Goal: Task Accomplishment & Management: Manage account settings

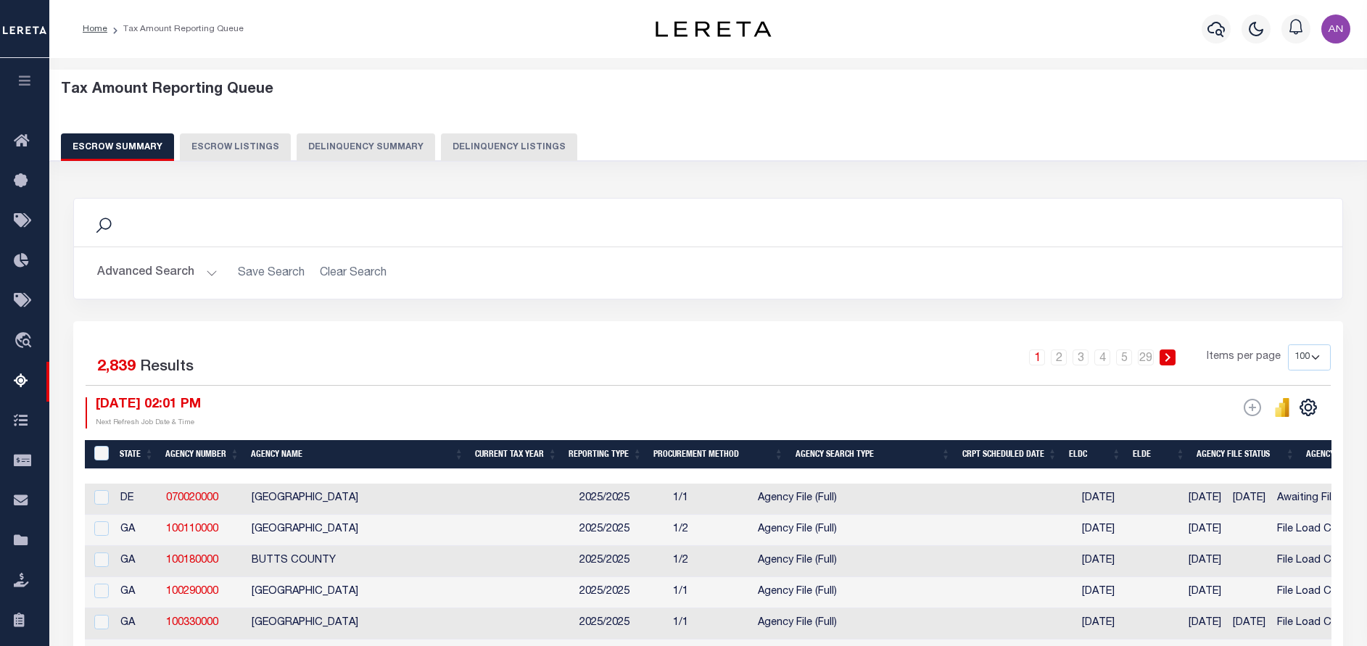
select select "100"
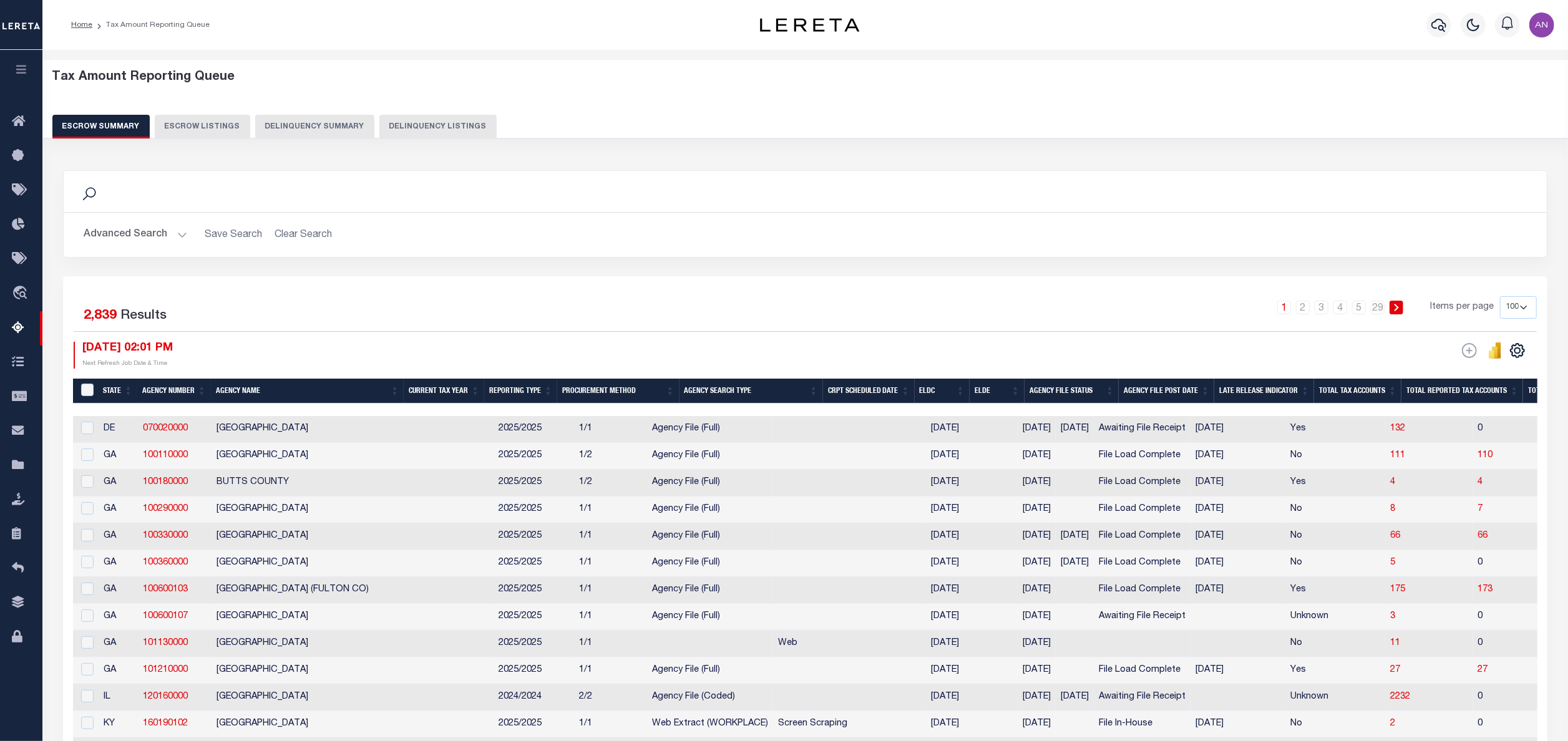
click at [465, 122] on button "Delinquency Listings" at bounding box center [438, 126] width 117 height 24
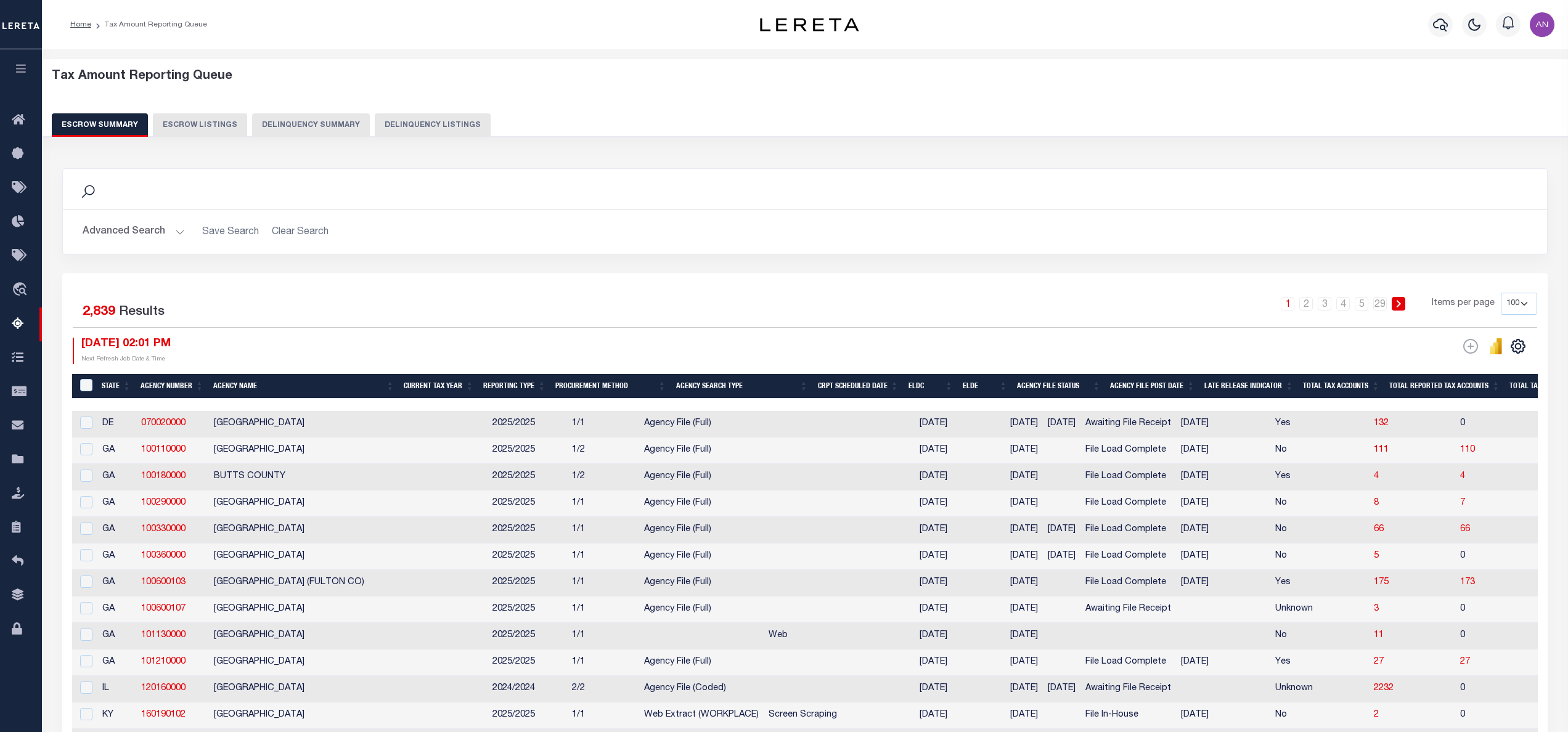
select select
select select "100"
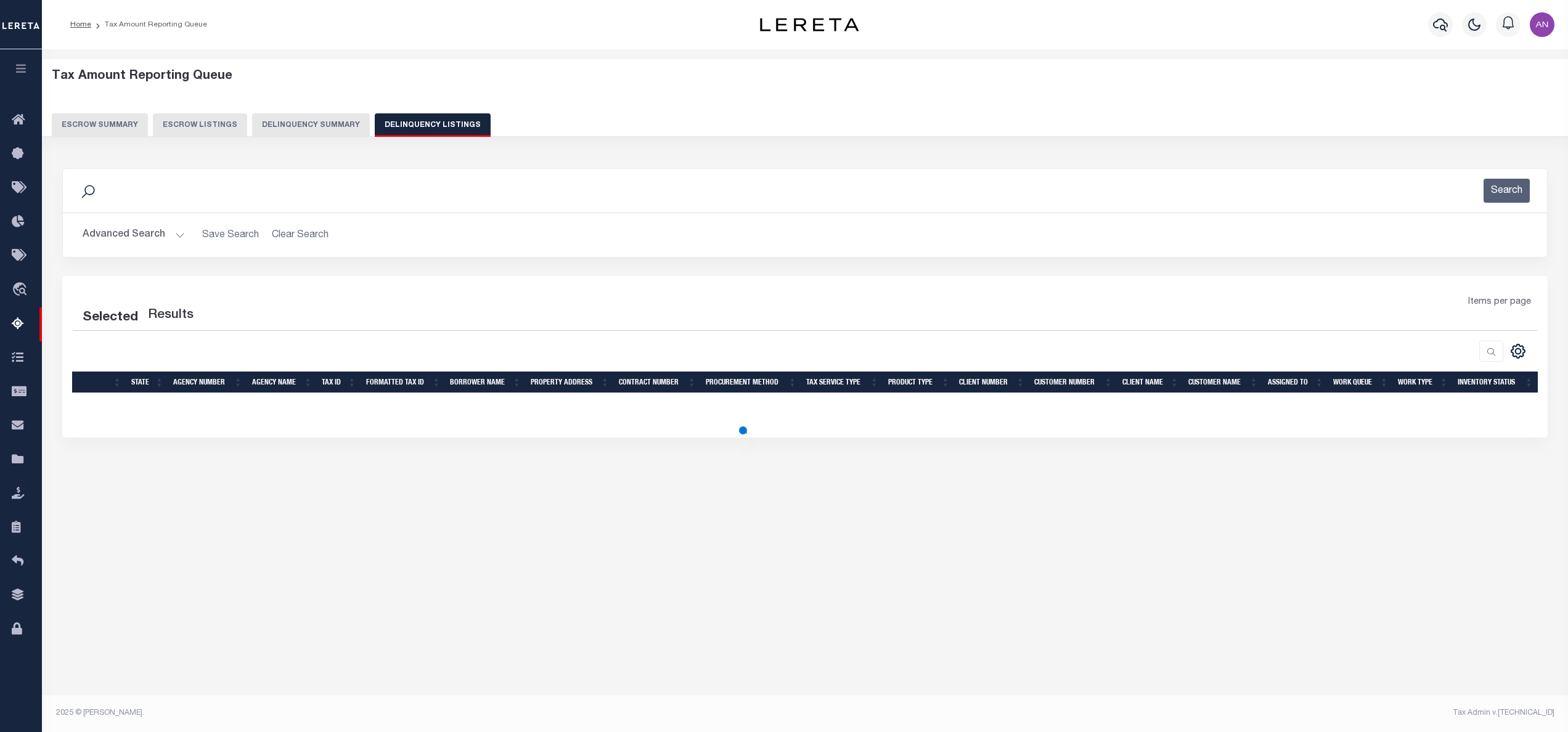
select select "100"
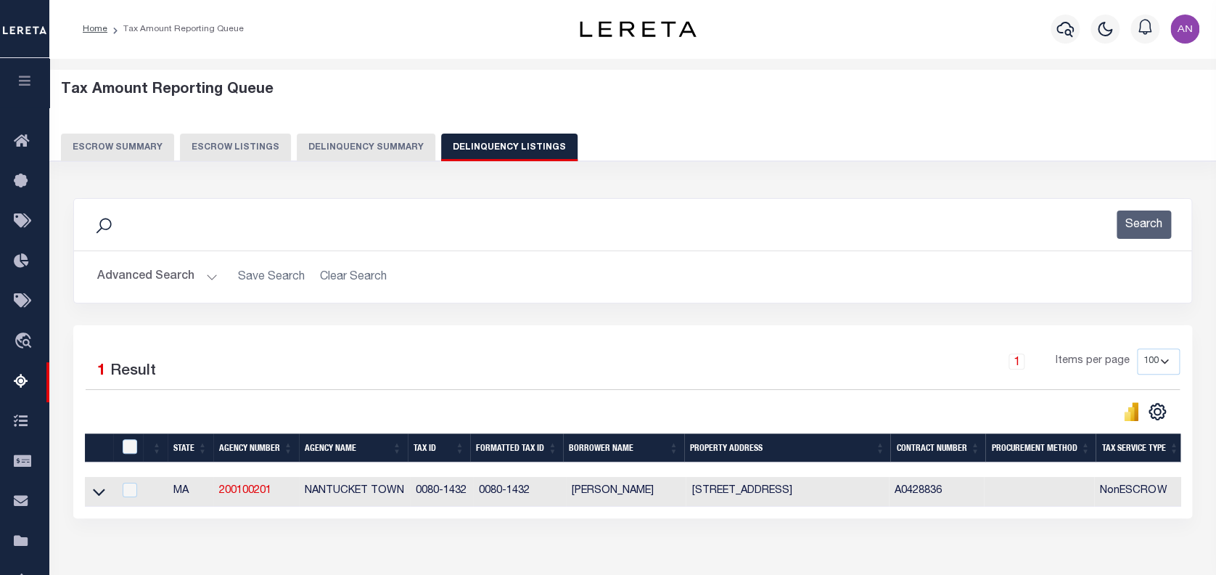
click at [151, 279] on button "Advanced Search" at bounding box center [157, 277] width 120 height 28
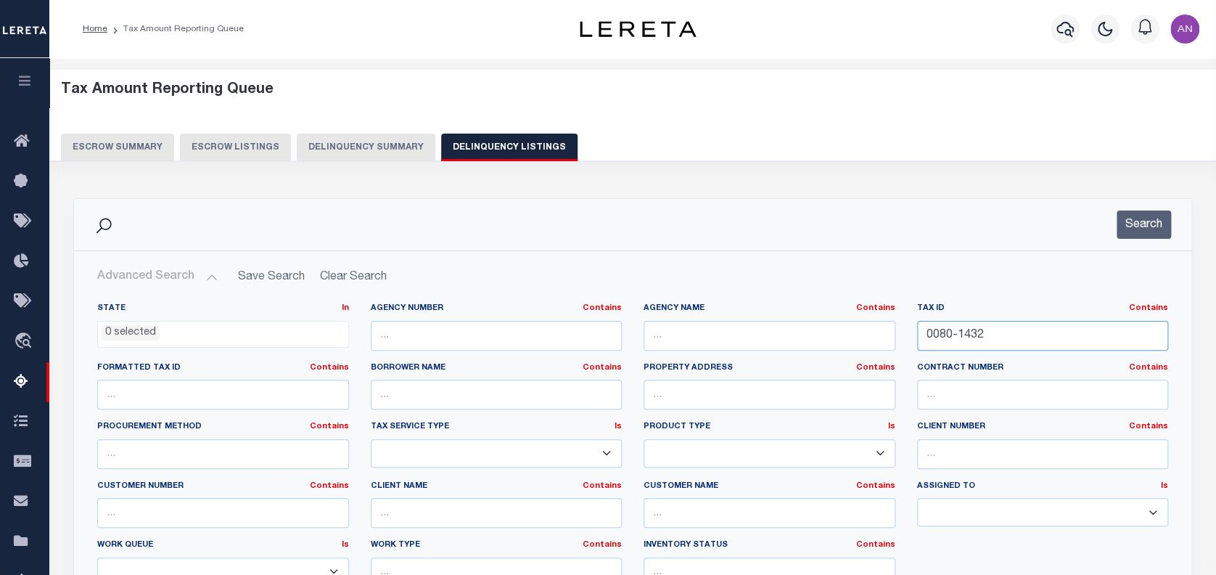
click at [950, 333] on input "0080-1432" at bounding box center [1043, 336] width 252 height 30
paste input "3-09.48.3"
type input "3-09.48.3"
click at [1147, 219] on button "Search" at bounding box center [1143, 224] width 54 height 28
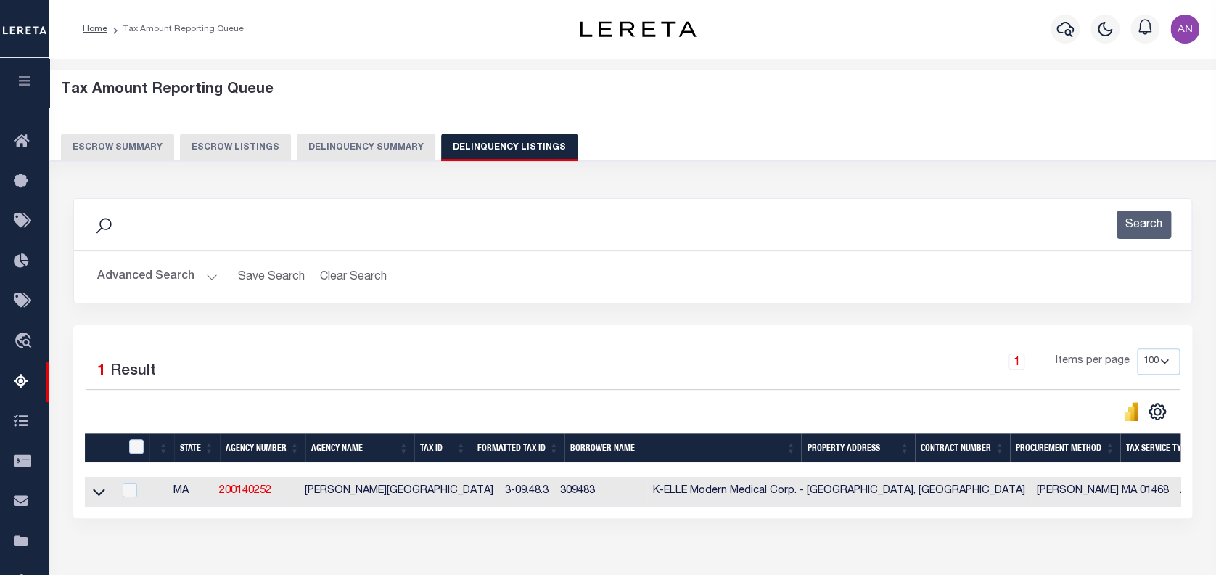
drag, startPoint x: 97, startPoint y: 493, endPoint x: 296, endPoint y: 500, distance: 198.9
click at [97, 493] on icon at bounding box center [99, 491] width 12 height 15
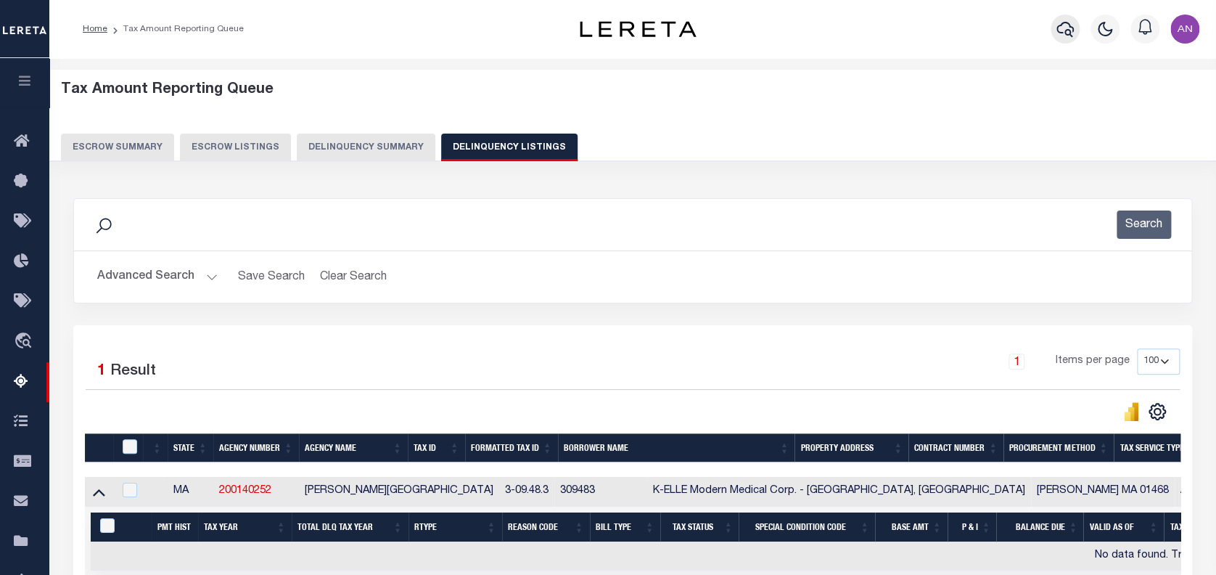
click at [1066, 33] on icon "button" at bounding box center [1064, 28] width 17 height 17
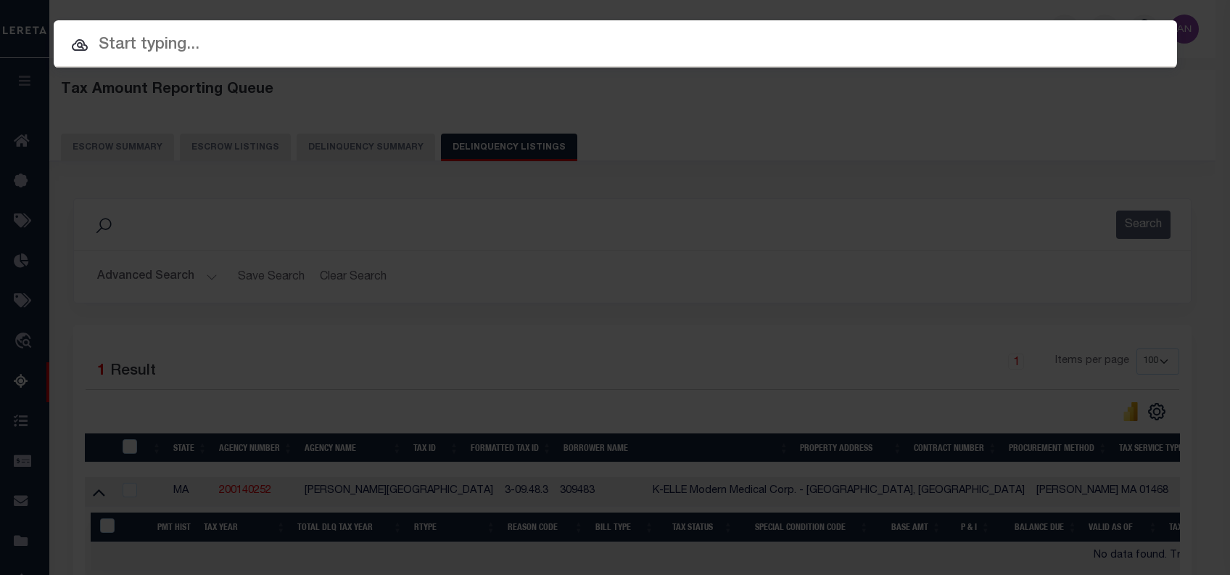
click at [766, 33] on input "text" at bounding box center [616, 45] width 1124 height 25
paste input "23104ND"
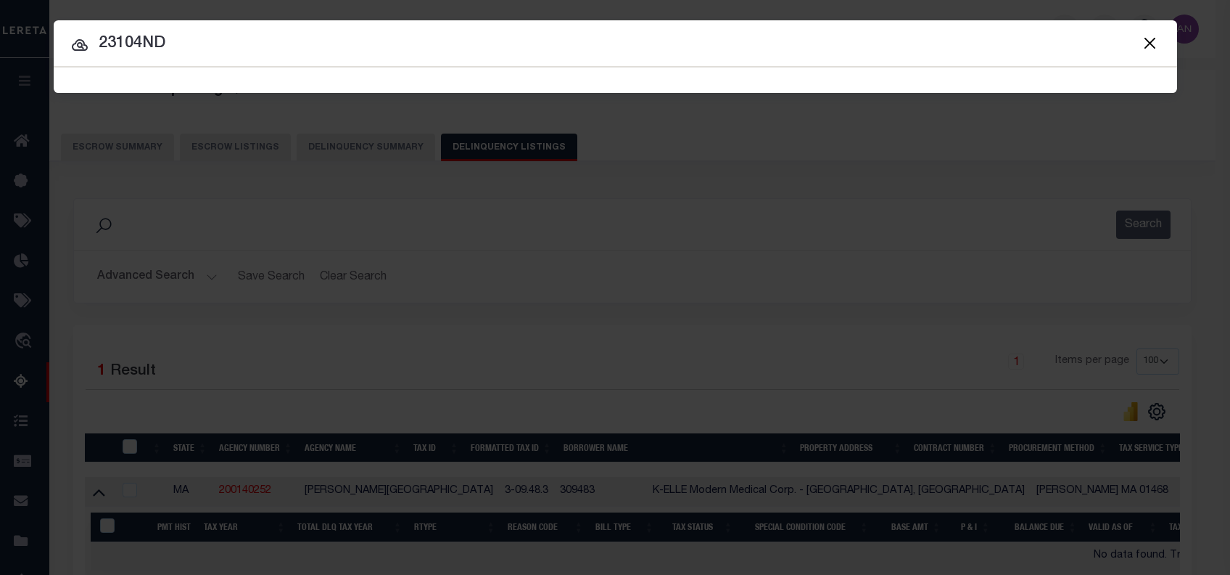
type input "23104ND"
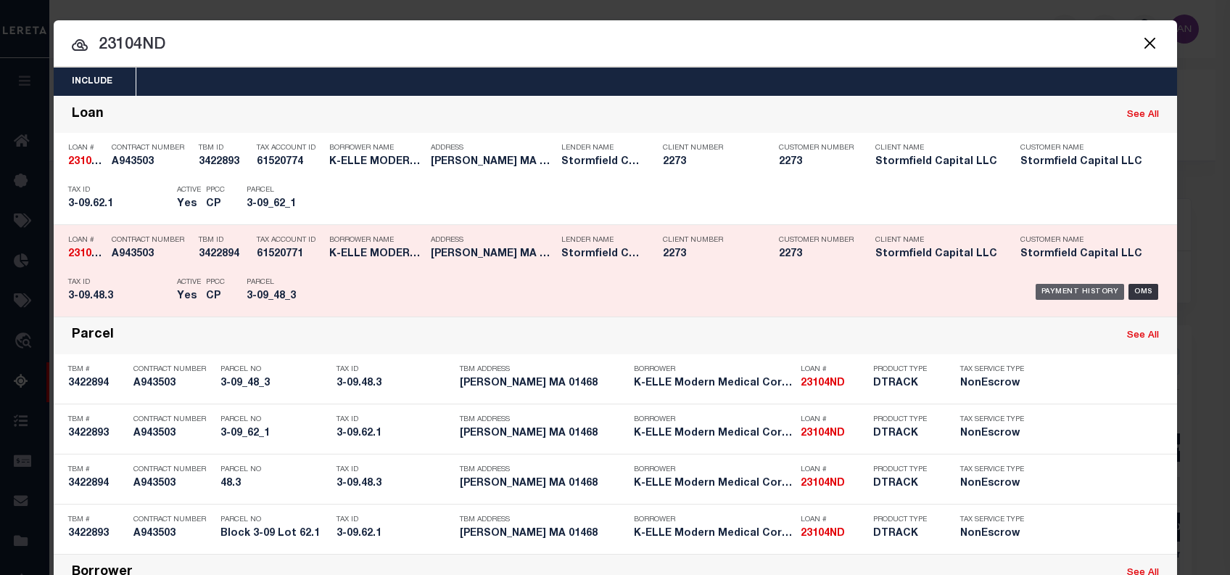
click at [1103, 290] on div "Payment History" at bounding box center [1080, 292] width 89 height 16
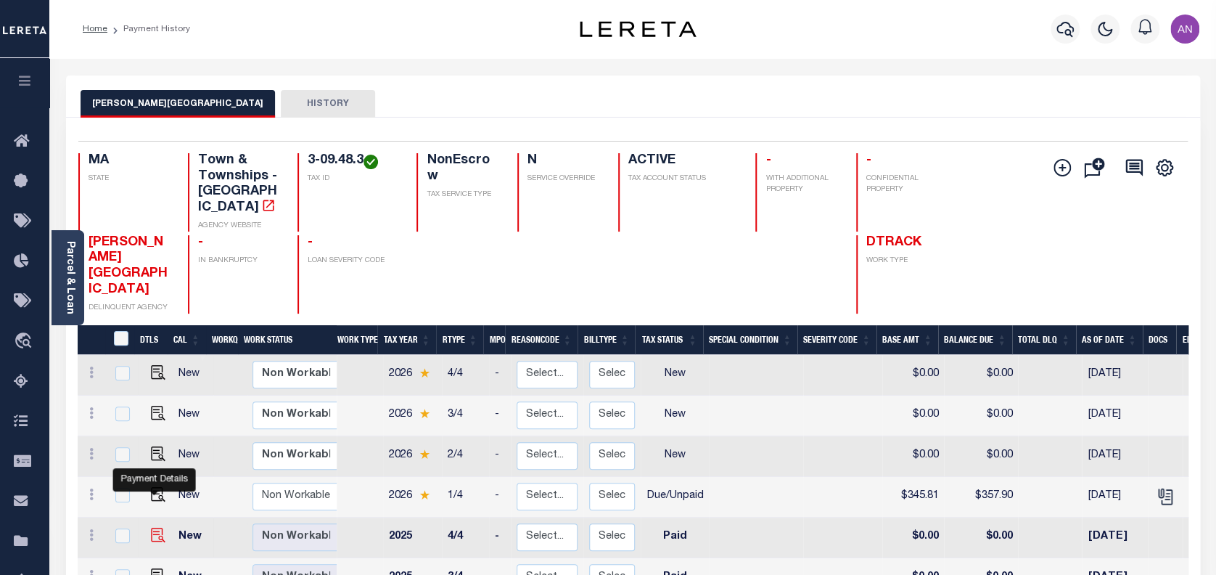
click at [157, 527] on img "" at bounding box center [158, 534] width 15 height 15
checkbox input "true"
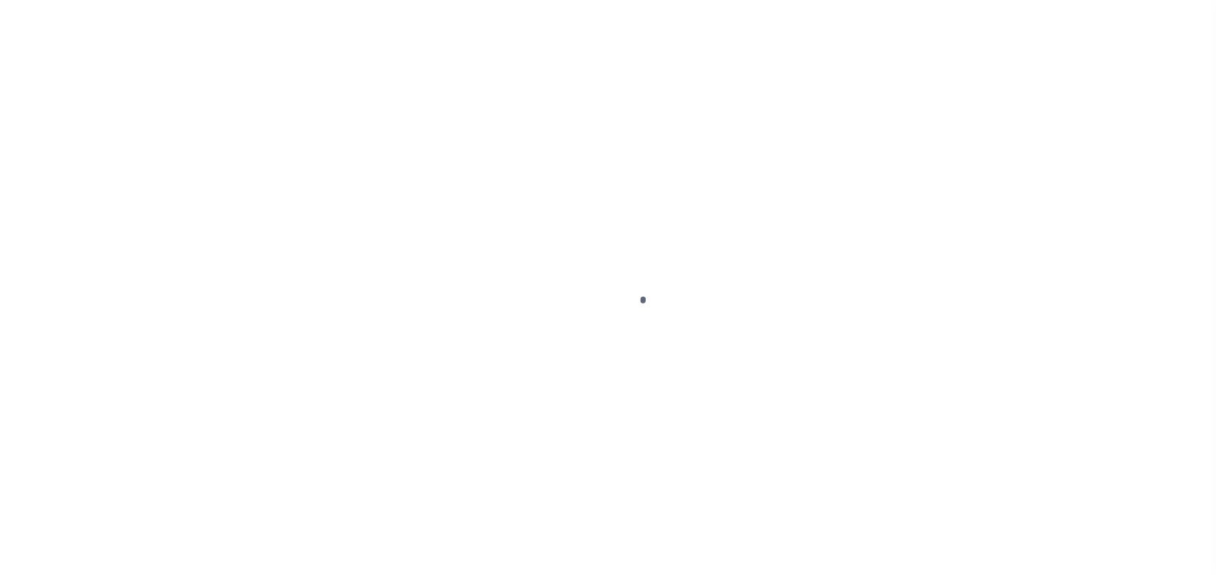
select select "PYD"
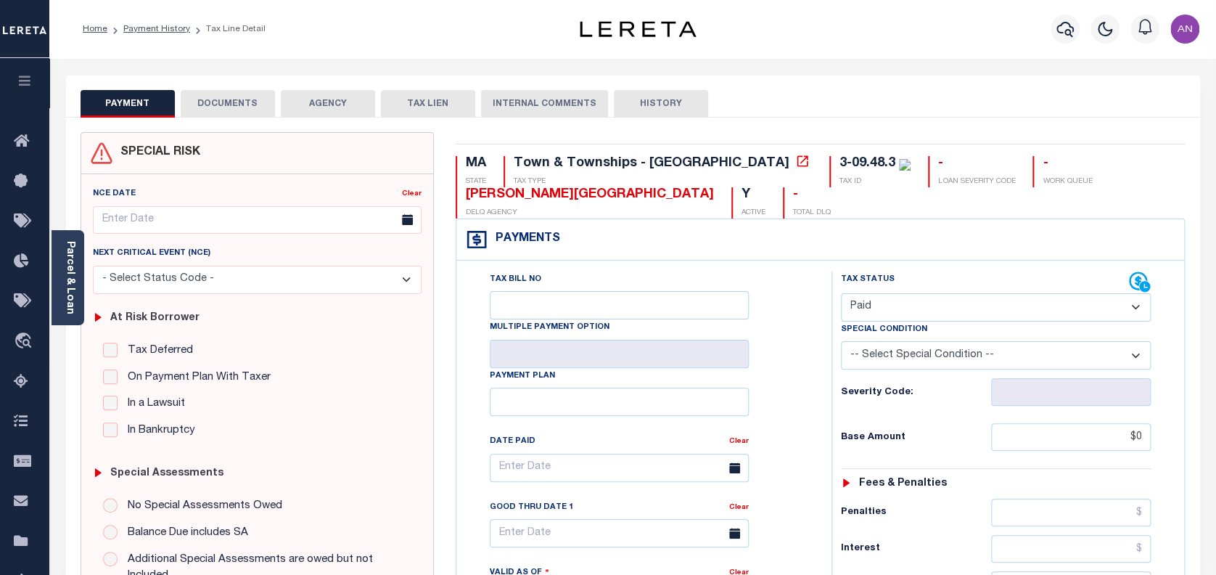
click at [244, 99] on button "DOCUMENTS" at bounding box center [228, 104] width 94 height 28
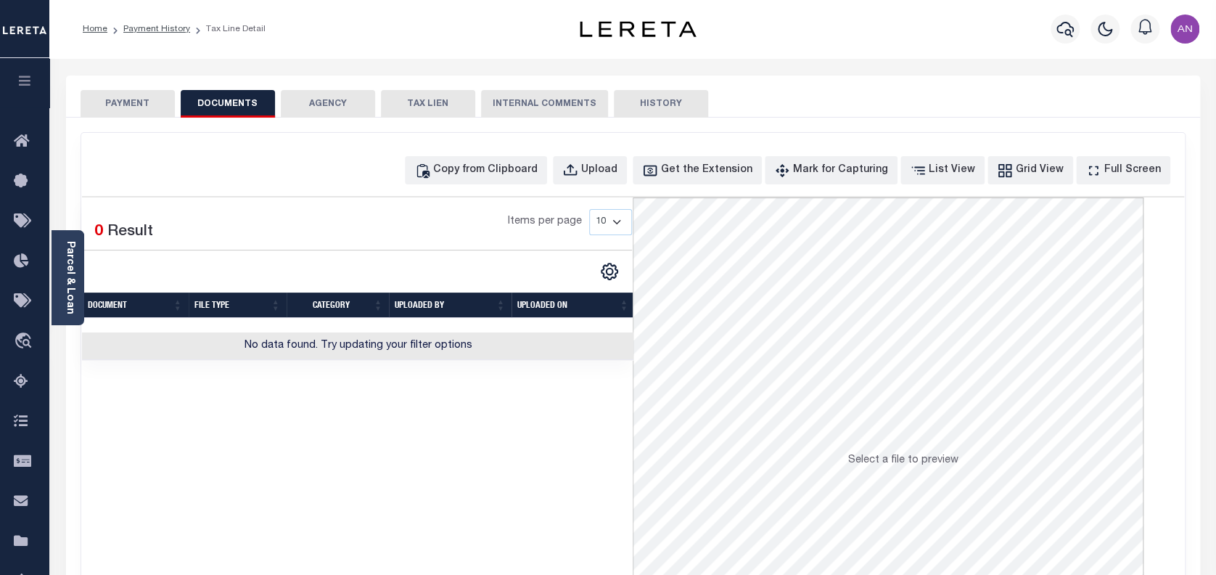
click at [133, 100] on button "PAYMENT" at bounding box center [128, 104] width 94 height 28
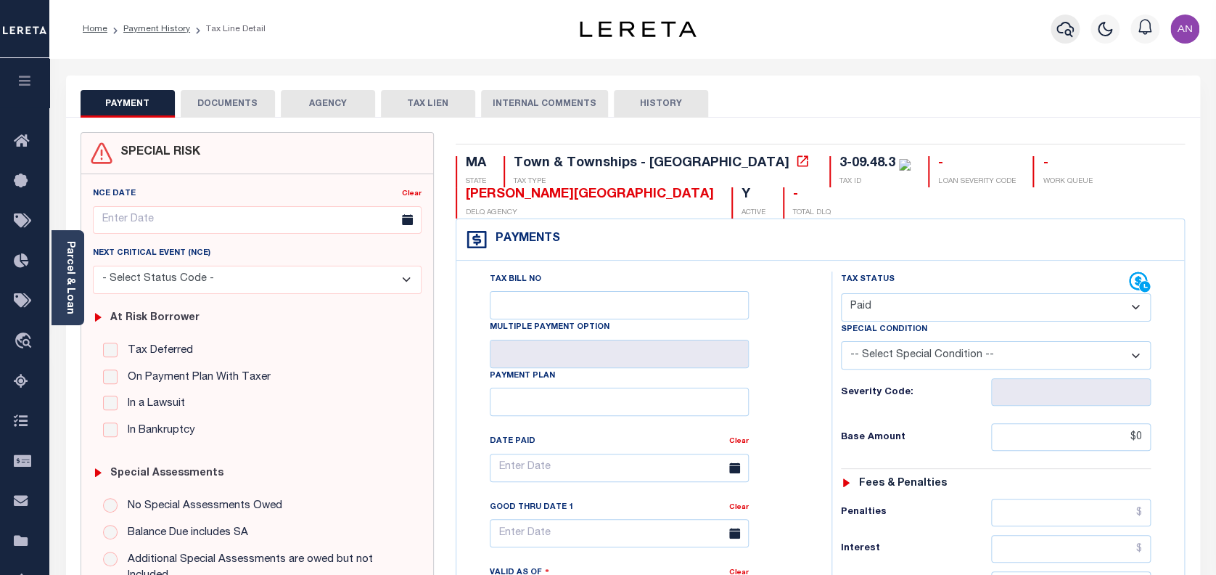
click at [1069, 23] on icon "button" at bounding box center [1064, 28] width 17 height 17
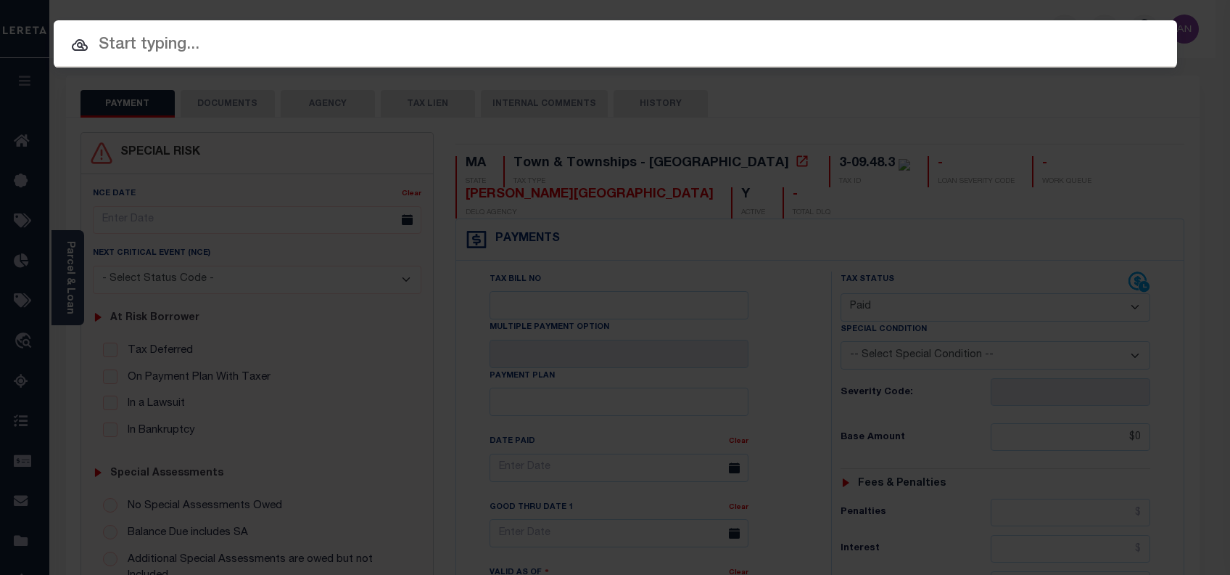
paste input "23104ND"
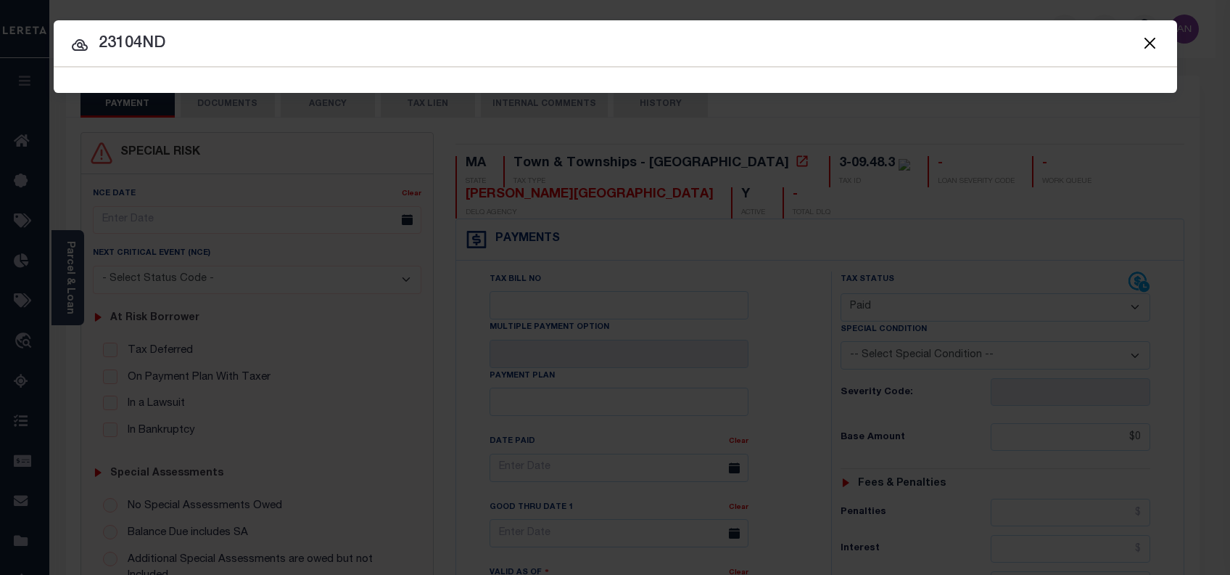
type input "23104ND"
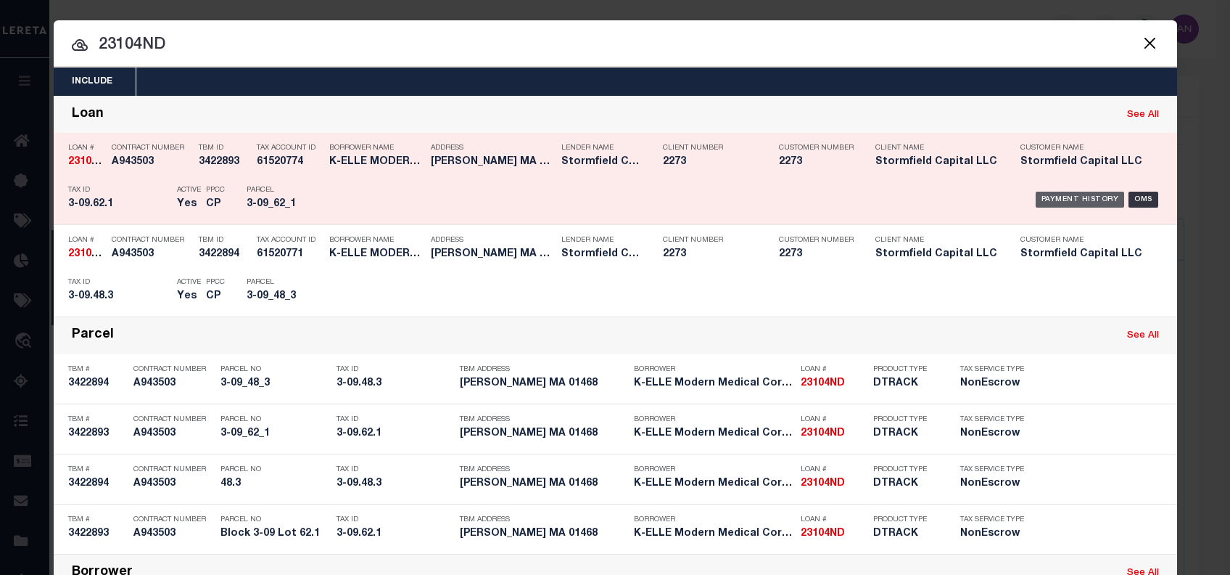
click at [1044, 200] on div "Payment History" at bounding box center [1080, 200] width 89 height 16
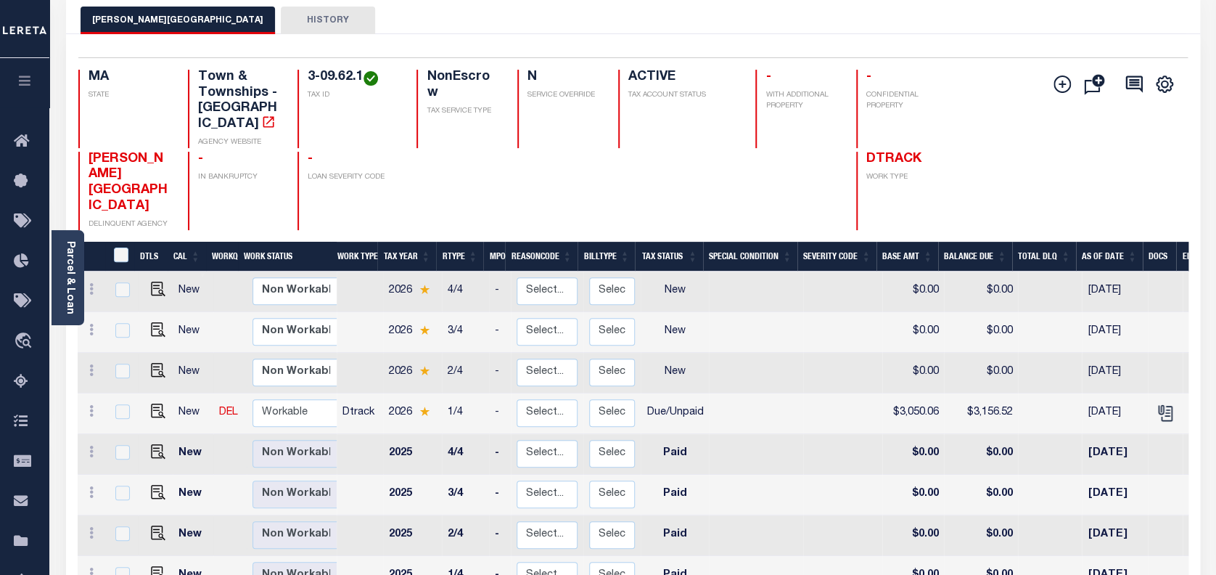
scroll to position [96, 0]
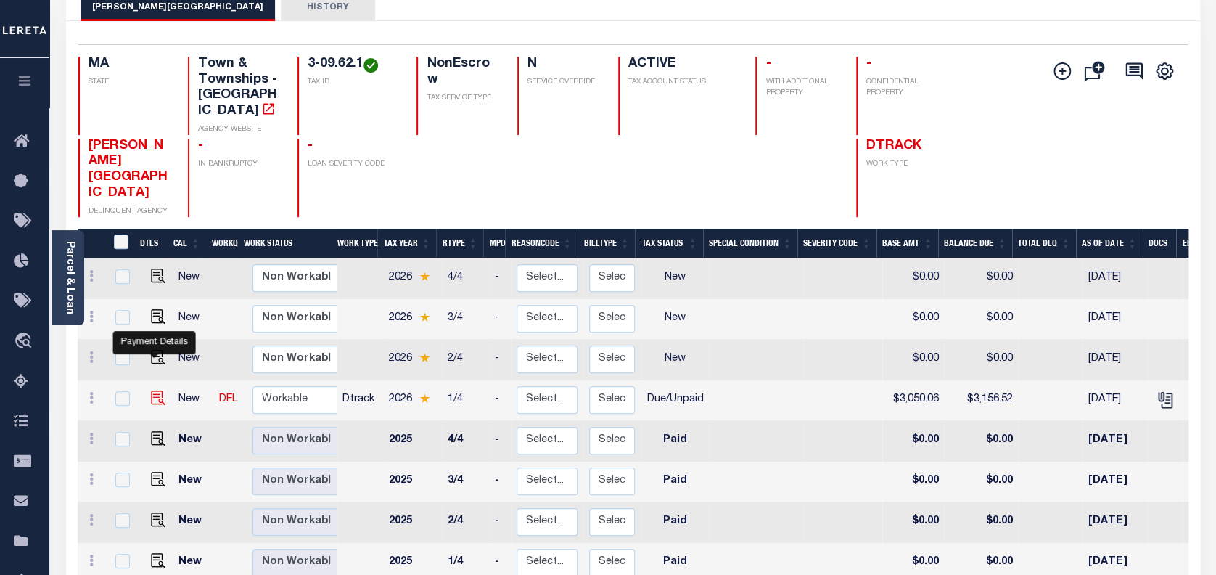
click at [159, 390] on img "" at bounding box center [158, 397] width 15 height 15
checkbox input "true"
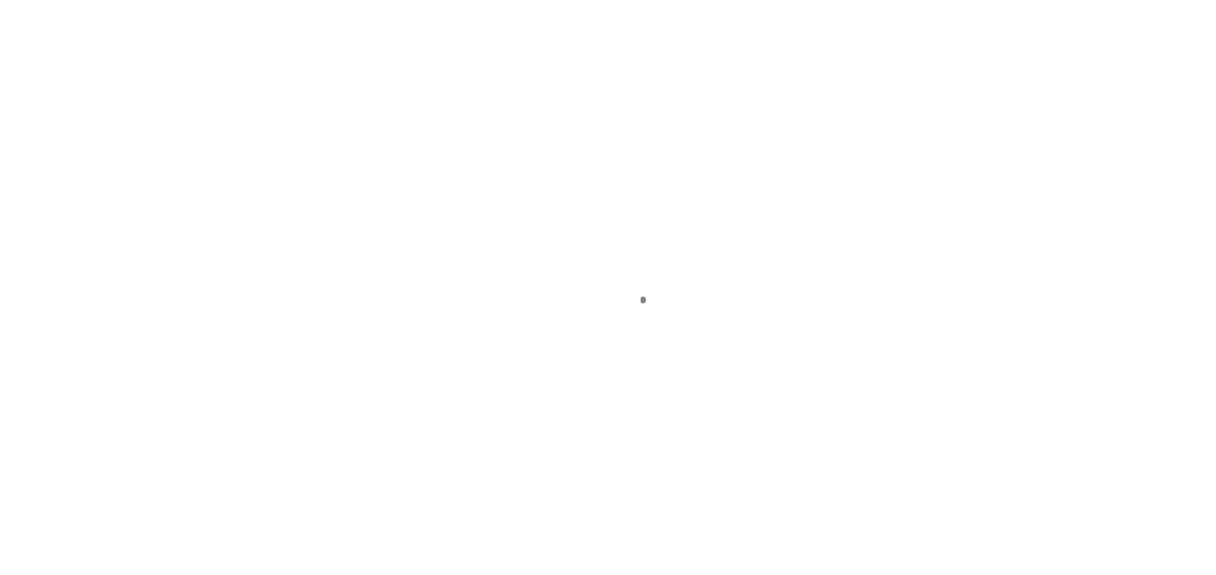
select select "DUE"
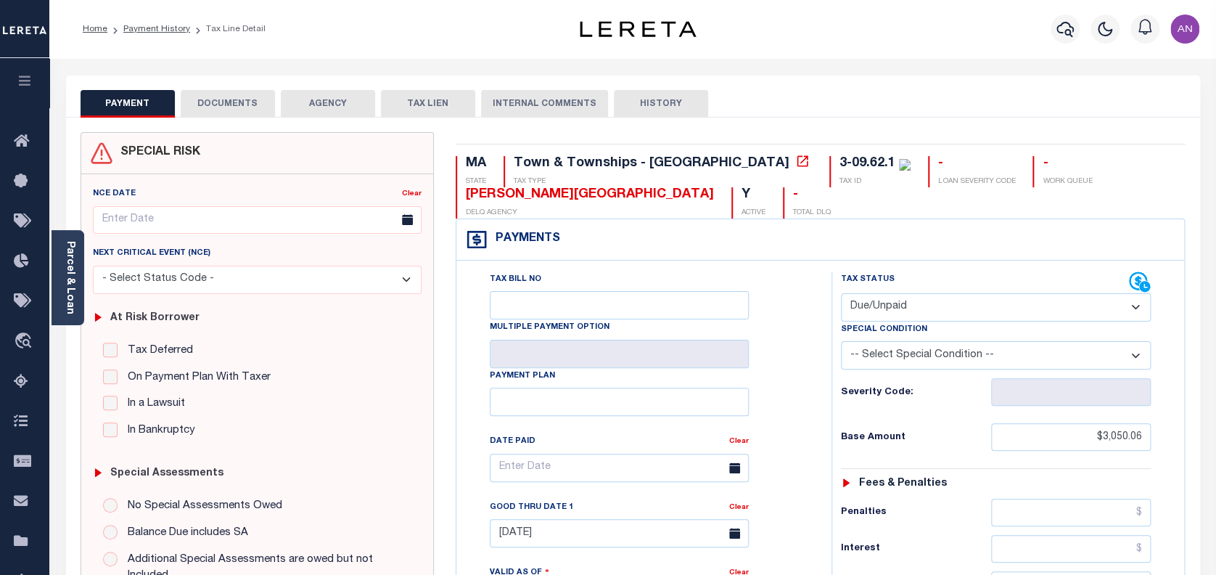
click at [250, 110] on button "DOCUMENTS" at bounding box center [228, 104] width 94 height 28
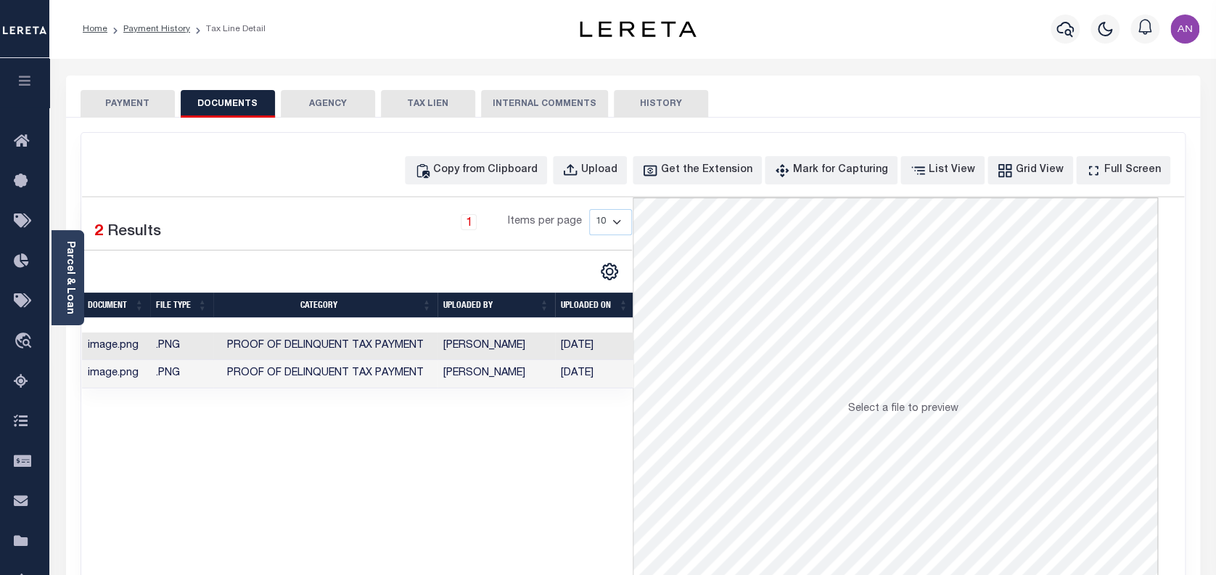
click at [129, 113] on button "PAYMENT" at bounding box center [128, 104] width 94 height 28
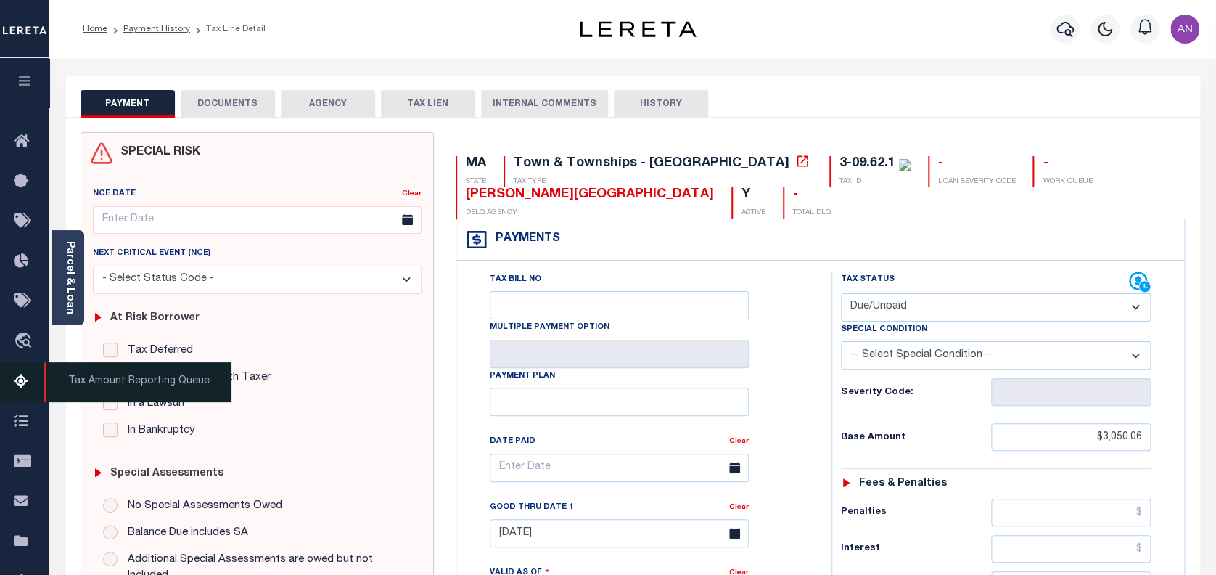
click at [18, 379] on icon at bounding box center [25, 382] width 23 height 18
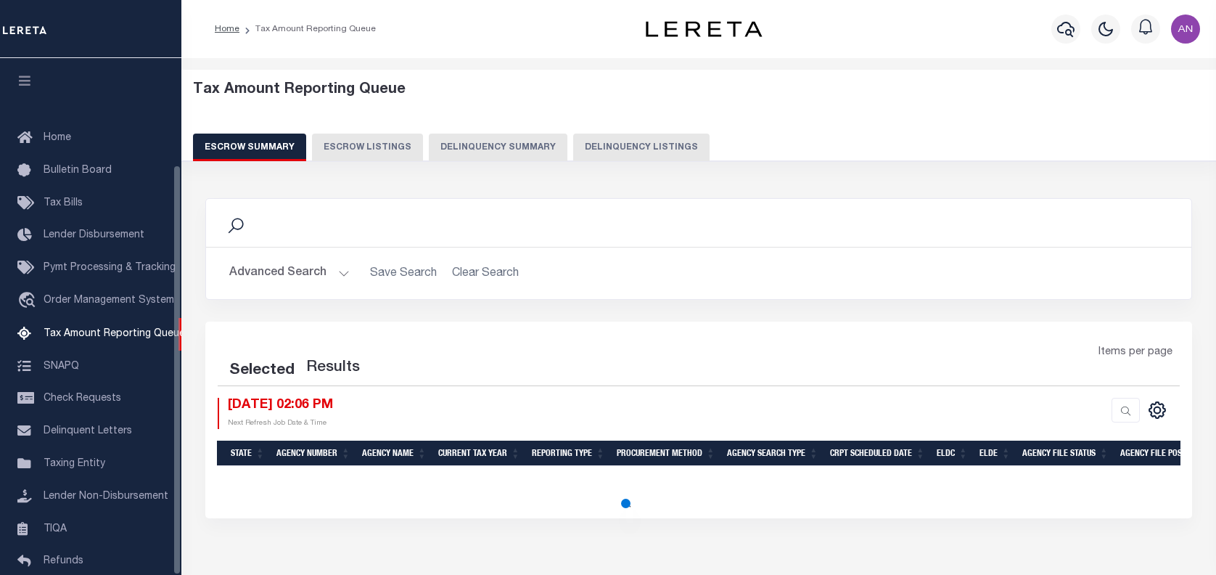
click at [645, 155] on button "Delinquency Listings" at bounding box center [641, 147] width 136 height 28
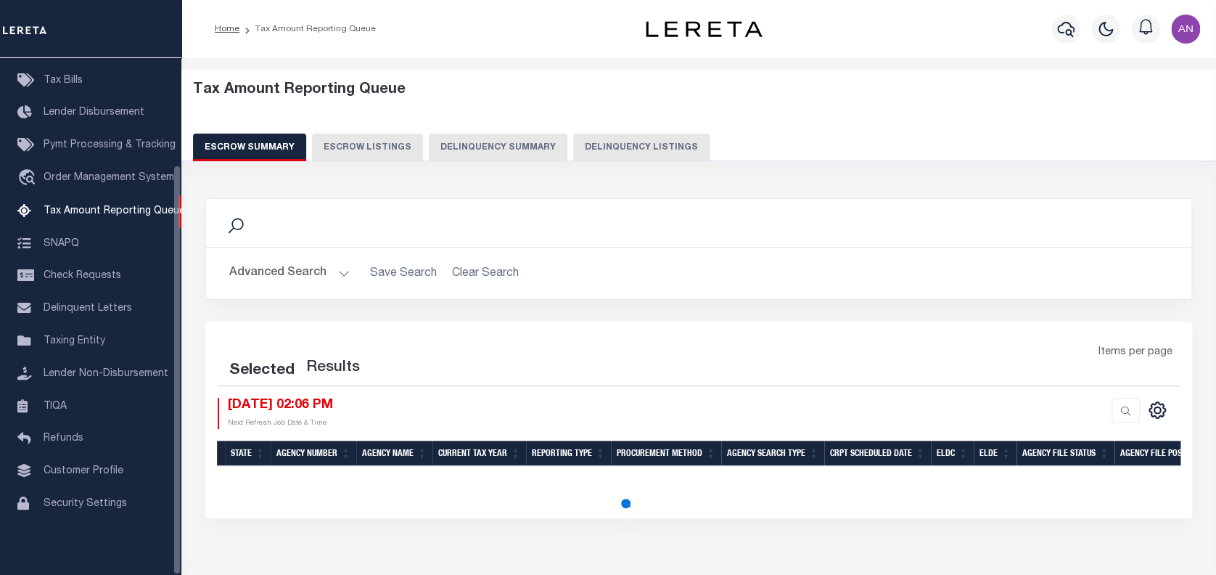
select select "100"
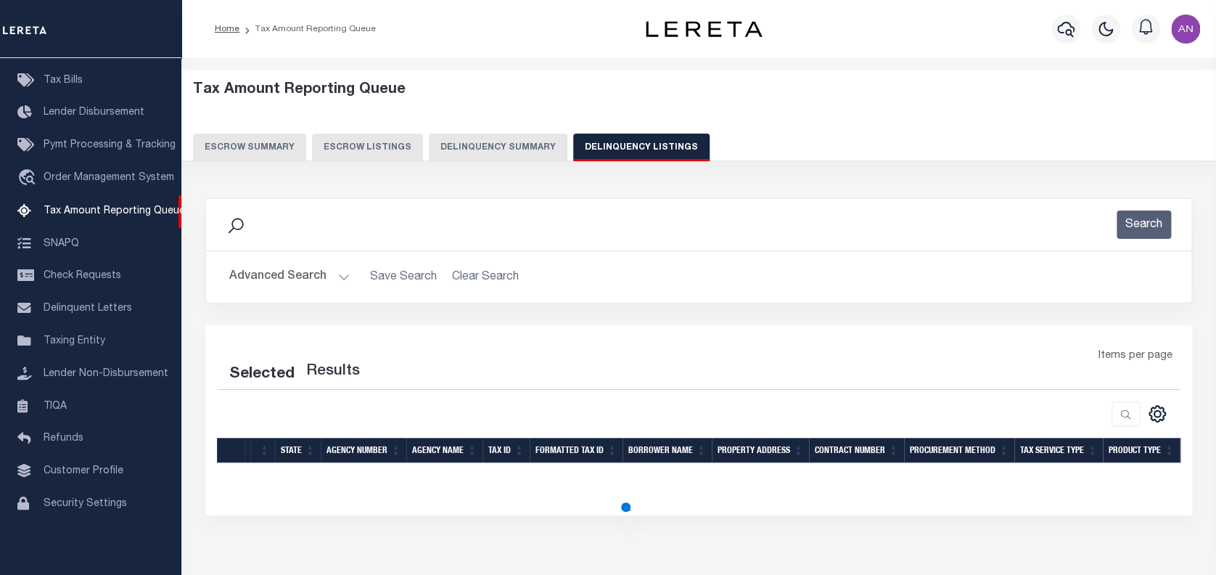
select select "100"
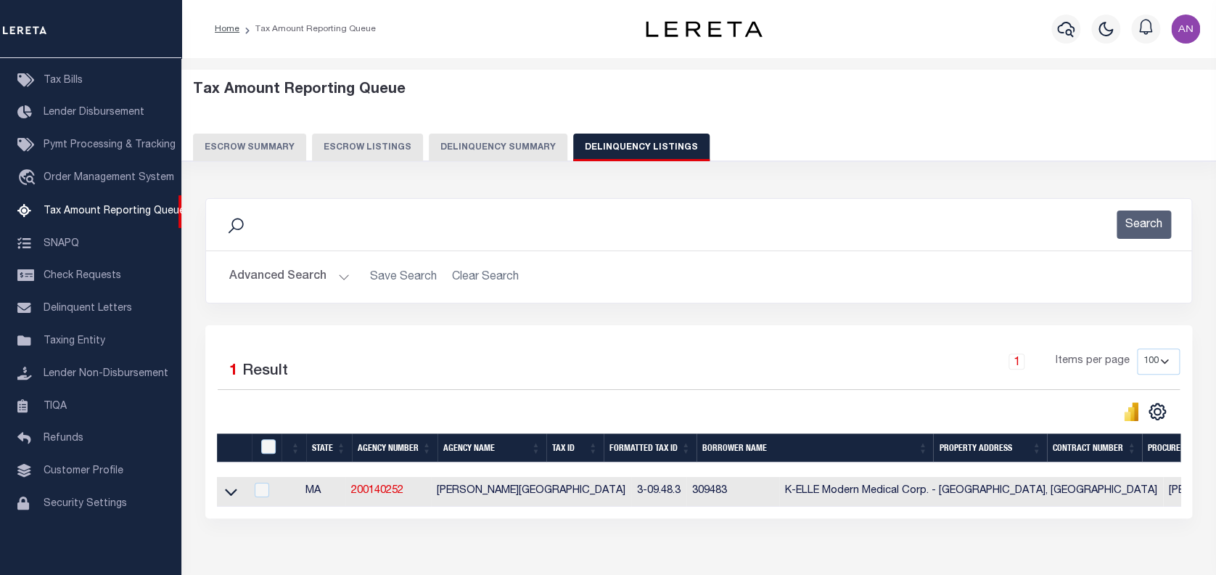
click at [266, 279] on button "Advanced Search" at bounding box center [289, 277] width 120 height 28
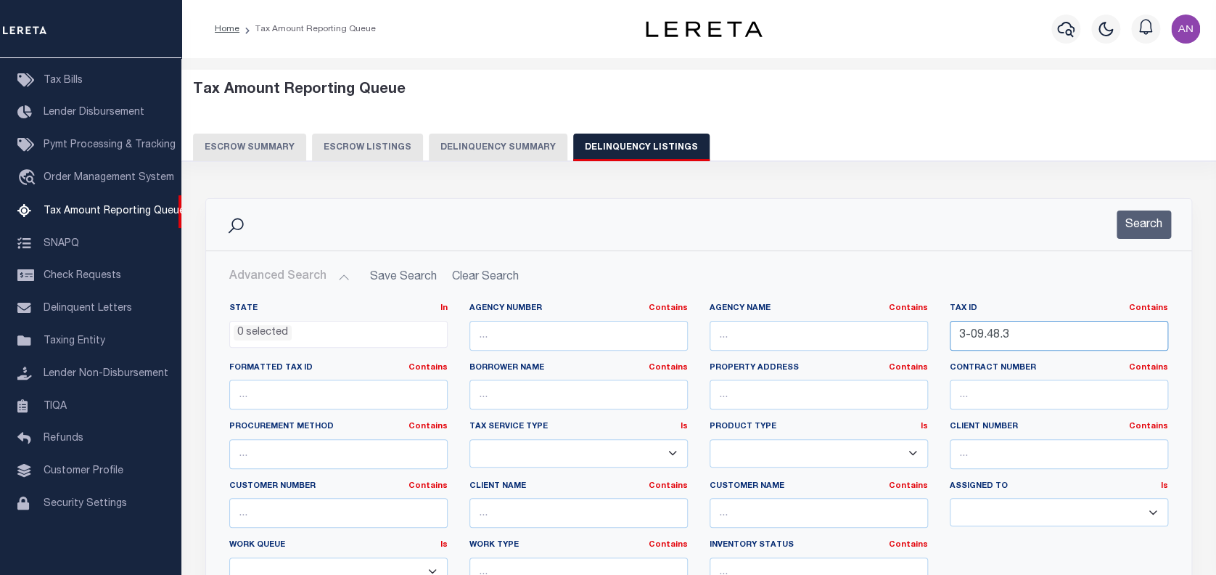
click at [987, 339] on input "3-09.48.3" at bounding box center [1059, 336] width 218 height 30
paste input "0055-085.000"
type input "0055-085.000"
click at [1132, 231] on button "Search" at bounding box center [1143, 224] width 54 height 28
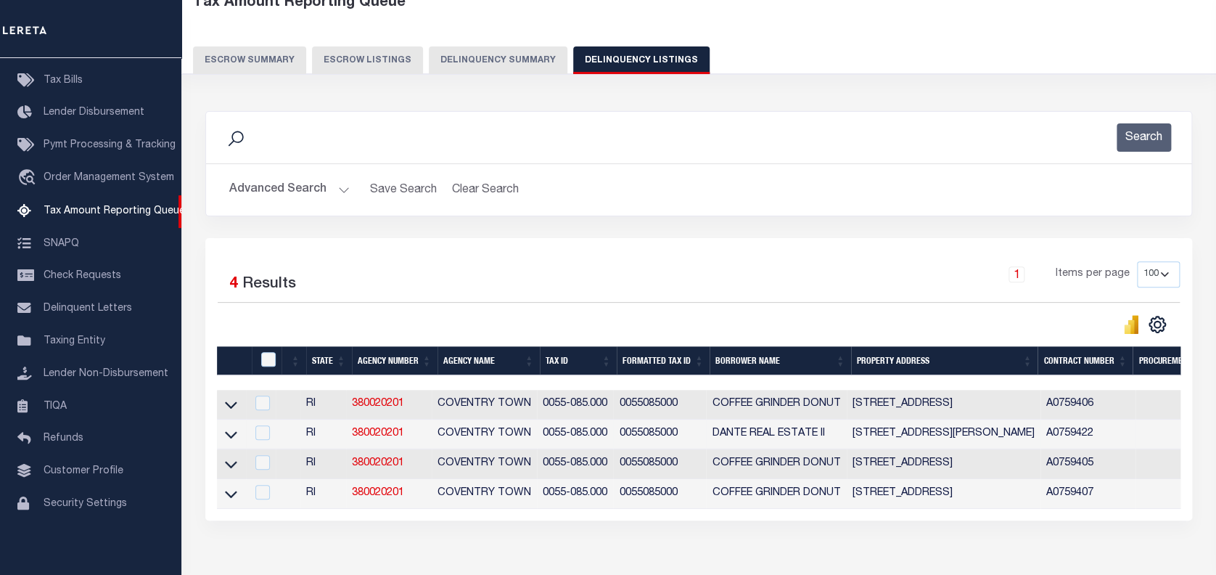
scroll to position [96, 0]
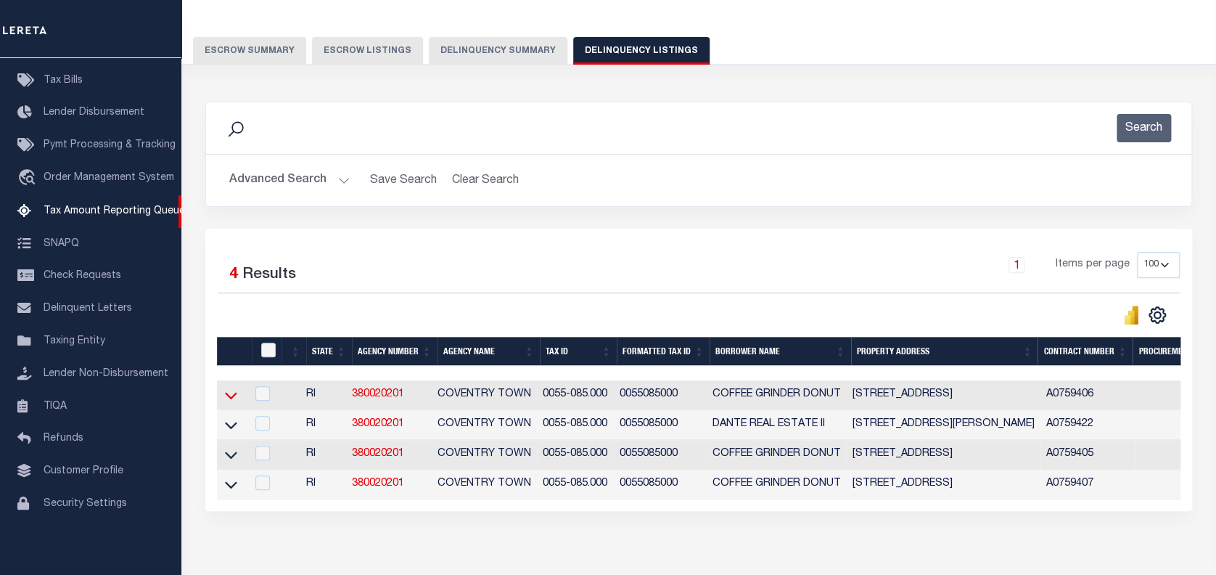
click at [233, 400] on icon at bounding box center [231, 394] width 12 height 15
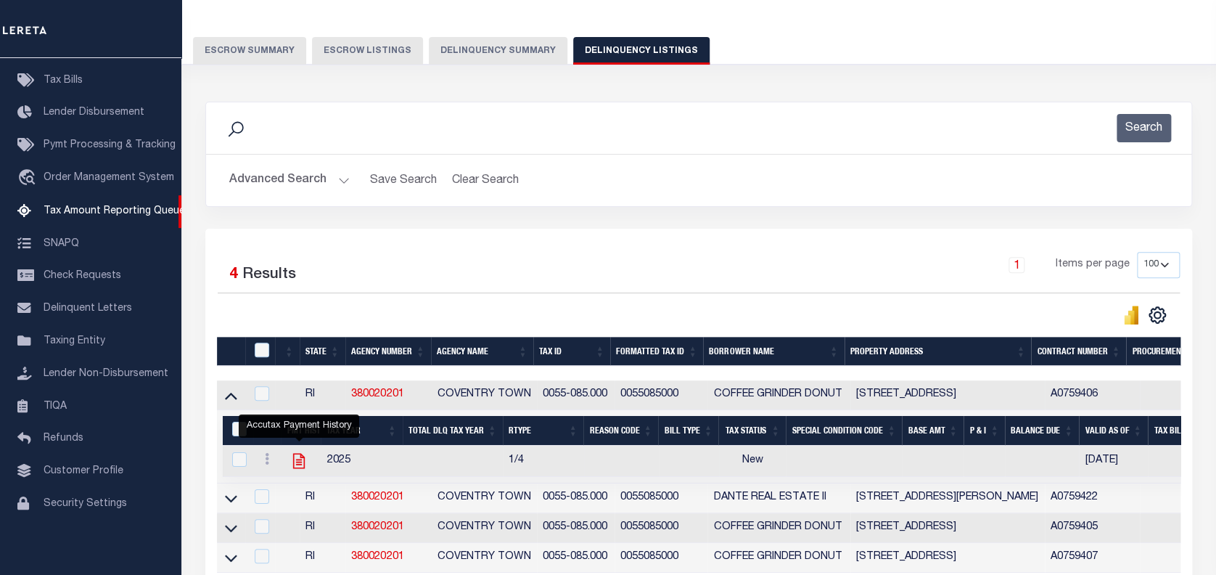
click at [300, 462] on icon "" at bounding box center [299, 460] width 12 height 15
checkbox input "true"
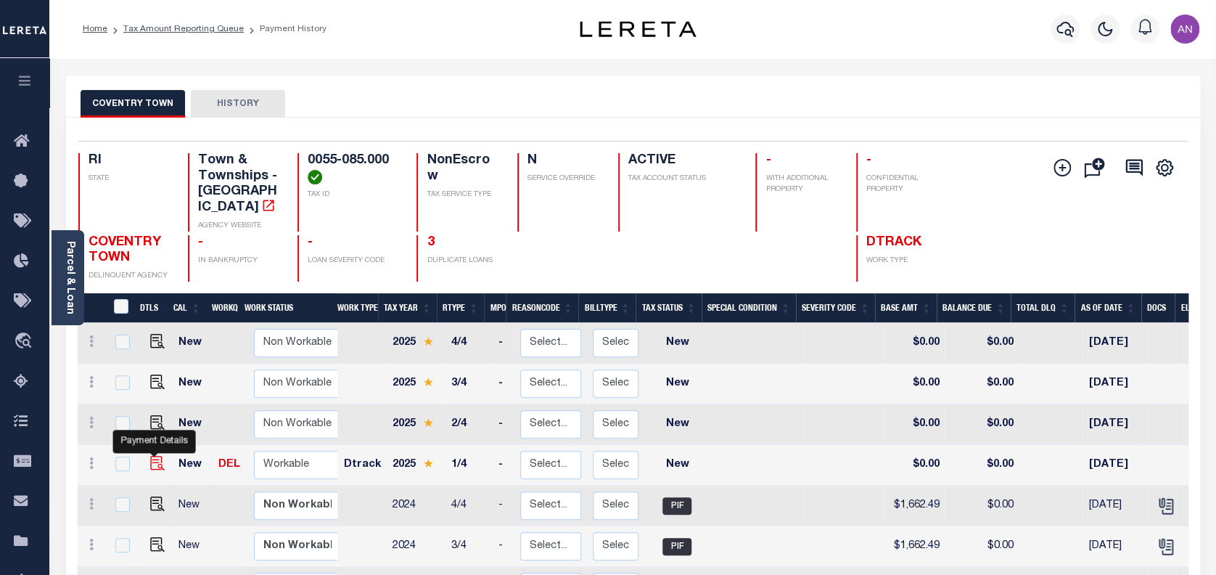
click at [152, 456] on img "" at bounding box center [157, 463] width 15 height 15
checkbox input "true"
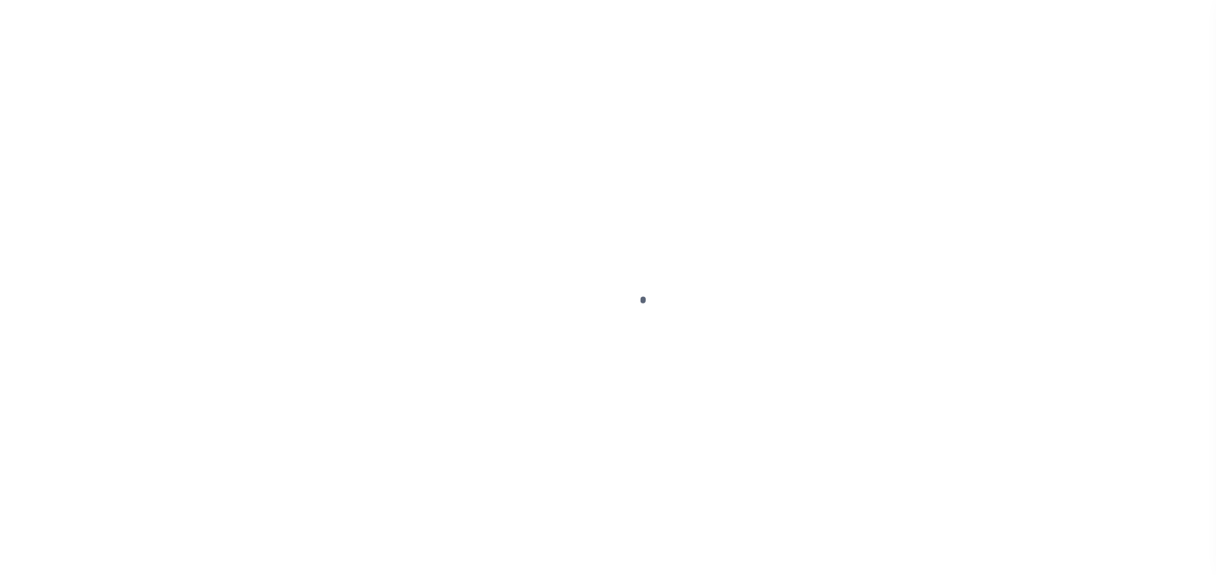
select select "NW2"
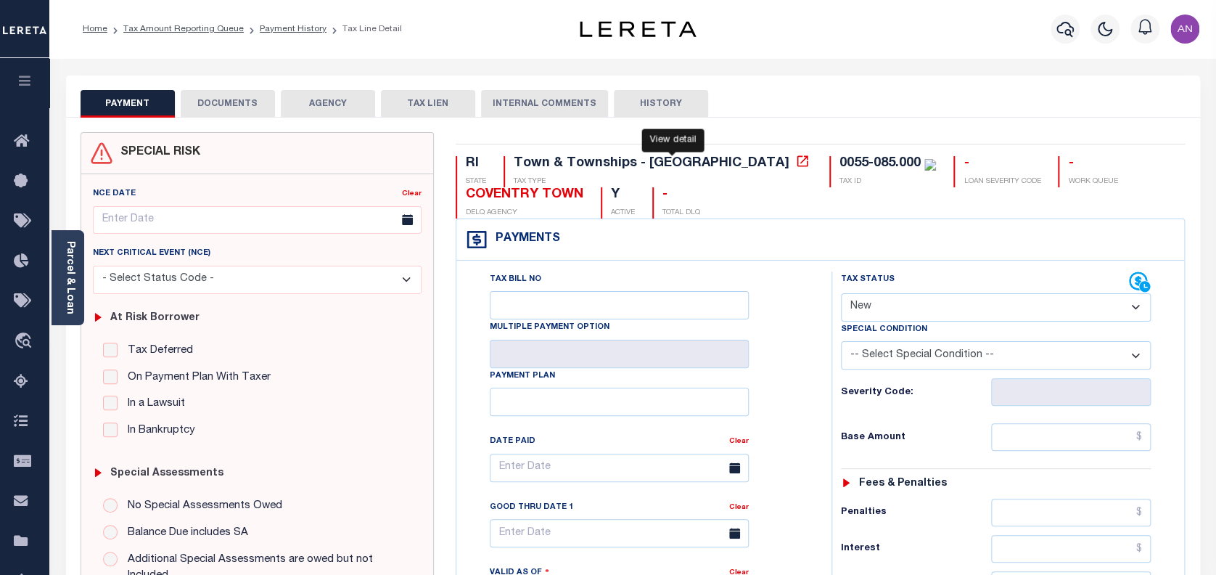
click at [795, 161] on icon at bounding box center [802, 161] width 15 height 15
click at [68, 279] on link "Parcel & Loan" at bounding box center [70, 277] width 10 height 73
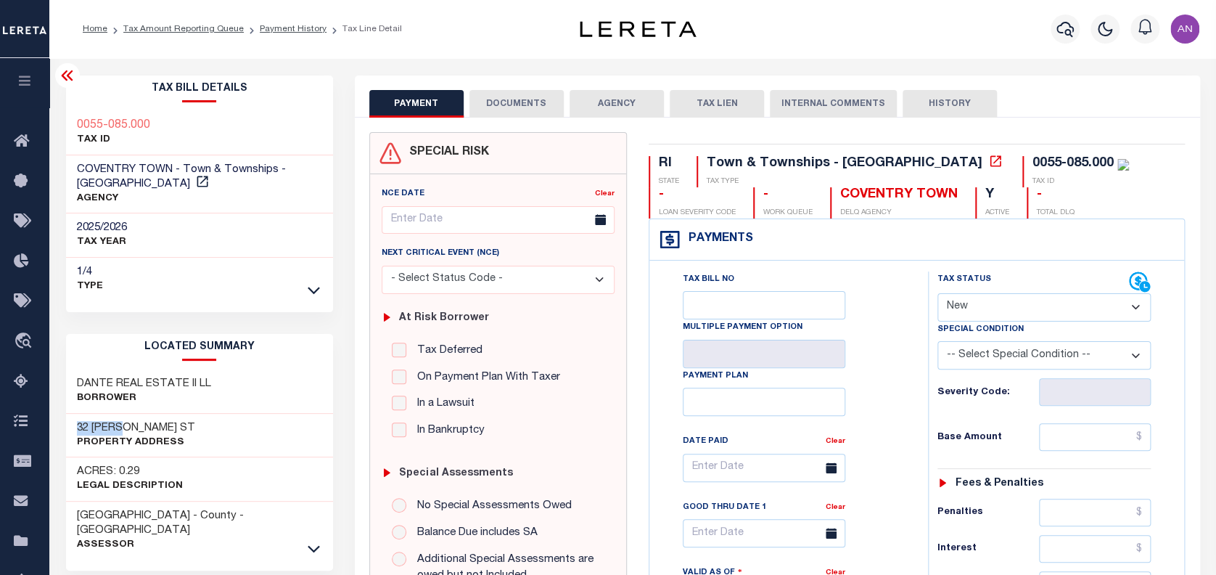
drag, startPoint x: 119, startPoint y: 414, endPoint x: 77, endPoint y: 414, distance: 42.1
click at [77, 421] on h3 "32 TAFT ST" at bounding box center [136, 428] width 118 height 15
copy h3 "32 TAFT"
drag, startPoint x: 139, startPoint y: 368, endPoint x: 58, endPoint y: 368, distance: 81.3
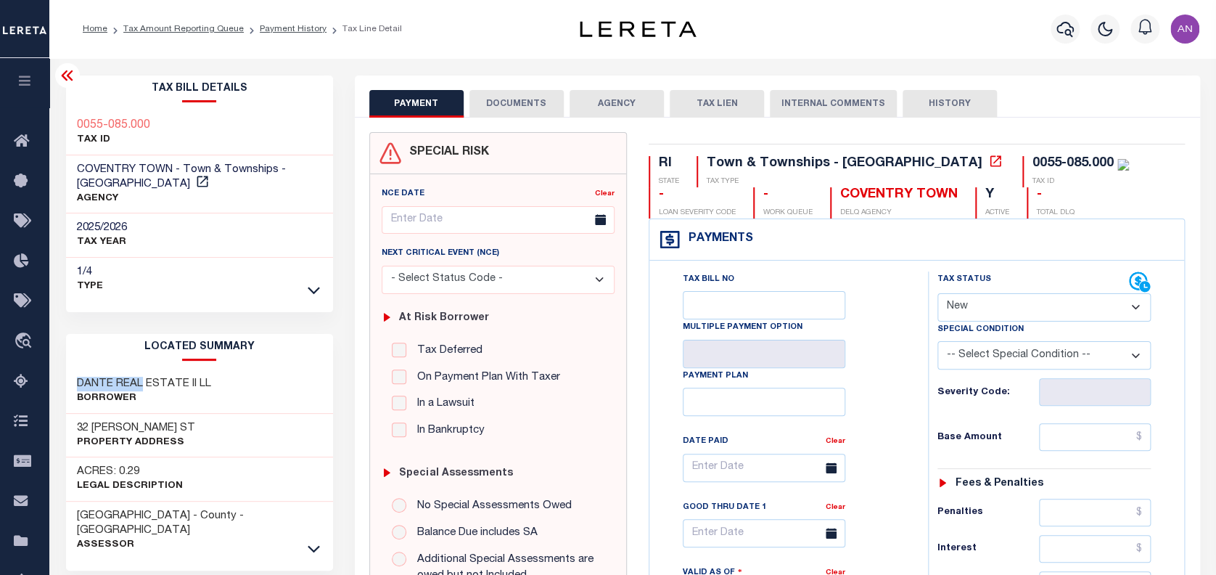
copy h3 "DANTE REAL"
drag, startPoint x: 209, startPoint y: 368, endPoint x: 75, endPoint y: 366, distance: 133.5
click at [75, 369] on div "DANTE REAL ESTATE II LL Borrower" at bounding box center [199, 391] width 267 height 44
copy h3 "DANTE REAL ESTATE II LL"
drag, startPoint x: 902, startPoint y: 163, endPoint x: 981, endPoint y: 162, distance: 78.4
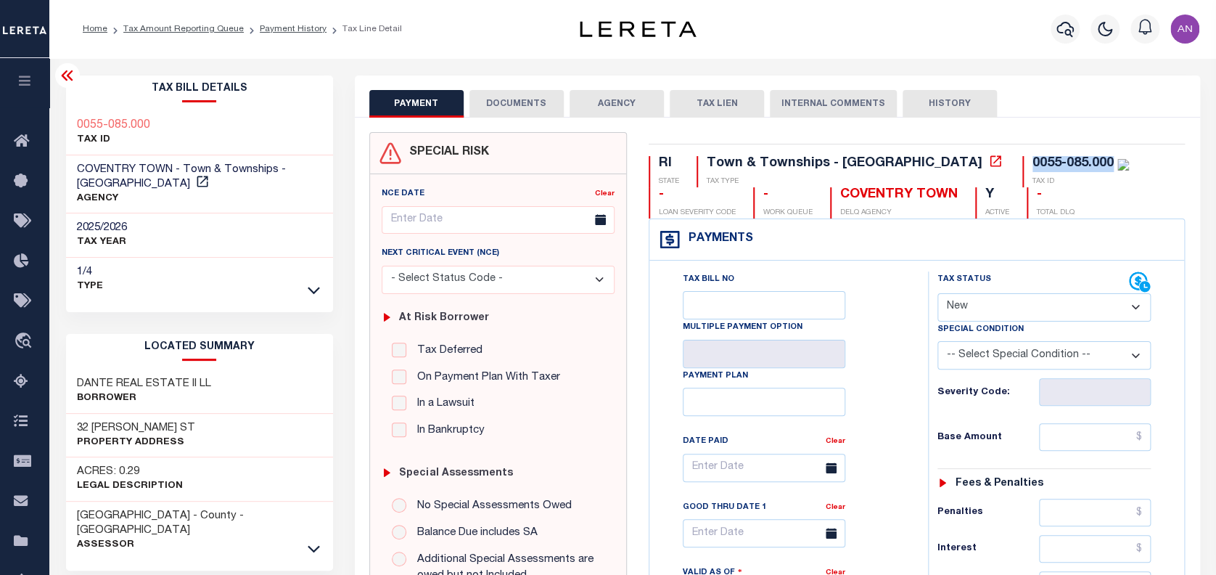
click at [1032, 162] on div "0055-085.000" at bounding box center [1072, 163] width 81 height 13
copy div "0055-085.000"
click at [161, 377] on h3 "DANTE REAL ESTATE II LL" at bounding box center [144, 384] width 134 height 15
drag, startPoint x: 115, startPoint y: 409, endPoint x: 76, endPoint y: 408, distance: 39.2
click at [77, 421] on h3 "32 TAFT ST" at bounding box center [136, 428] width 118 height 15
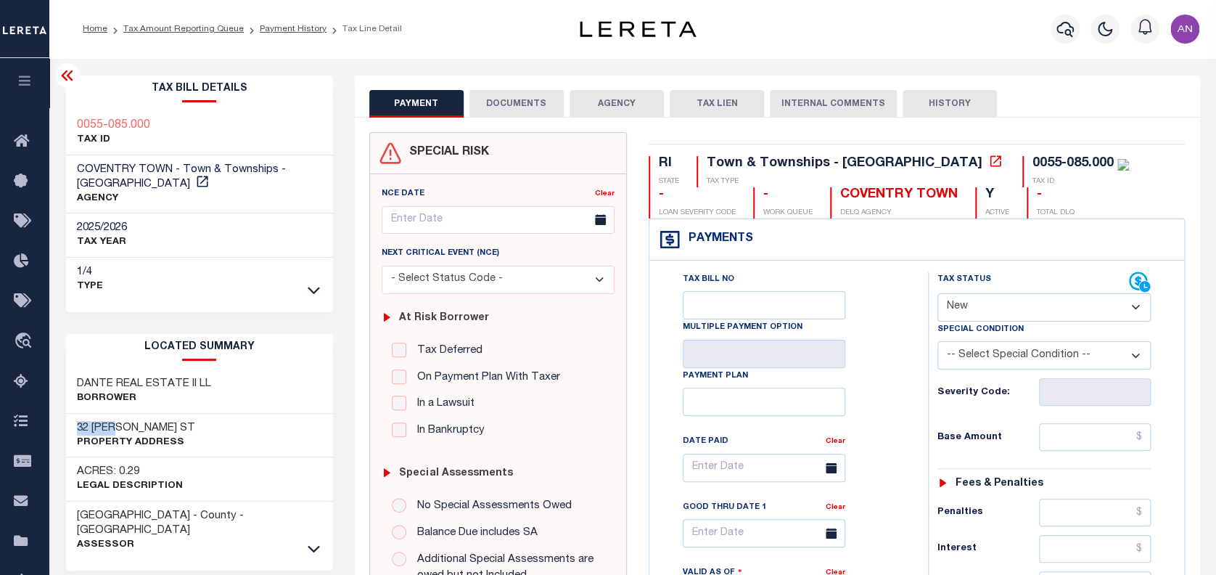
copy h3 "32 TAFT"
drag, startPoint x: 141, startPoint y: 369, endPoint x: 63, endPoint y: 369, distance: 78.4
copy h3 "DANTE REAL"
drag, startPoint x: 139, startPoint y: 458, endPoint x: 78, endPoint y: 456, distance: 61.0
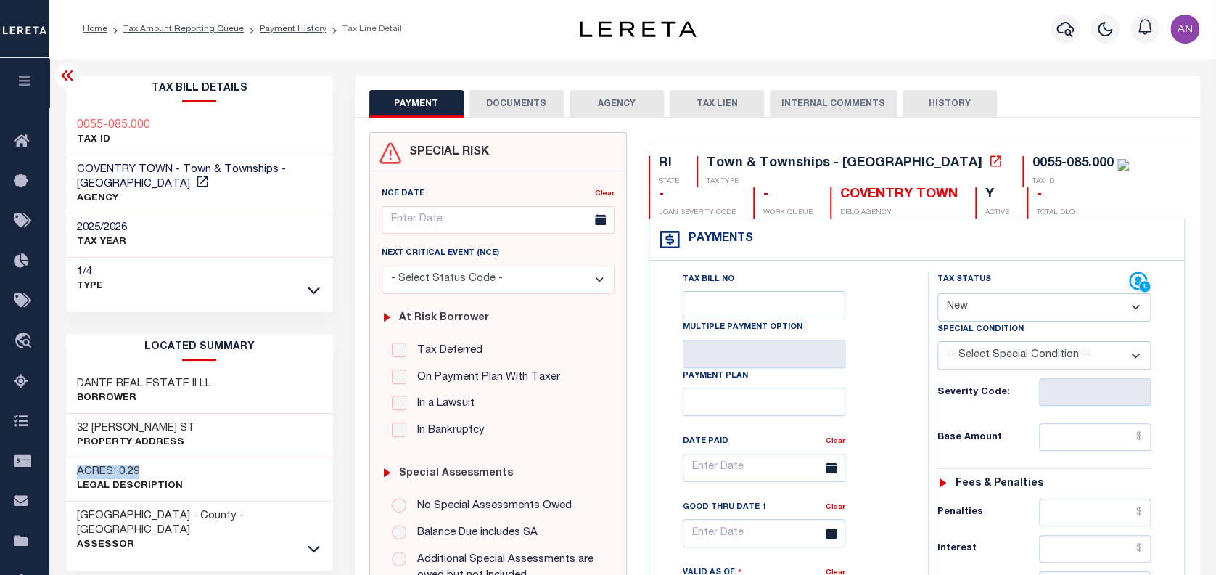
click at [78, 464] on h3 "ACRES: 0.29" at bounding box center [130, 471] width 106 height 15
copy h3 "ACRES: 0.29"
drag, startPoint x: 139, startPoint y: 366, endPoint x: 73, endPoint y: 371, distance: 67.0
click at [73, 371] on div "DANTE REAL ESTATE II LL Borrower" at bounding box center [199, 391] width 267 height 44
copy h3 "DANTE REAL"
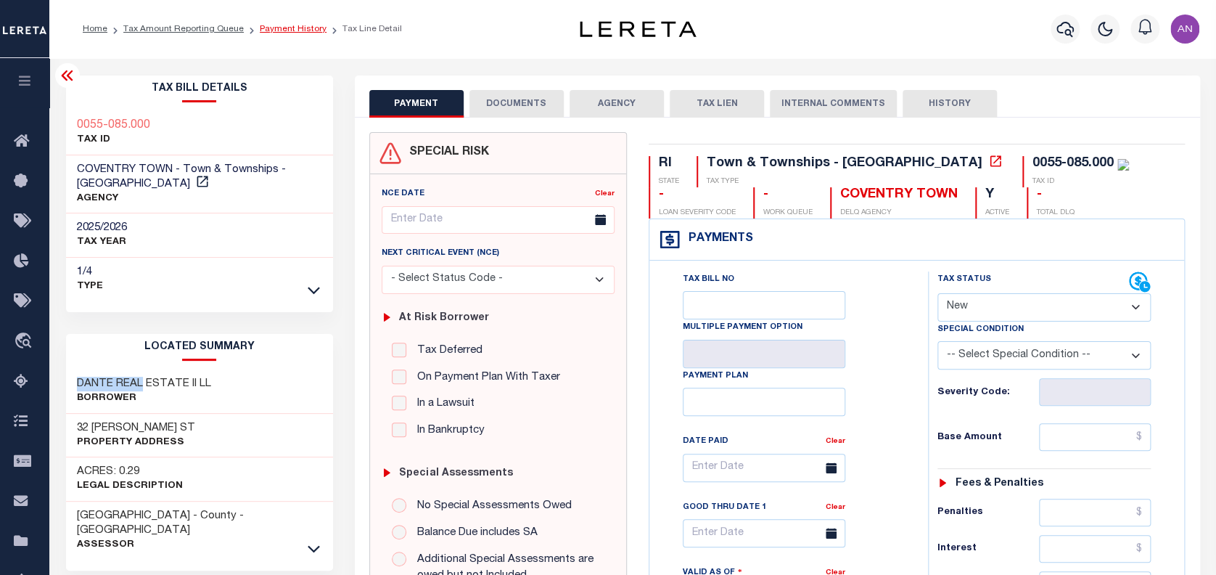
click at [298, 30] on link "Payment History" at bounding box center [293, 29] width 67 height 9
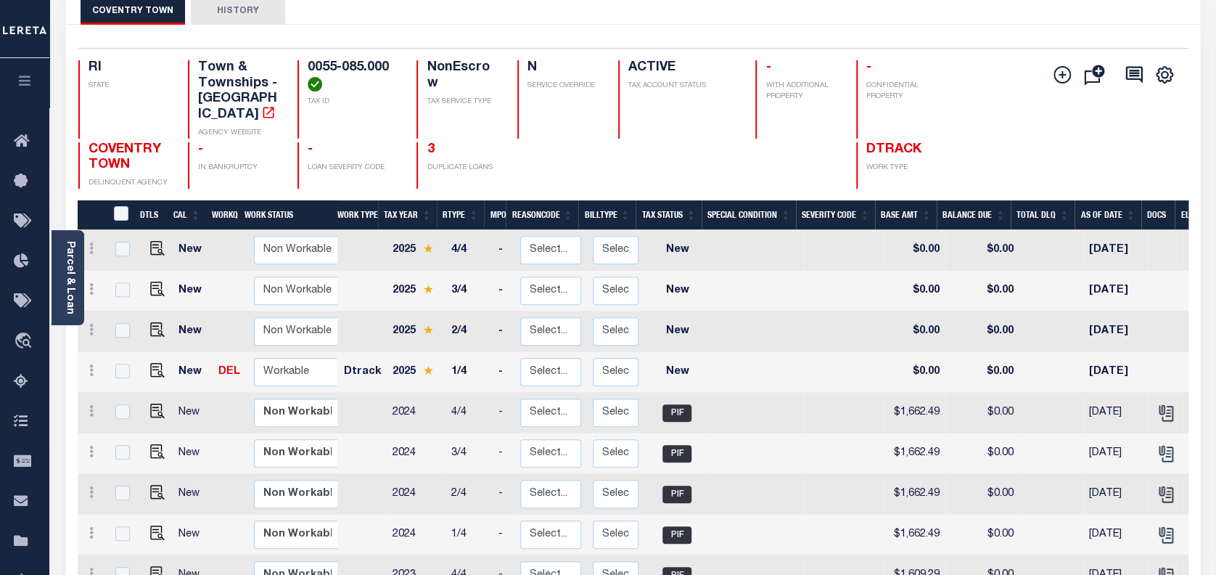
scroll to position [96, 0]
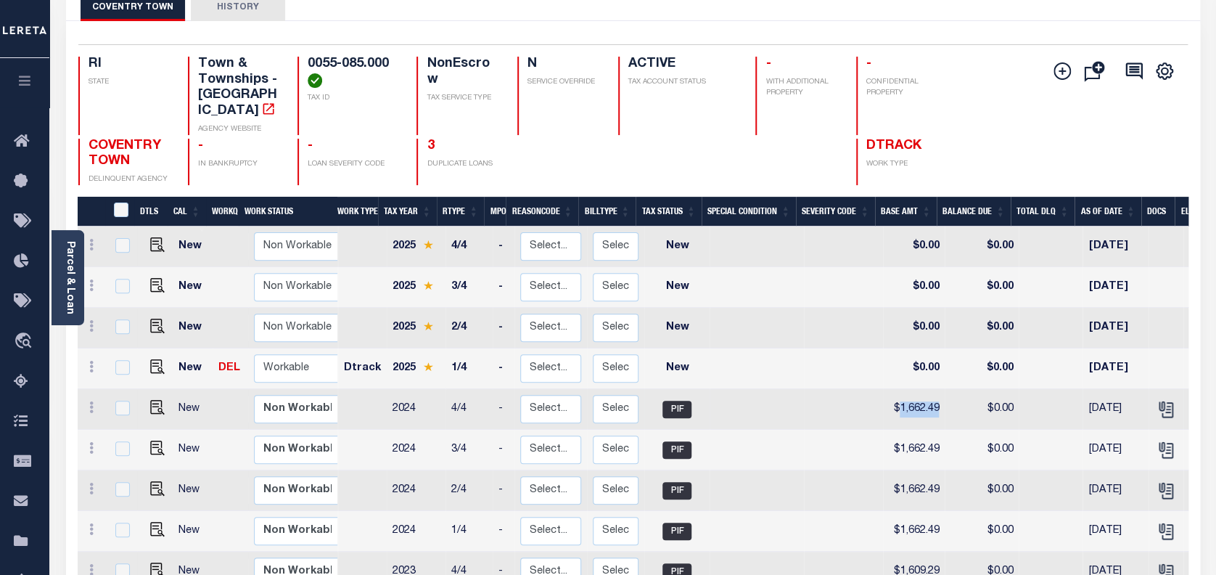
drag, startPoint x: 933, startPoint y: 392, endPoint x: 891, endPoint y: 390, distance: 42.1
click at [891, 390] on td "$1,662.49" at bounding box center [914, 409] width 62 height 41
checkbox input "true"
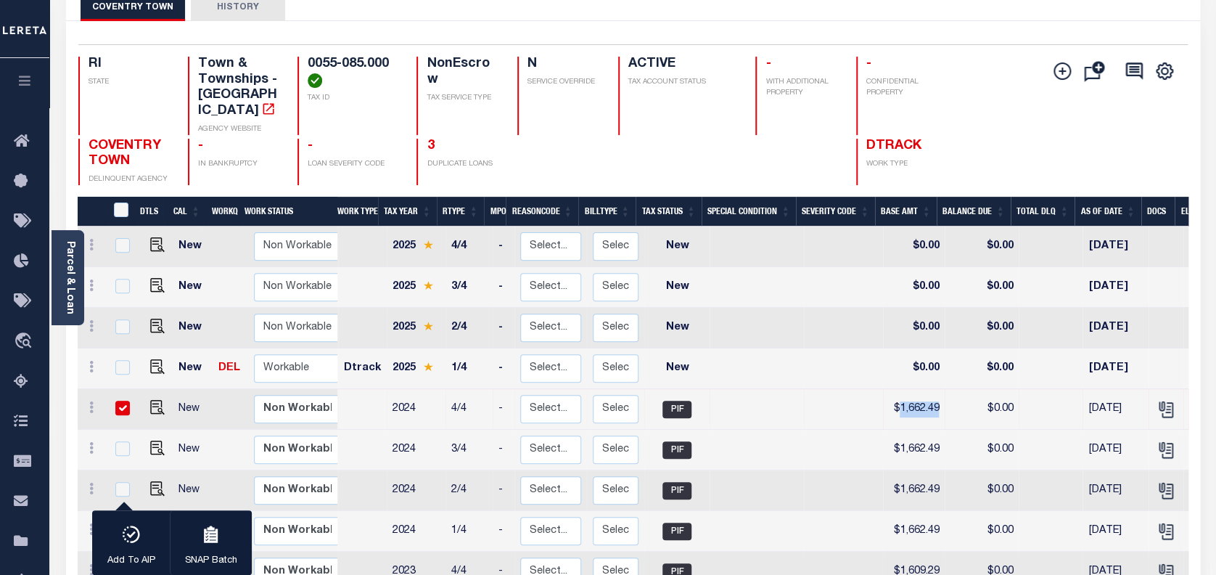
copy td "1,662.49"
click at [152, 359] on img "" at bounding box center [157, 366] width 15 height 15
checkbox input "true"
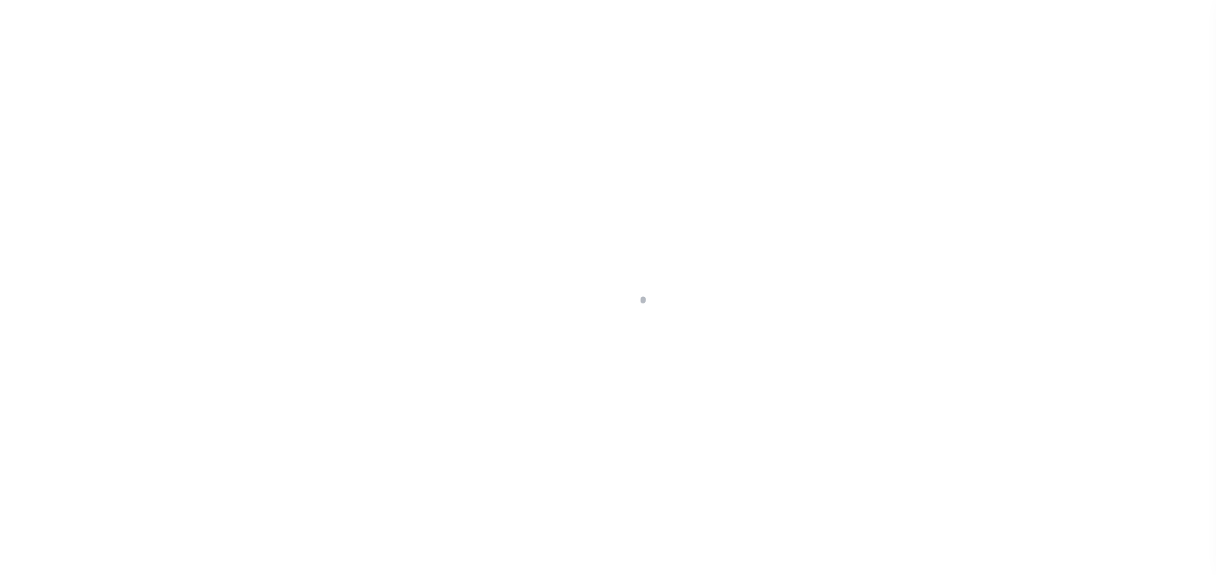
select select "NW2"
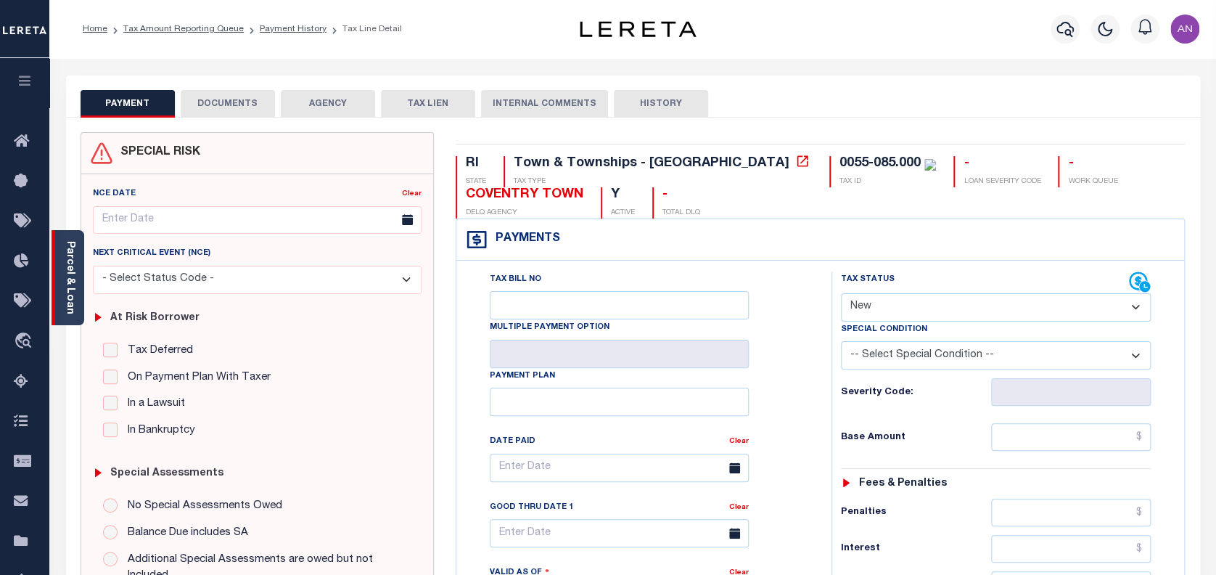
click at [79, 308] on div "Parcel & Loan" at bounding box center [68, 277] width 33 height 95
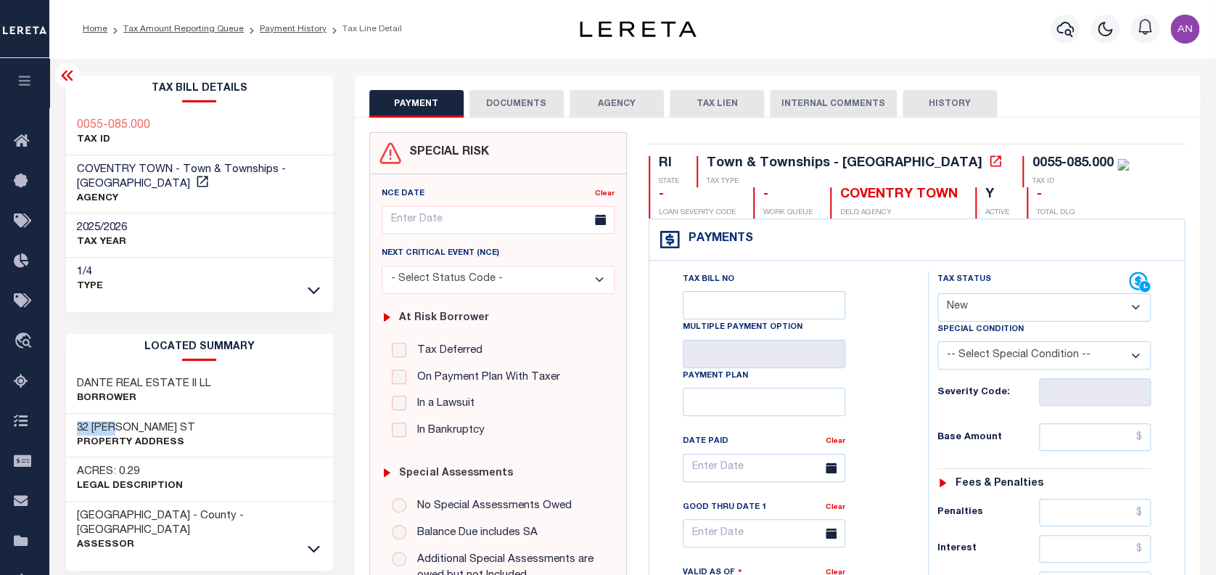
drag, startPoint x: 116, startPoint y: 412, endPoint x: 65, endPoint y: 410, distance: 51.6
click at [66, 414] on div "[STREET_ADDRESS][PERSON_NAME] Property Address" at bounding box center [199, 436] width 267 height 44
copy h3 "32 [PERSON_NAME]"
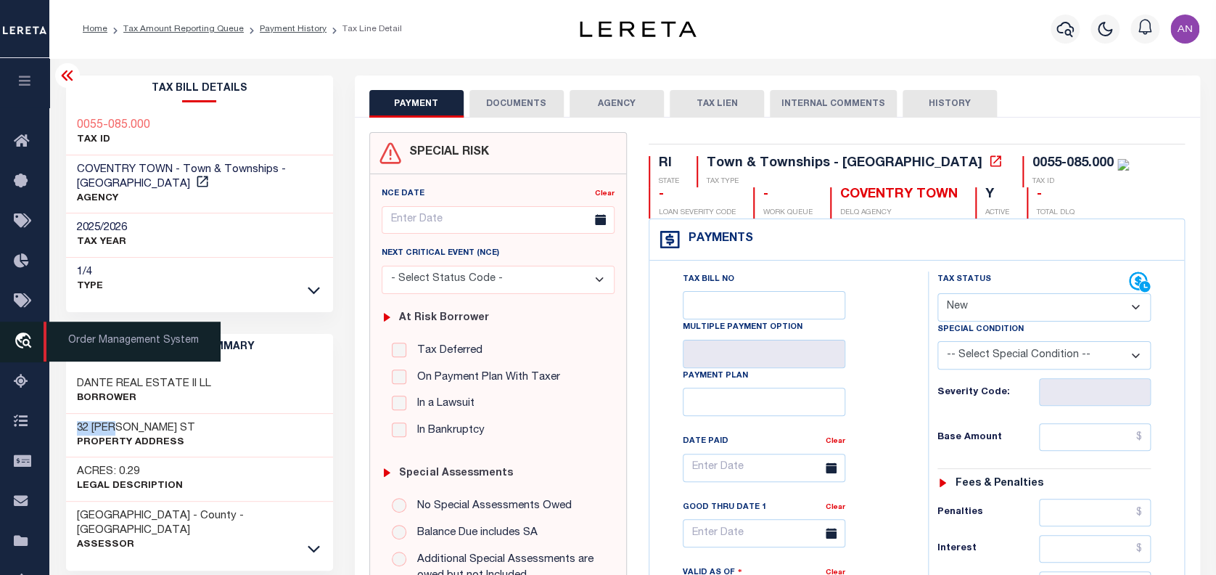
click at [30, 340] on icon "travel_explore" at bounding box center [25, 341] width 23 height 19
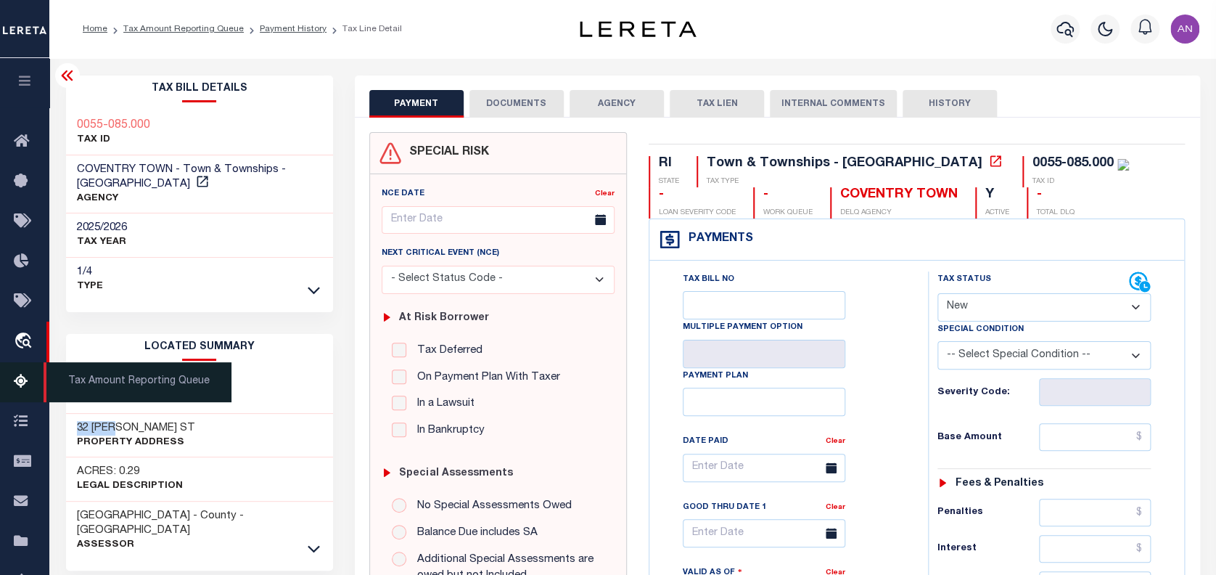
click at [12, 389] on link "Tax Amount Reporting Queue" at bounding box center [24, 382] width 49 height 40
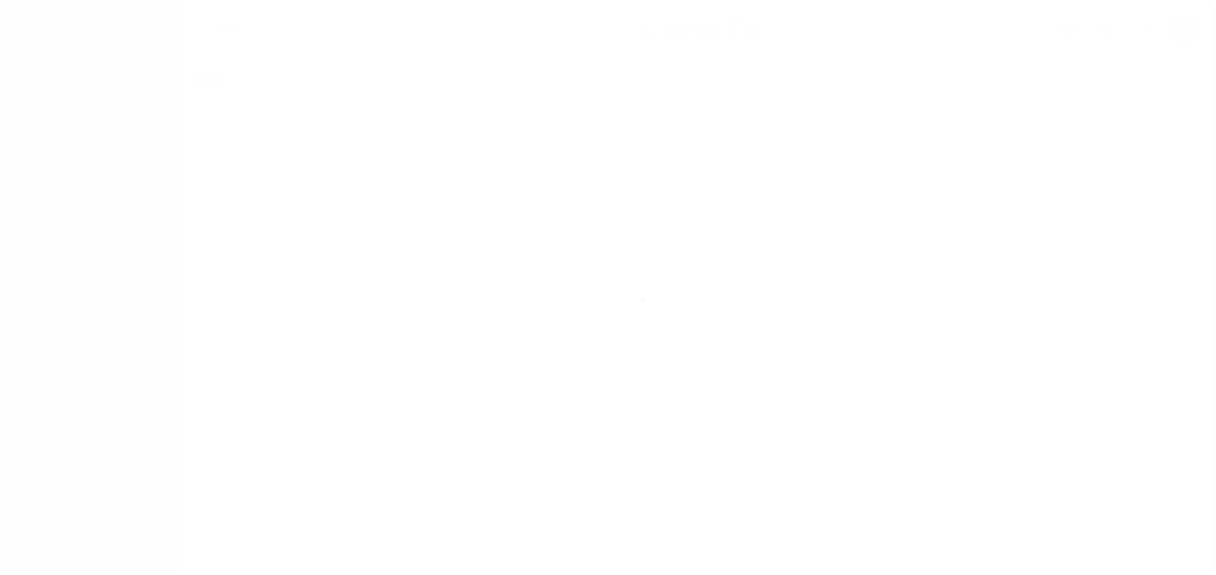
scroll to position [106, 0]
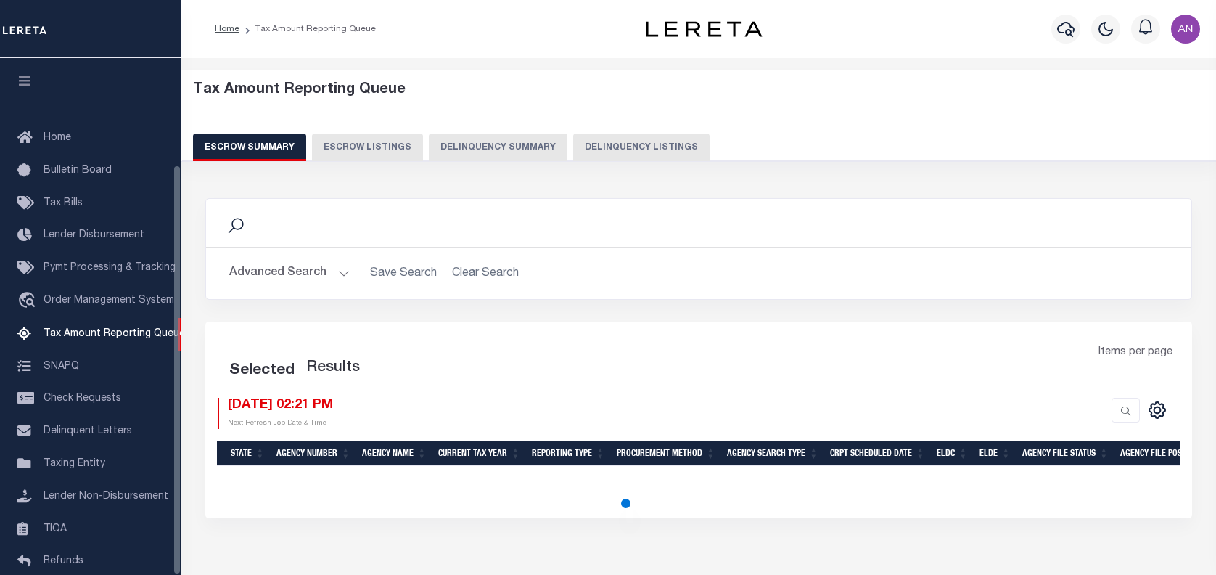
click at [589, 140] on button "Delinquency Listings" at bounding box center [641, 147] width 136 height 28
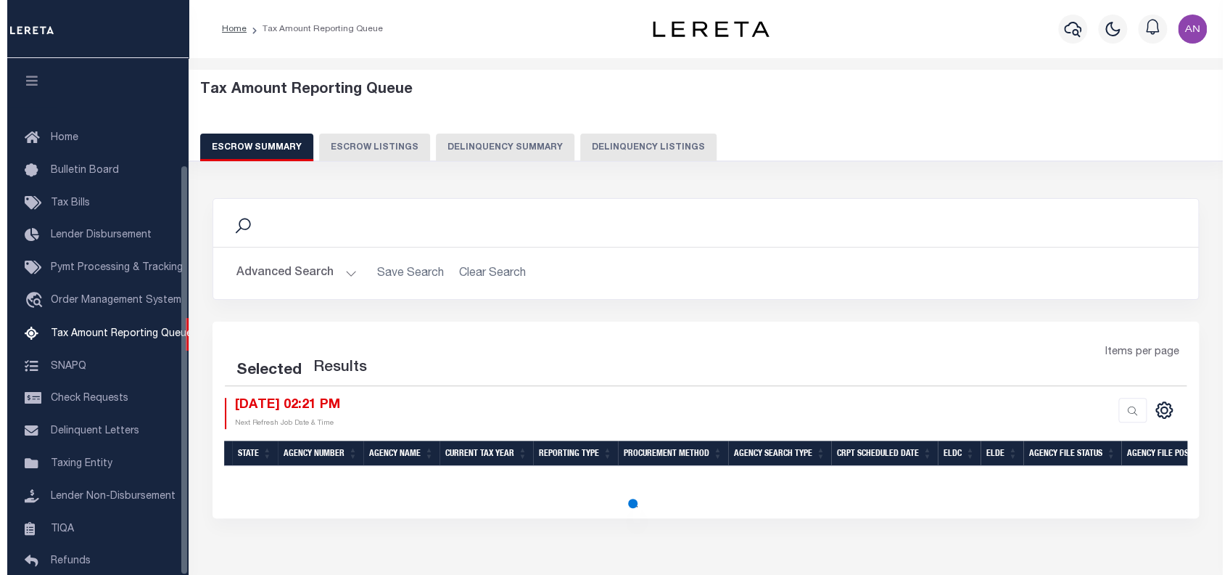
scroll to position [133, 0]
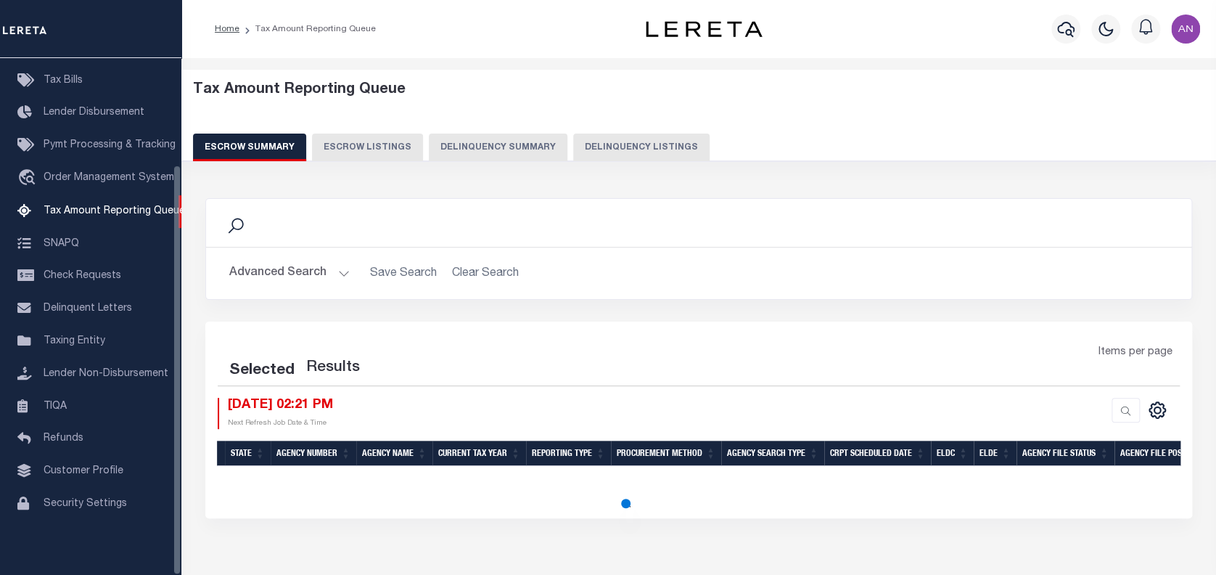
select select "100"
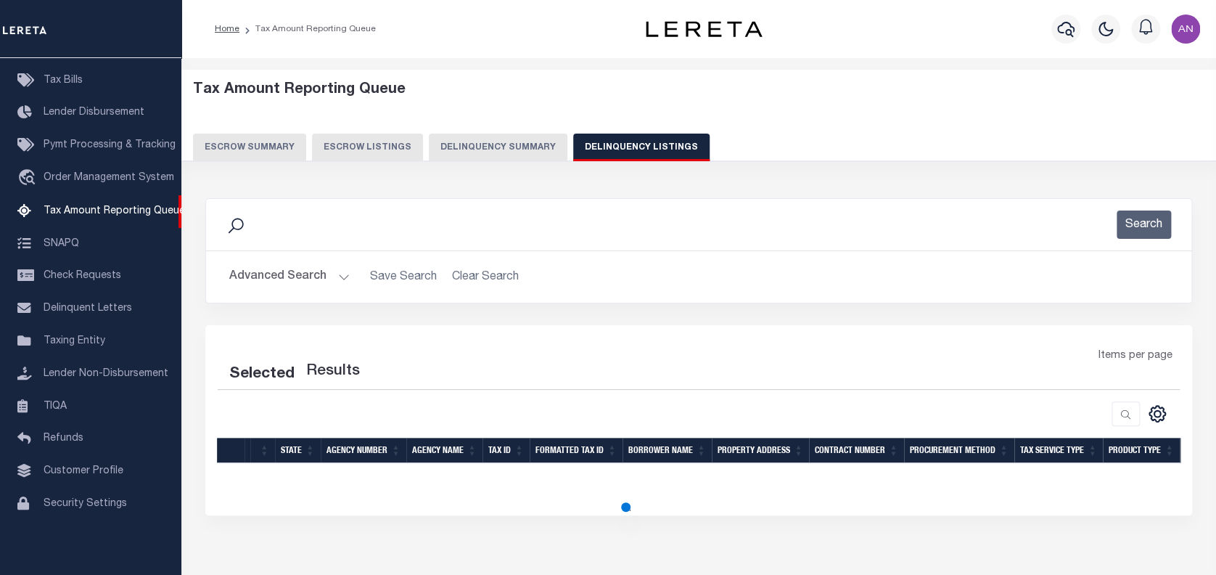
select select "100"
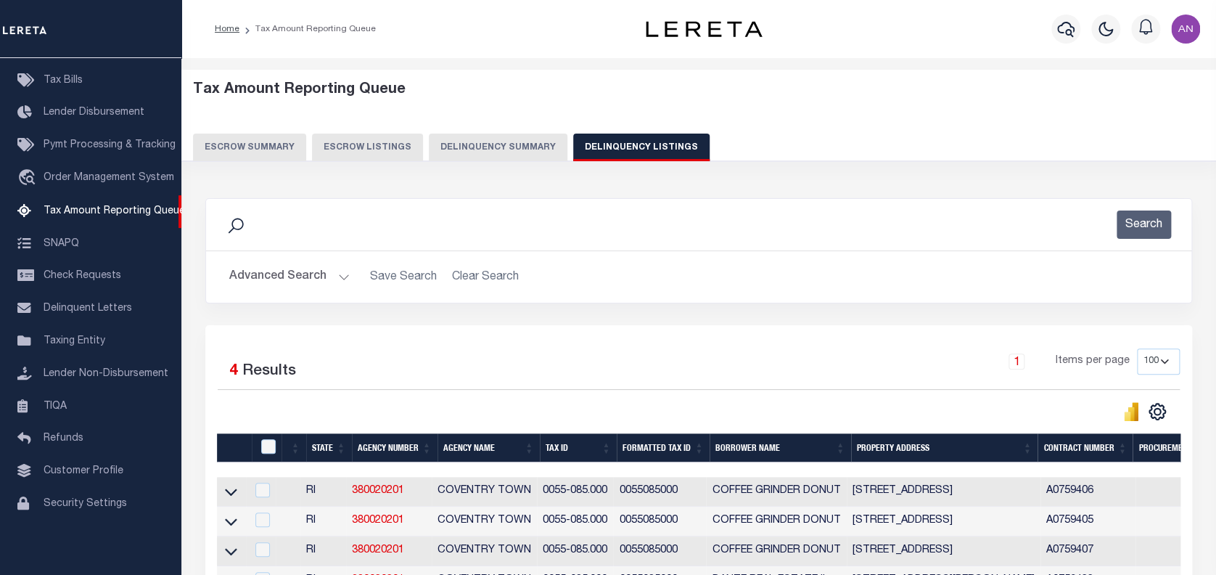
click at [238, 280] on button "Advanced Search" at bounding box center [289, 277] width 120 height 28
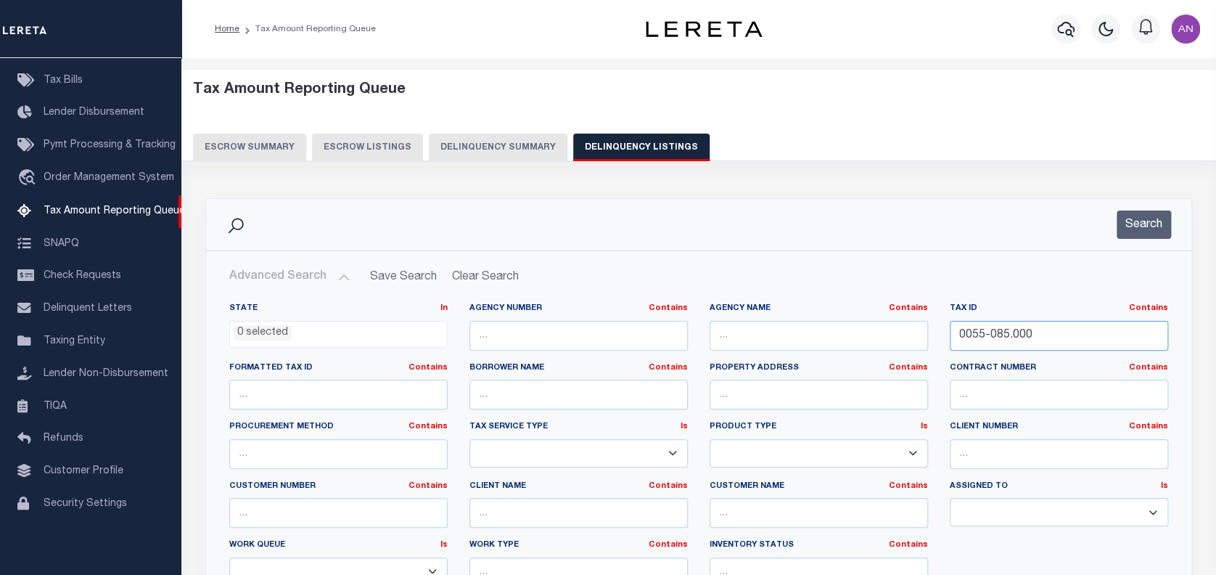
click at [1008, 334] on input "0055-085.000" at bounding box center [1059, 336] width 218 height 30
paste input "80-1221"
type input "0080-1221"
click at [1134, 237] on button "Search" at bounding box center [1143, 224] width 54 height 28
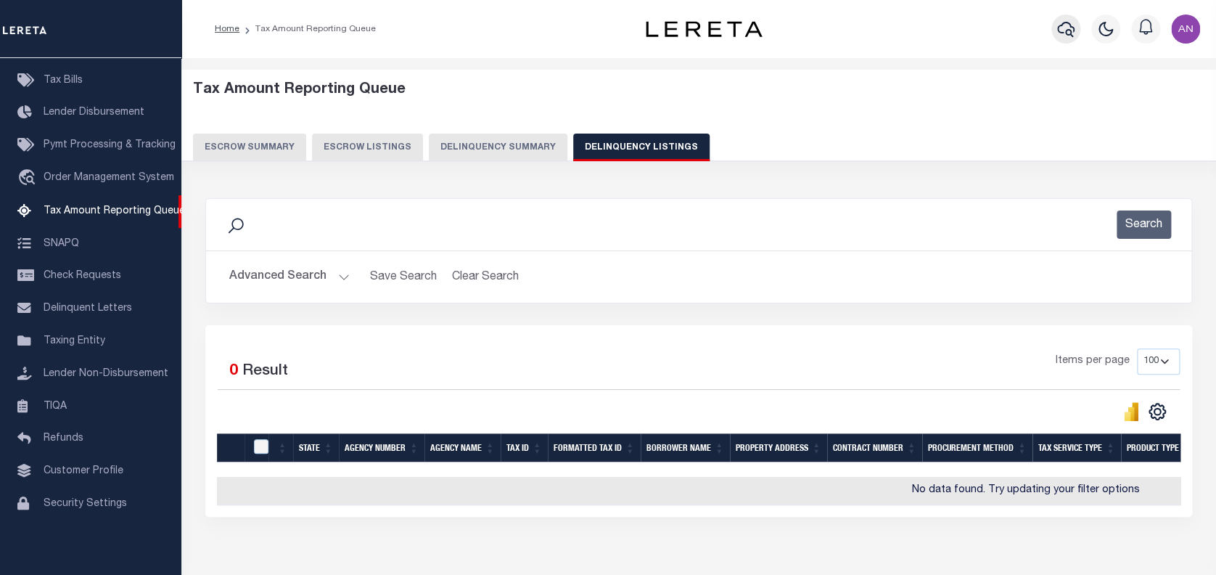
click at [1063, 27] on icon "button" at bounding box center [1065, 28] width 17 height 17
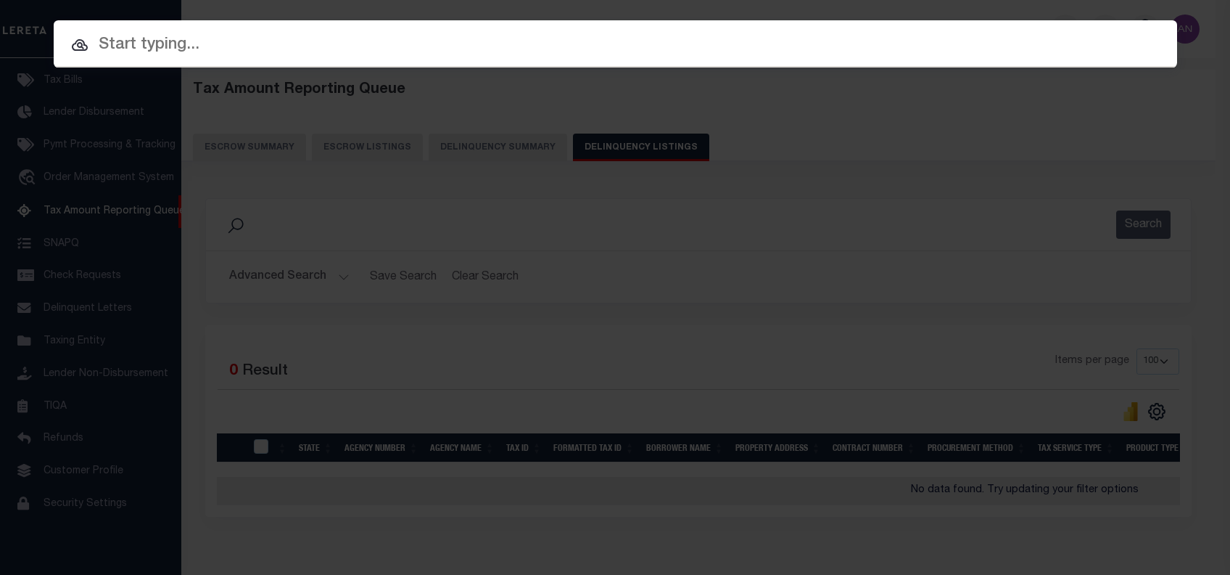
click at [192, 40] on input "text" at bounding box center [616, 45] width 1124 height 25
paste input "1680122920"
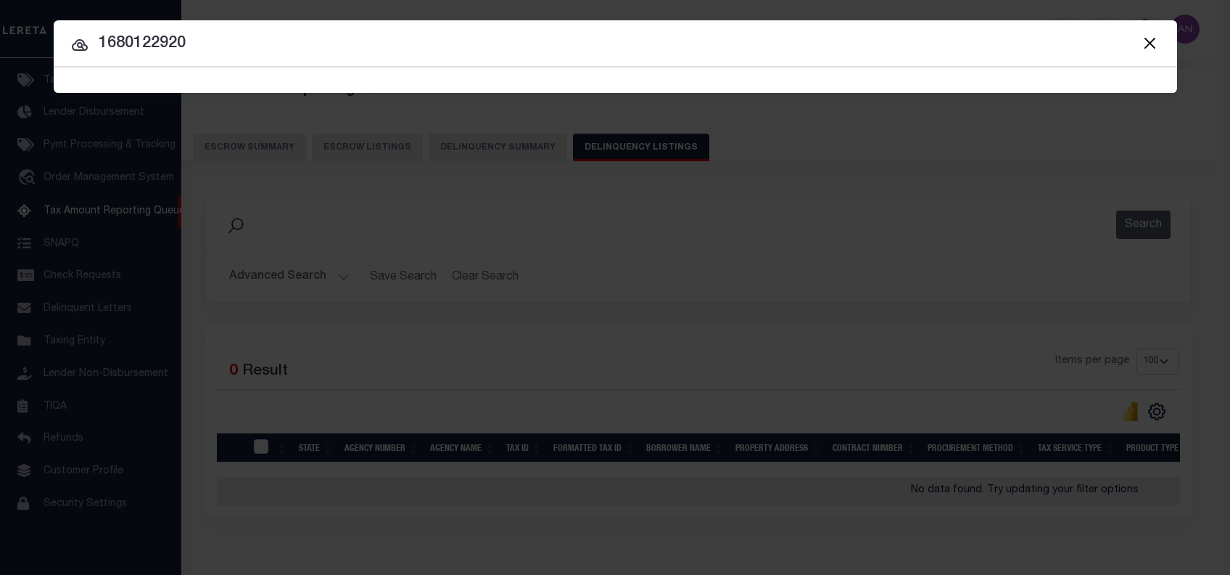
type input "1680122920"
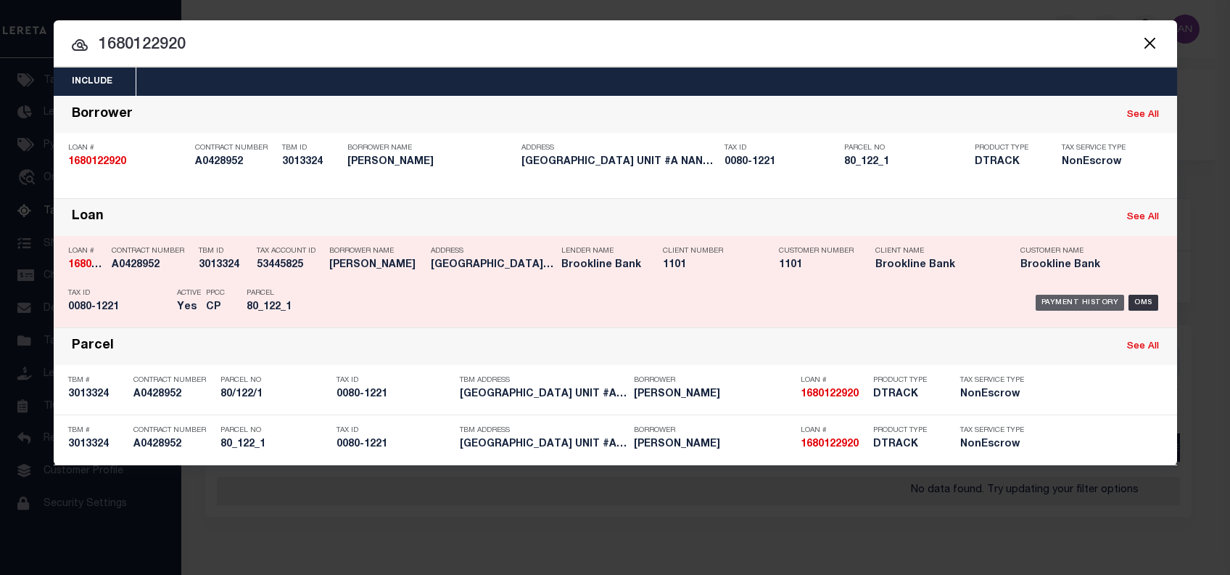
click at [1068, 300] on div "Payment History" at bounding box center [1080, 303] width 89 height 16
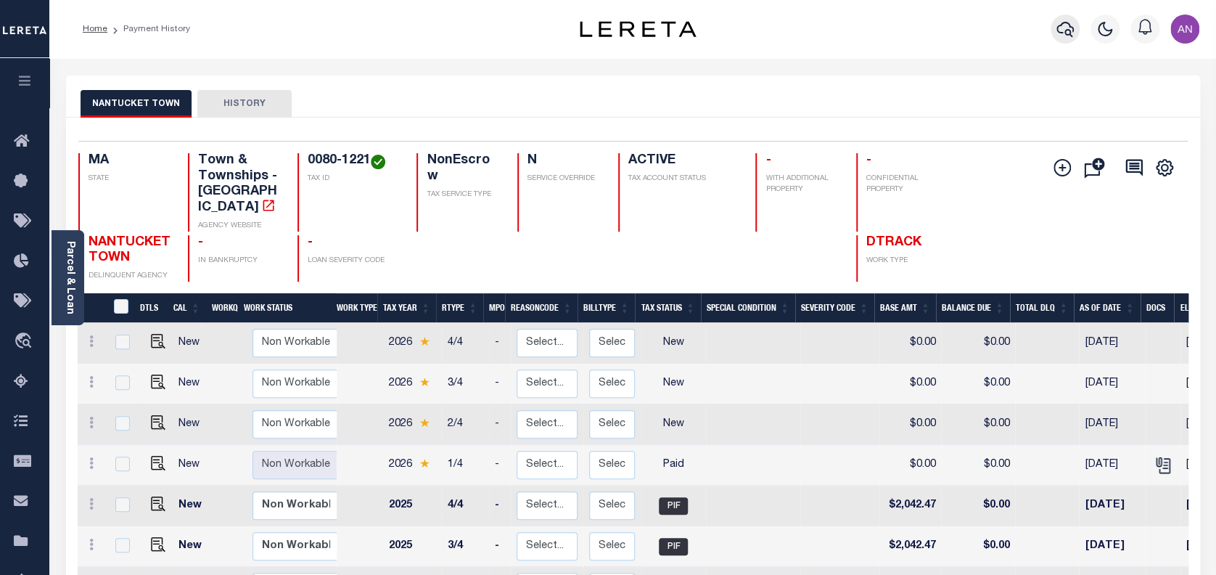
click at [1064, 21] on icon "button" at bounding box center [1064, 28] width 17 height 17
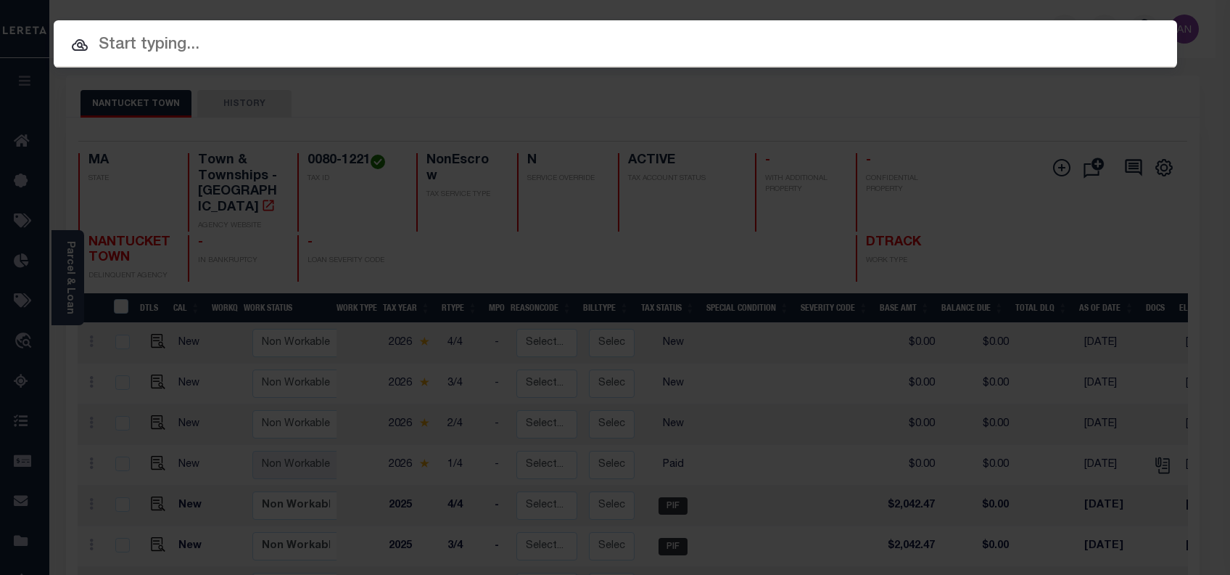
paste input "1680121720"
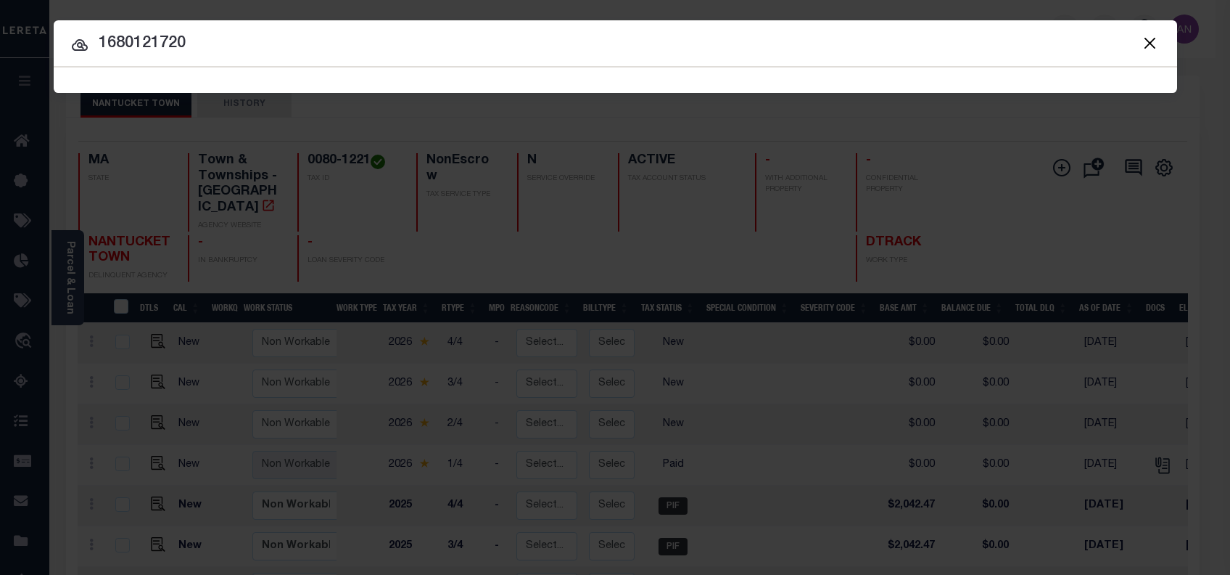
type input "1680121720"
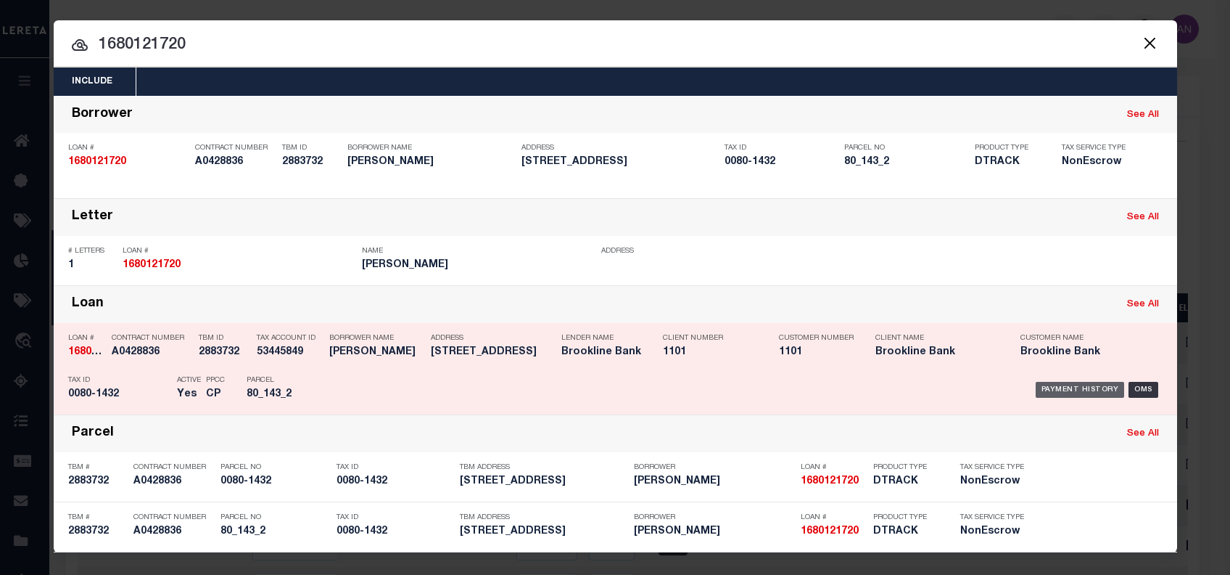
drag, startPoint x: 1065, startPoint y: 390, endPoint x: 1033, endPoint y: 389, distance: 32.0
click at [1065, 390] on div "Payment History" at bounding box center [1080, 390] width 89 height 16
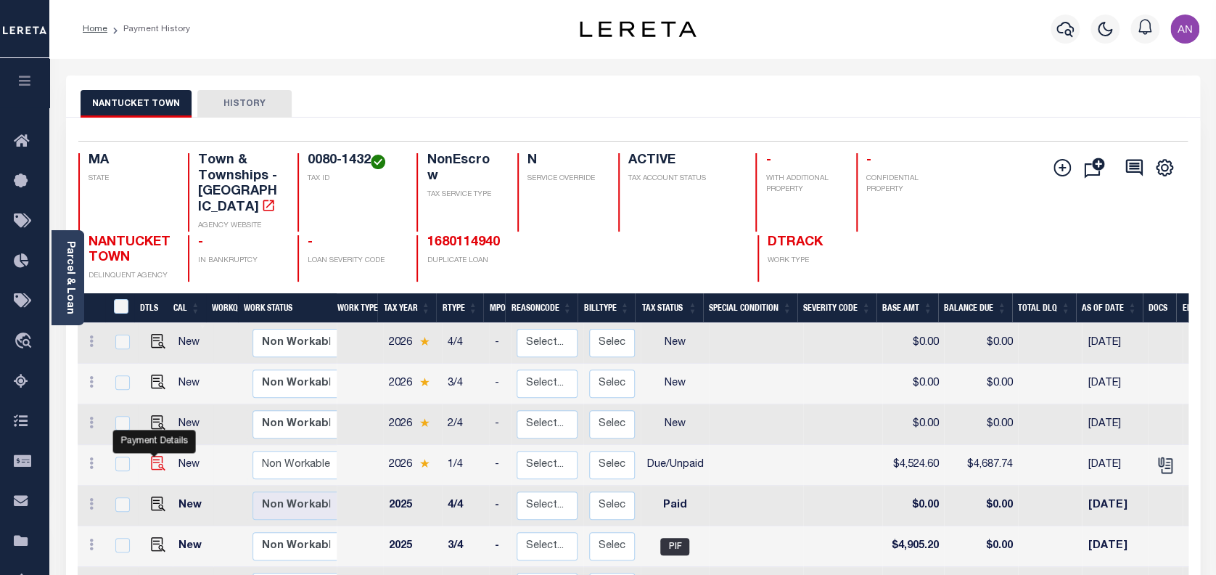
click at [156, 456] on img "" at bounding box center [158, 463] width 15 height 15
checkbox input "true"
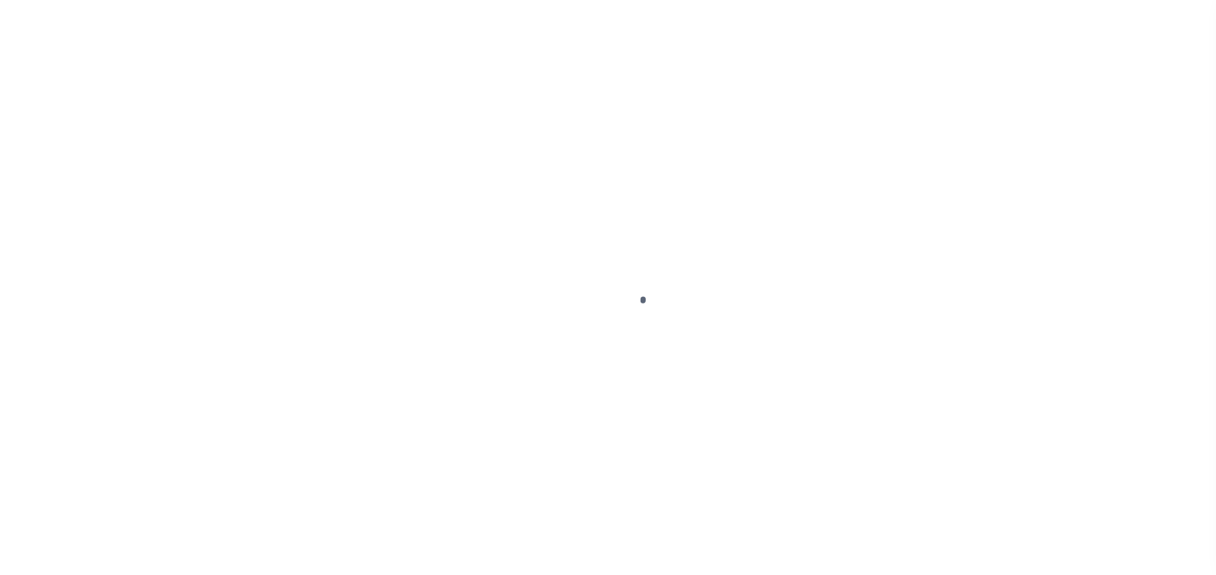
select select "DUE"
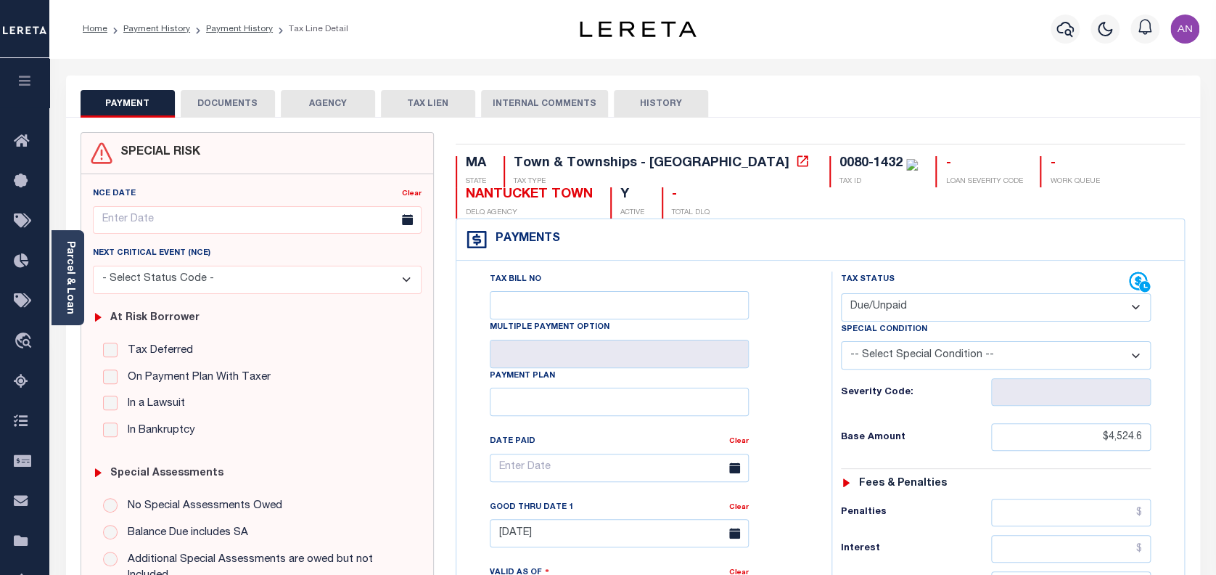
click at [244, 103] on button "DOCUMENTS" at bounding box center [228, 104] width 94 height 28
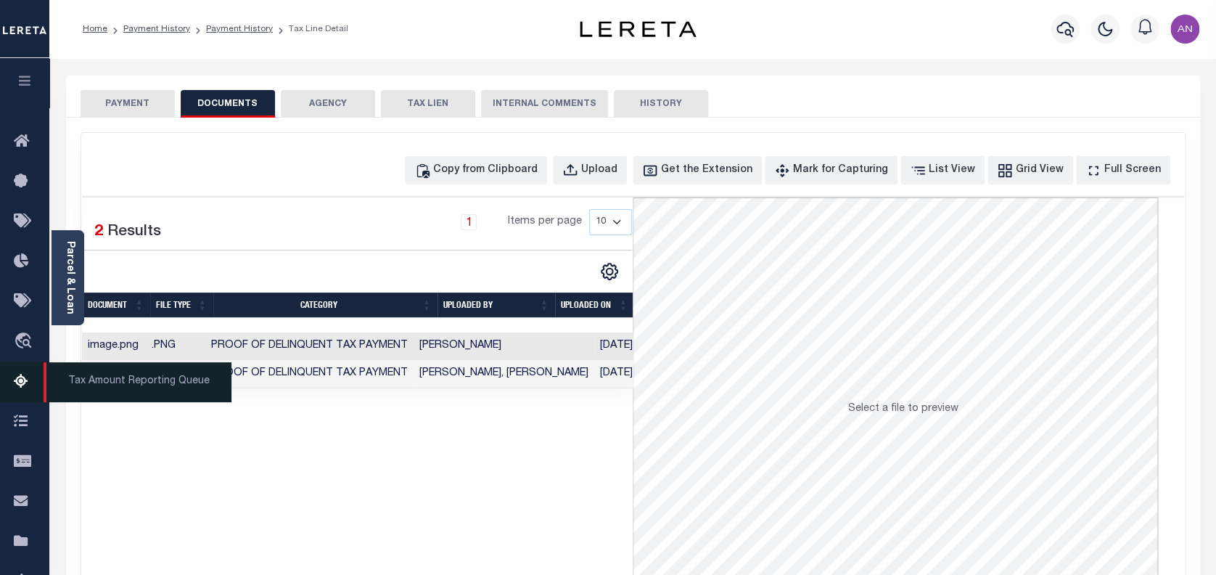
click at [20, 389] on icon at bounding box center [25, 382] width 23 height 18
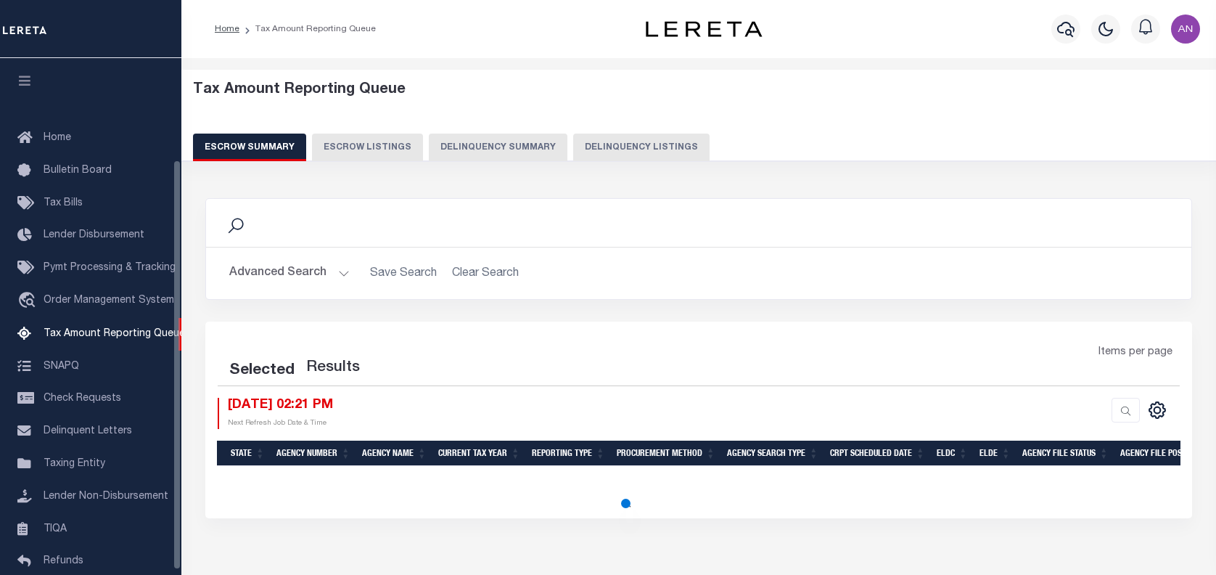
click at [675, 150] on button "Delinquency Listings" at bounding box center [641, 147] width 136 height 28
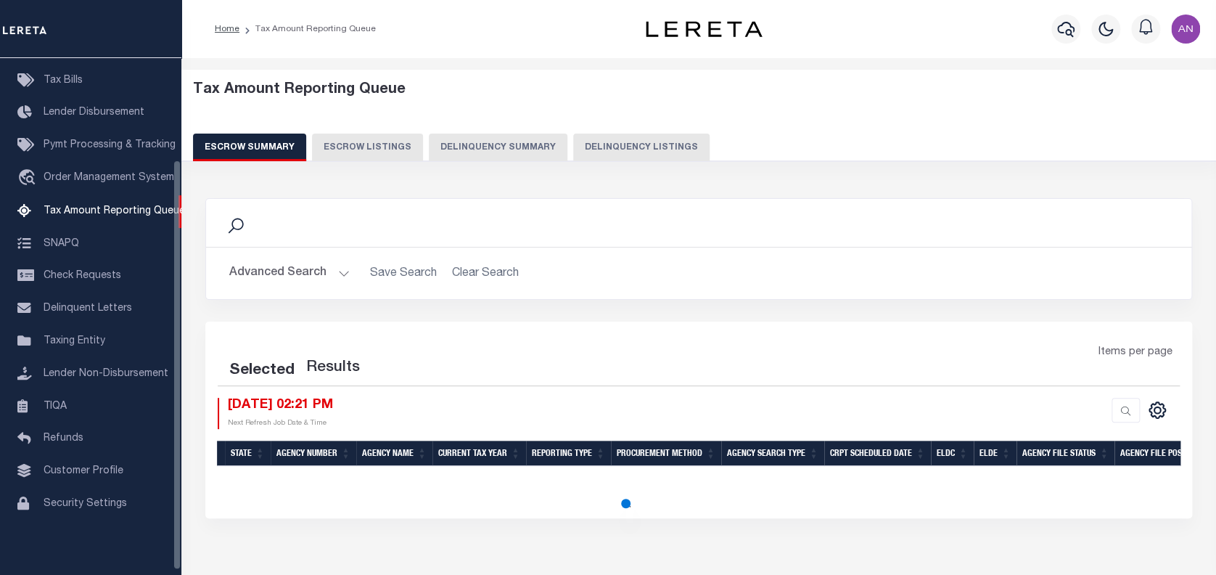
select select "100"
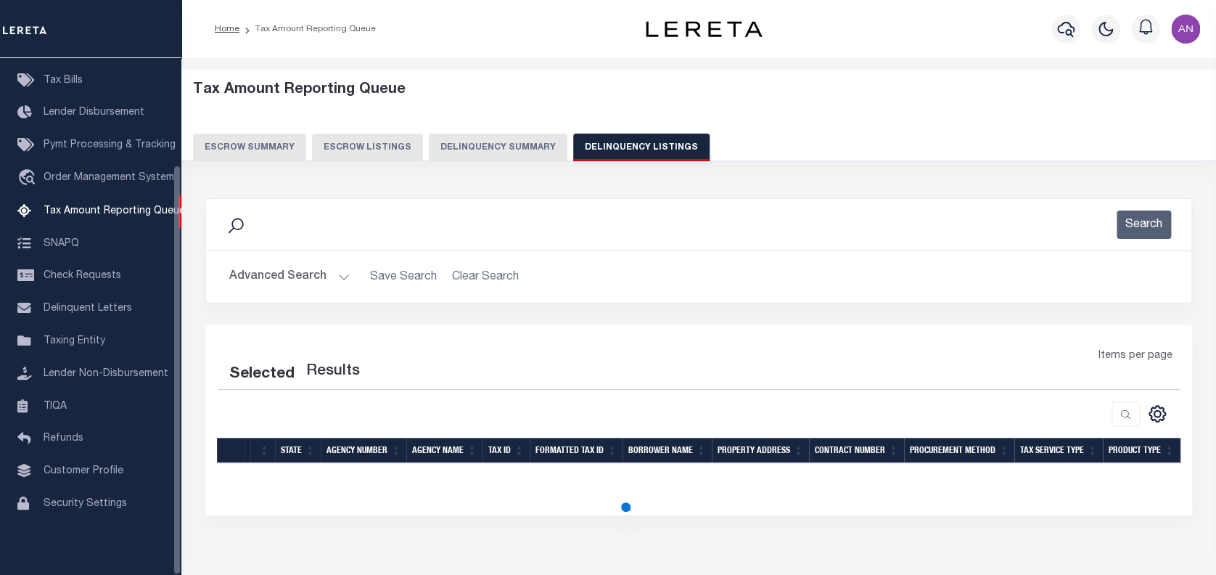
select select "100"
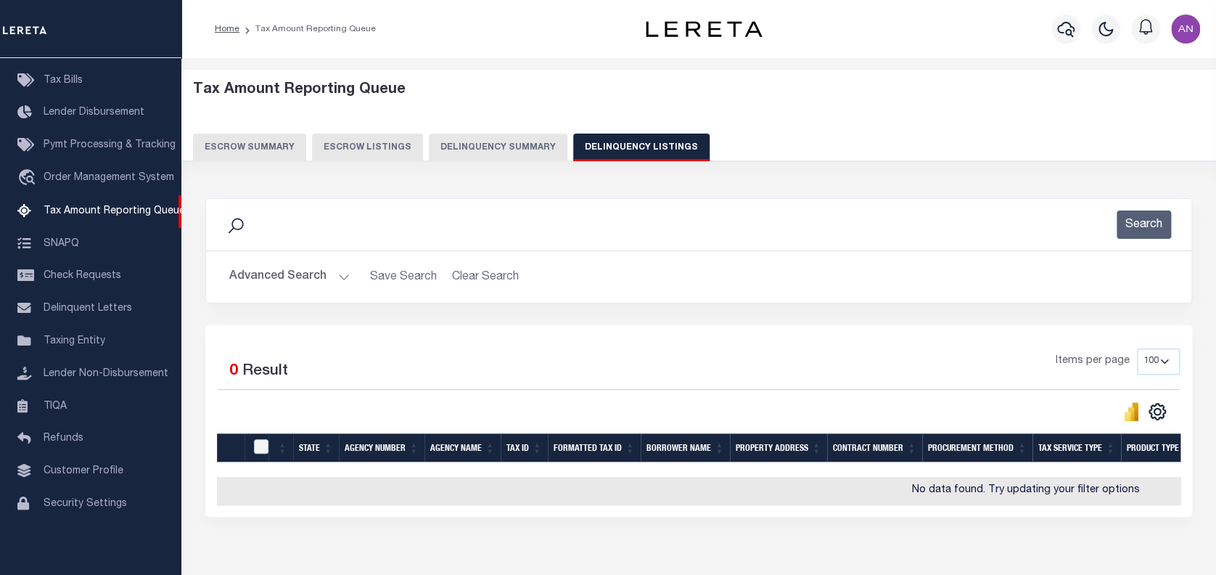
click at [267, 268] on button "Advanced Search" at bounding box center [289, 277] width 120 height 28
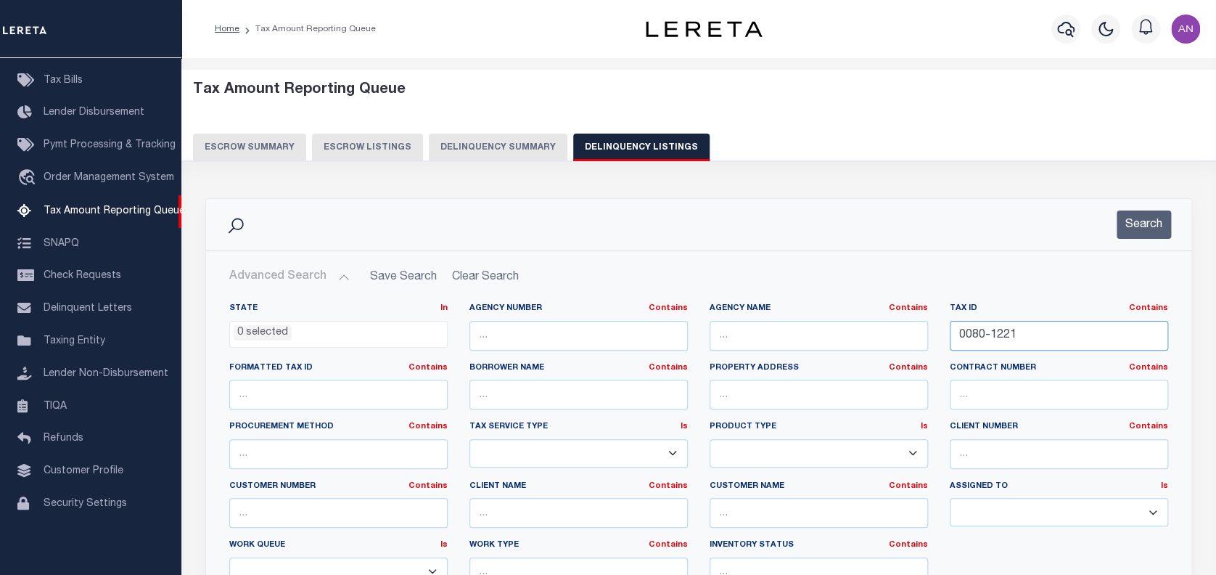
click at [996, 332] on input "0080-1221" at bounding box center [1059, 336] width 218 height 30
paste input "402.0-0000-0022.0"
type input "402.0-0000-0022.0"
click at [1138, 244] on div "Search" at bounding box center [698, 225] width 985 height 52
click at [1137, 226] on button "Search" at bounding box center [1143, 224] width 54 height 28
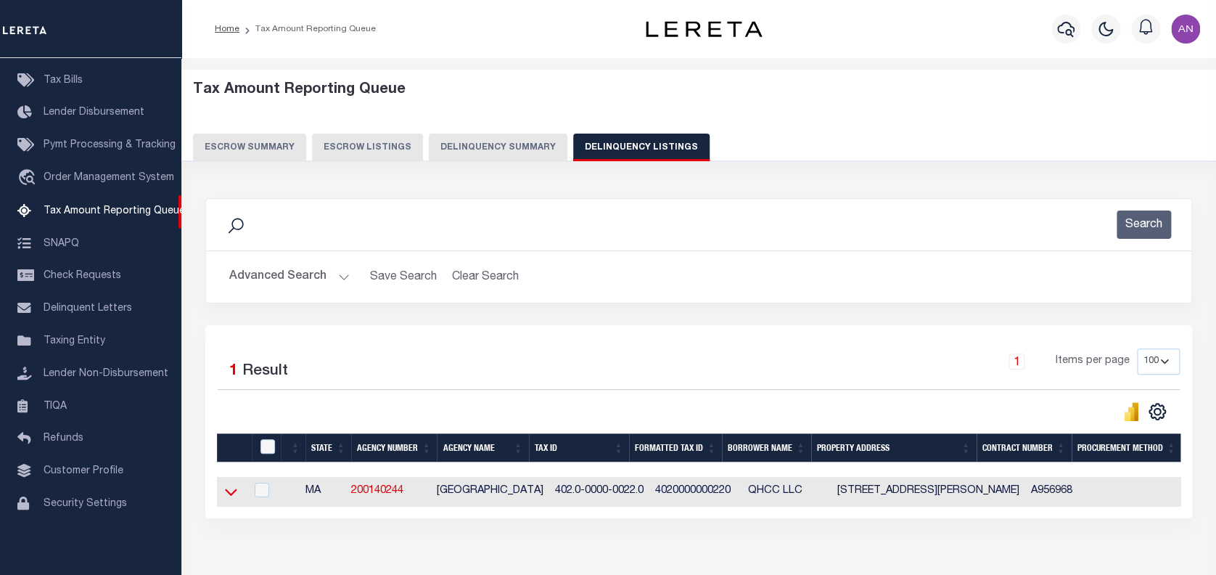
click at [229, 491] on icon at bounding box center [231, 491] width 12 height 15
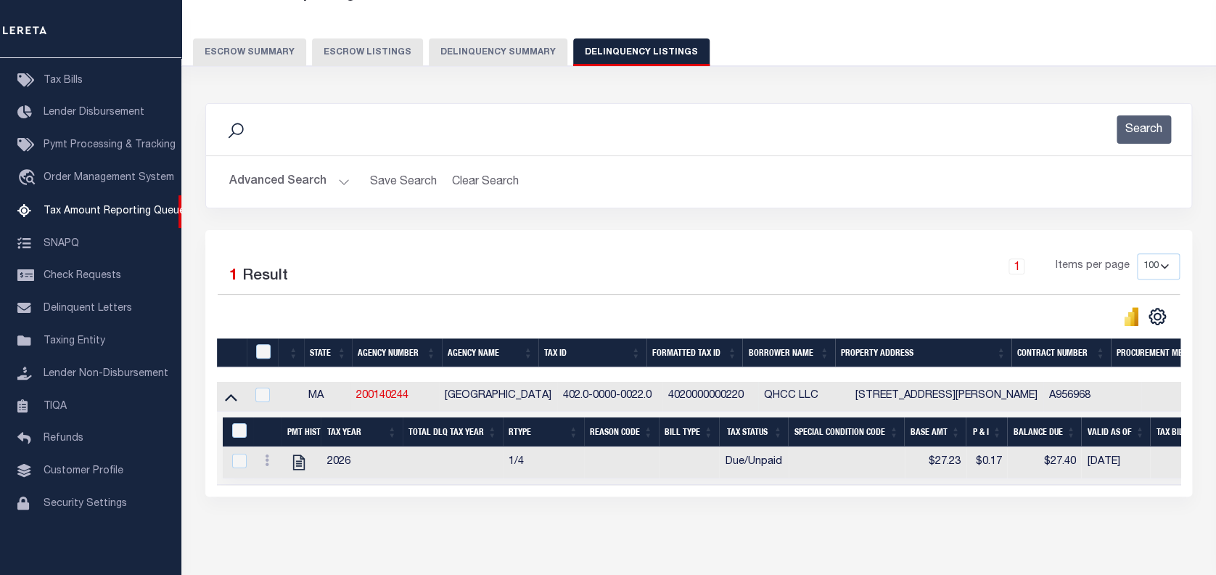
scroll to position [96, 0]
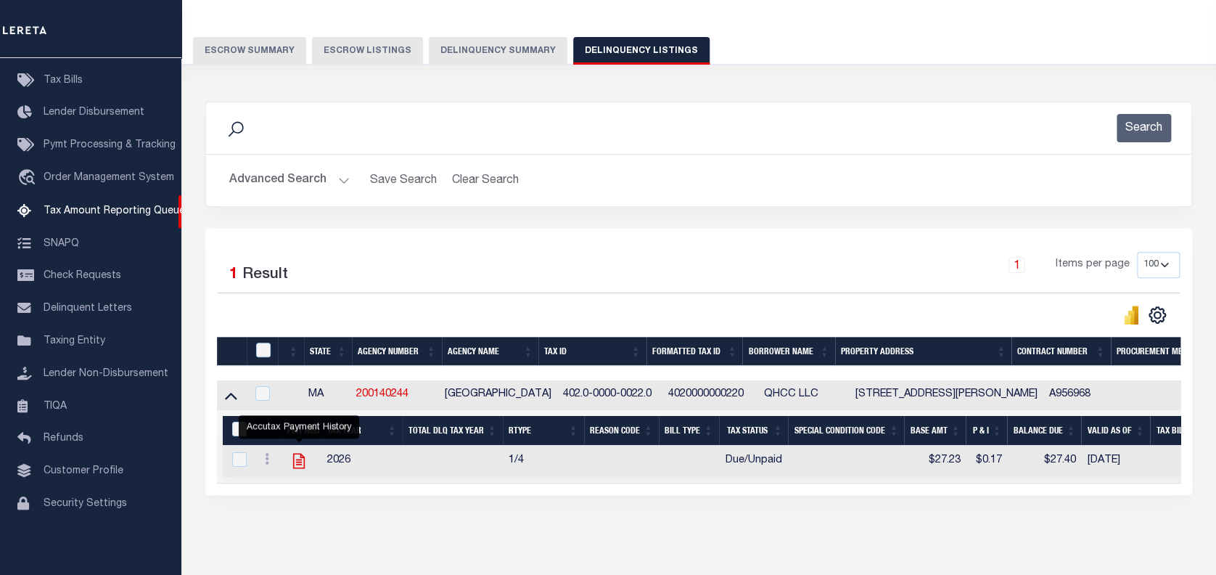
click at [296, 461] on icon "" at bounding box center [298, 460] width 19 height 19
checkbox input "true"
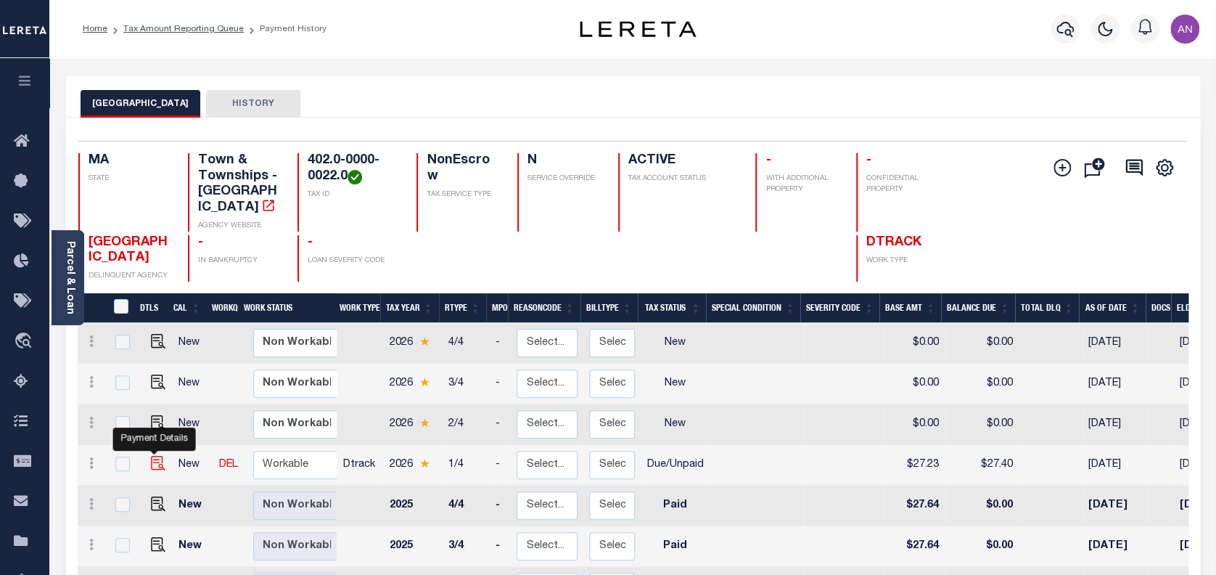
click at [157, 456] on img "" at bounding box center [158, 463] width 15 height 15
checkbox input "true"
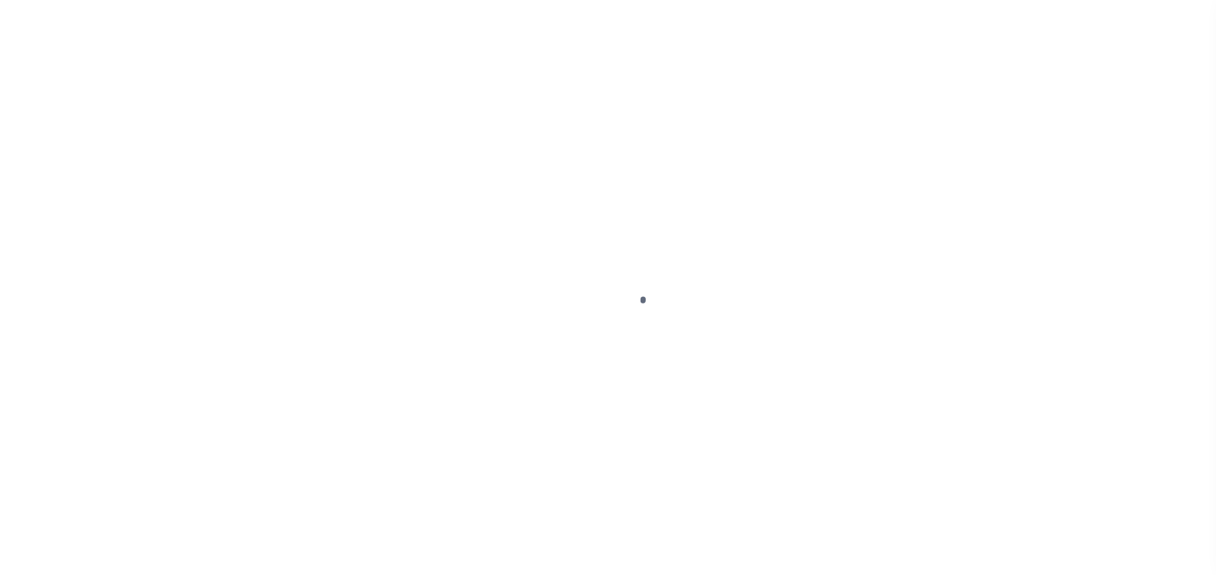
select select "DUE"
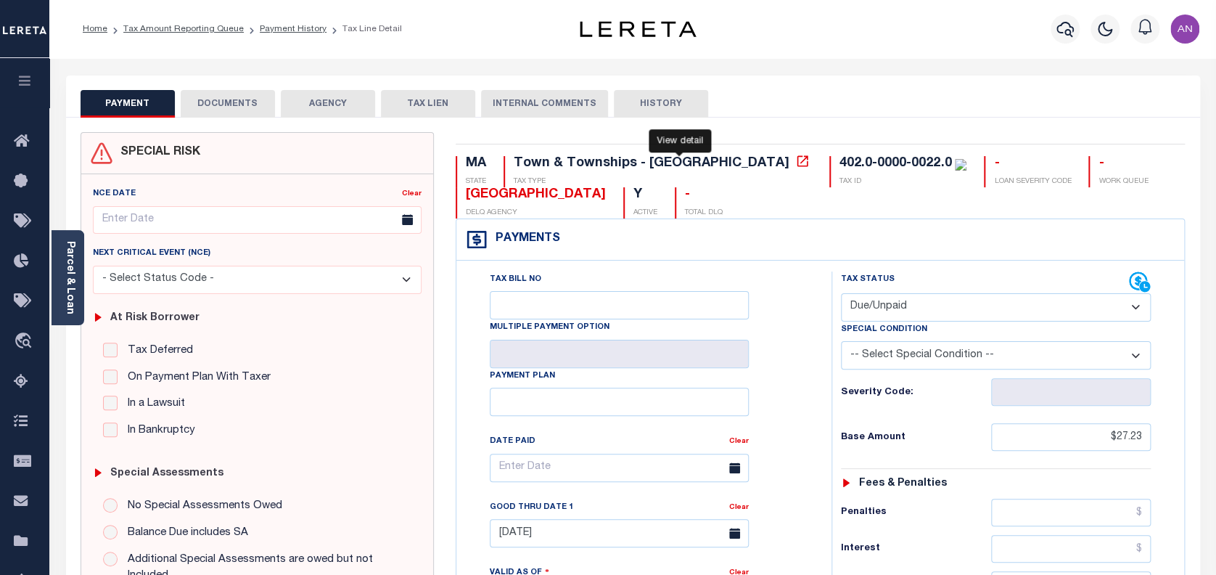
click at [795, 165] on icon at bounding box center [802, 161] width 15 height 15
click at [83, 302] on div "Parcel & Loan" at bounding box center [68, 277] width 33 height 95
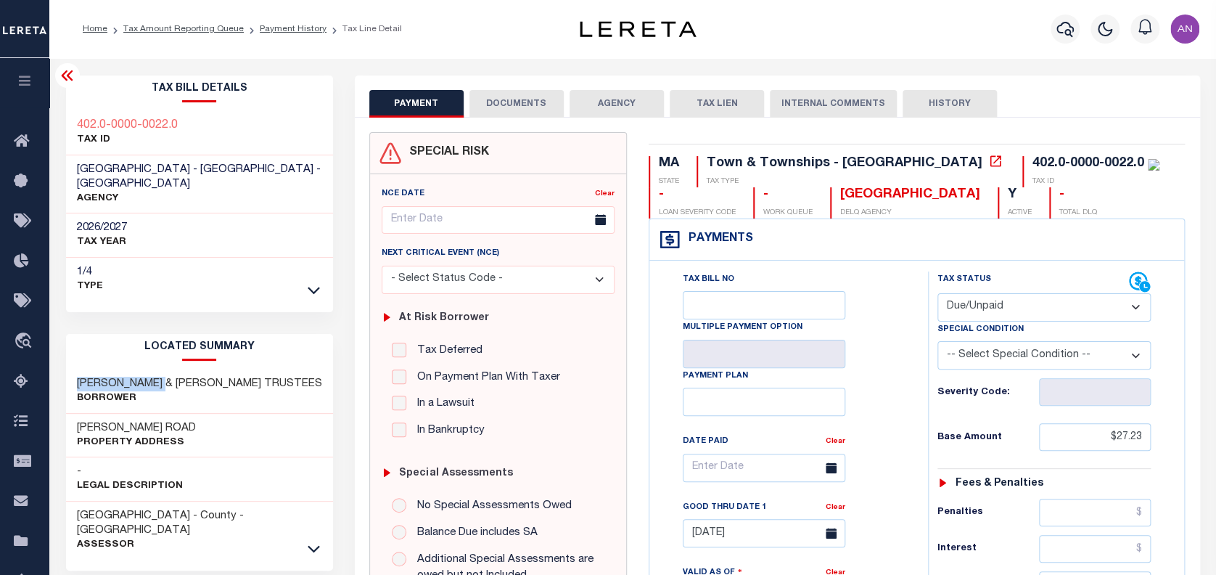
drag, startPoint x: 170, startPoint y: 371, endPoint x: 54, endPoint y: 371, distance: 116.1
copy h3 "DONLIN GARRETT"
click at [503, 108] on button "DOCUMENTS" at bounding box center [516, 104] width 94 height 28
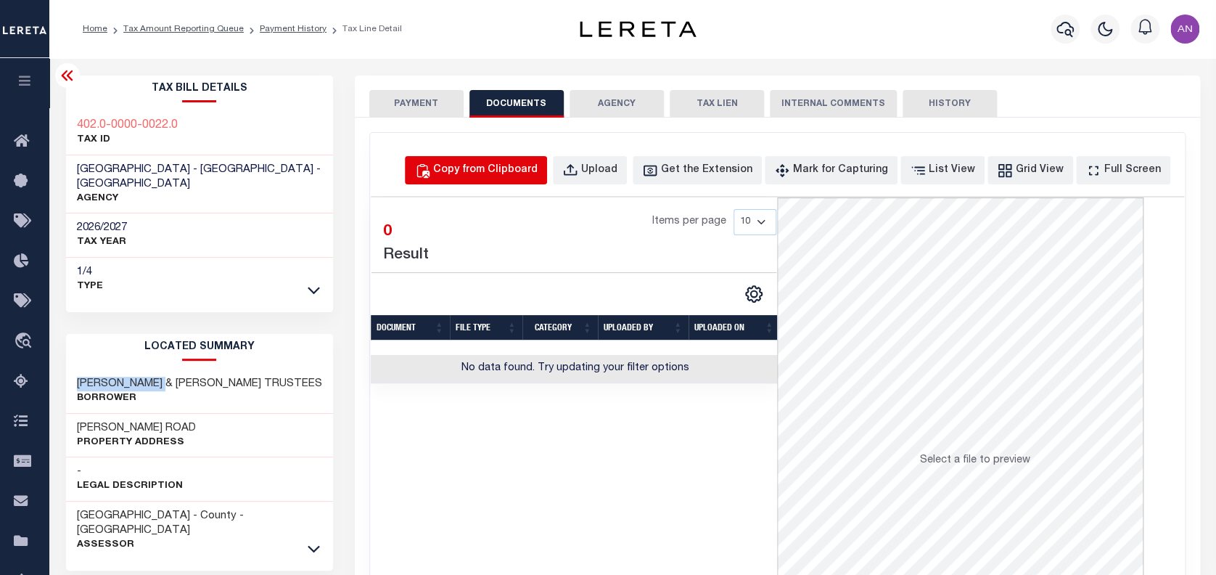
click at [499, 173] on div "Copy from Clipboard" at bounding box center [485, 171] width 104 height 16
select select "POP"
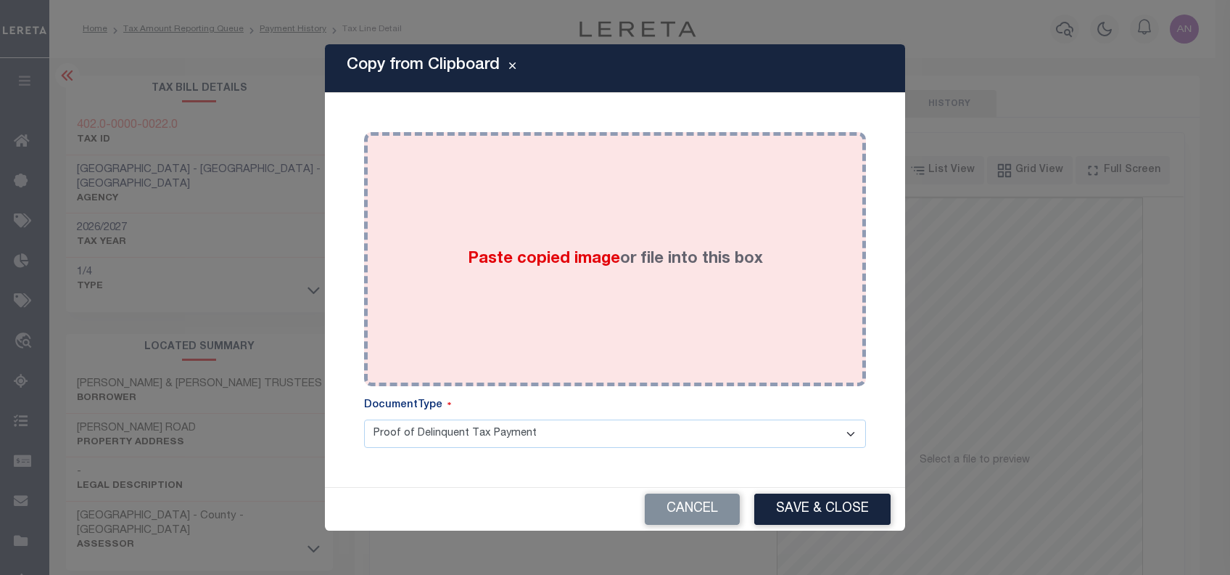
click at [617, 189] on div "Paste copied image or file into this box" at bounding box center [615, 259] width 480 height 232
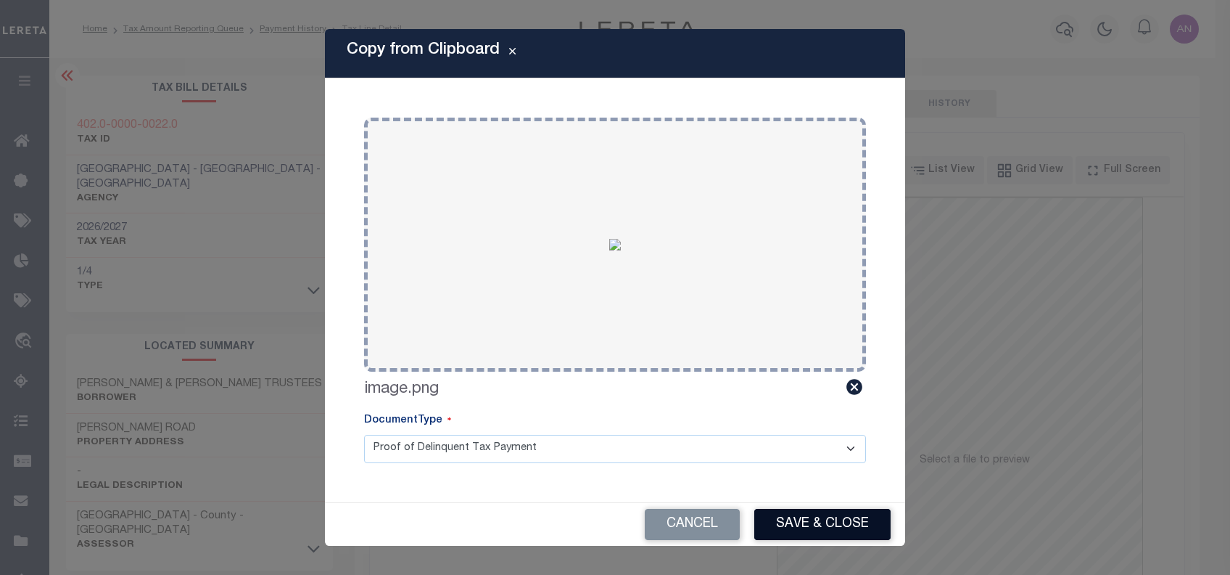
click at [816, 532] on button "Save & Close" at bounding box center [822, 524] width 136 height 31
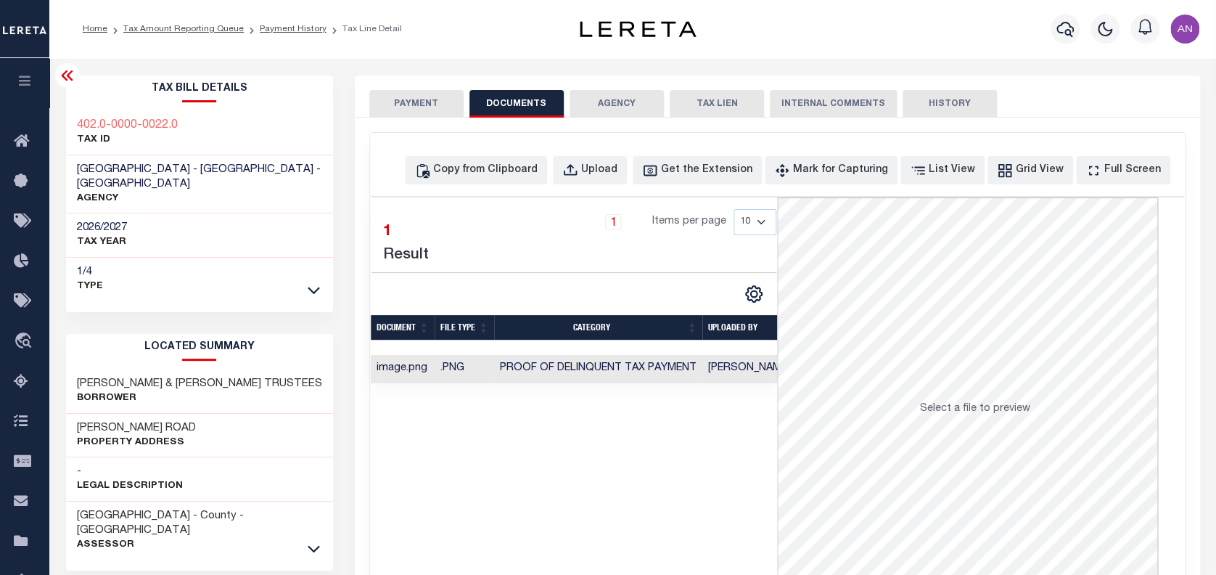
click at [431, 108] on button "PAYMENT" at bounding box center [416, 104] width 94 height 28
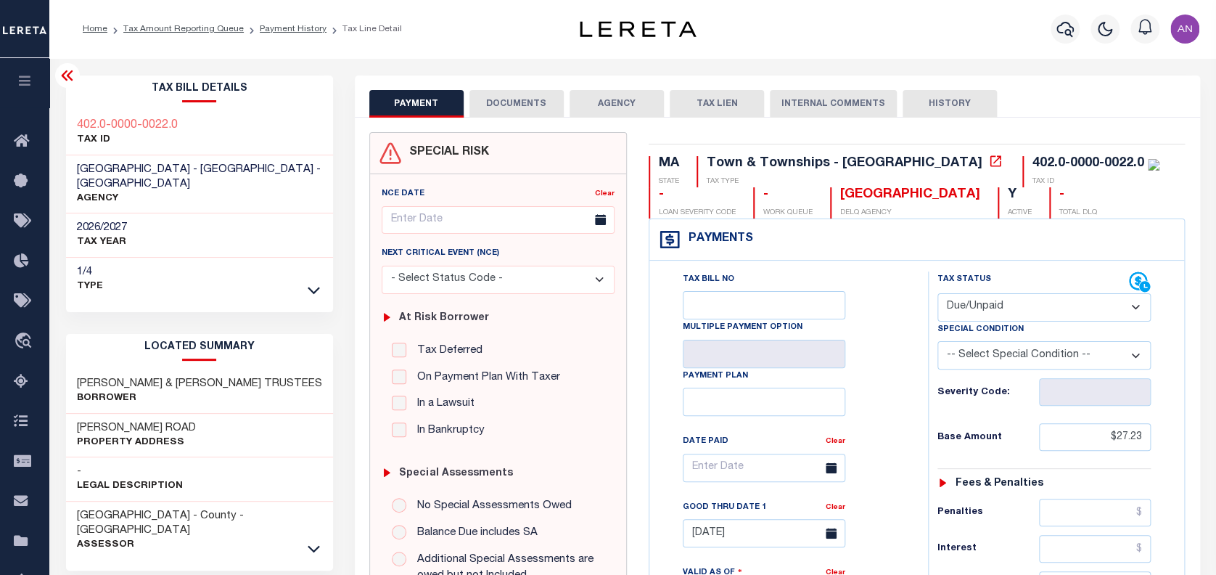
click at [1084, 309] on select "- Select Status Code - Open Due/Unpaid Paid Incomplete No Tax Due Internal Refu…" at bounding box center [1044, 307] width 214 height 28
select select "PYD"
click at [937, 294] on select "- Select Status Code - Open Due/Unpaid Paid Incomplete No Tax Due Internal Refu…" at bounding box center [1044, 307] width 214 height 28
type input "10/03/2025"
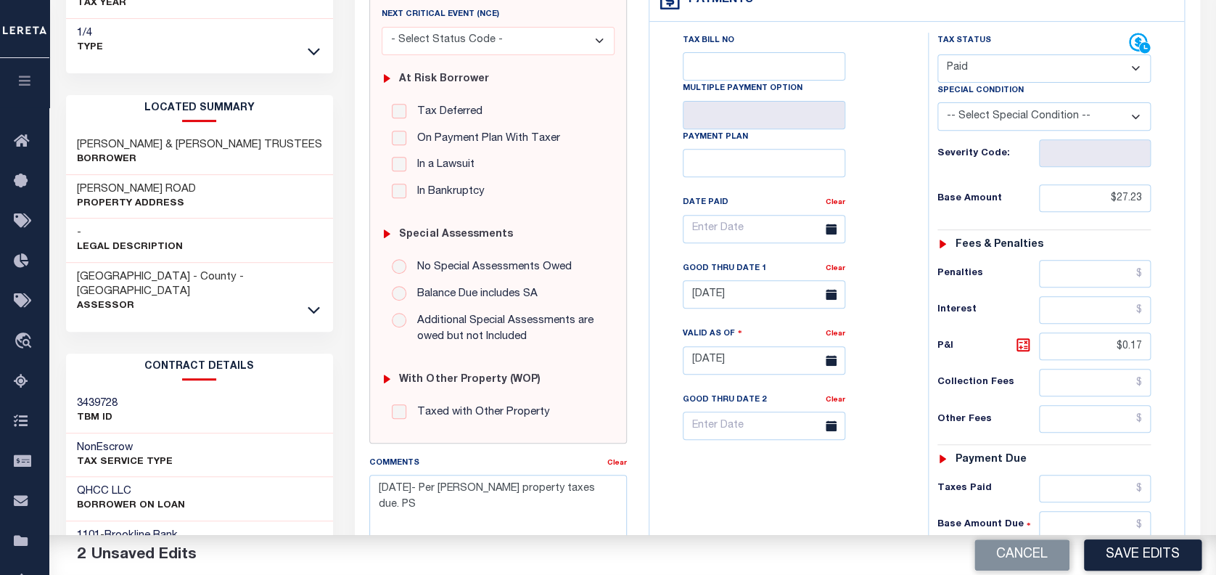
scroll to position [290, 0]
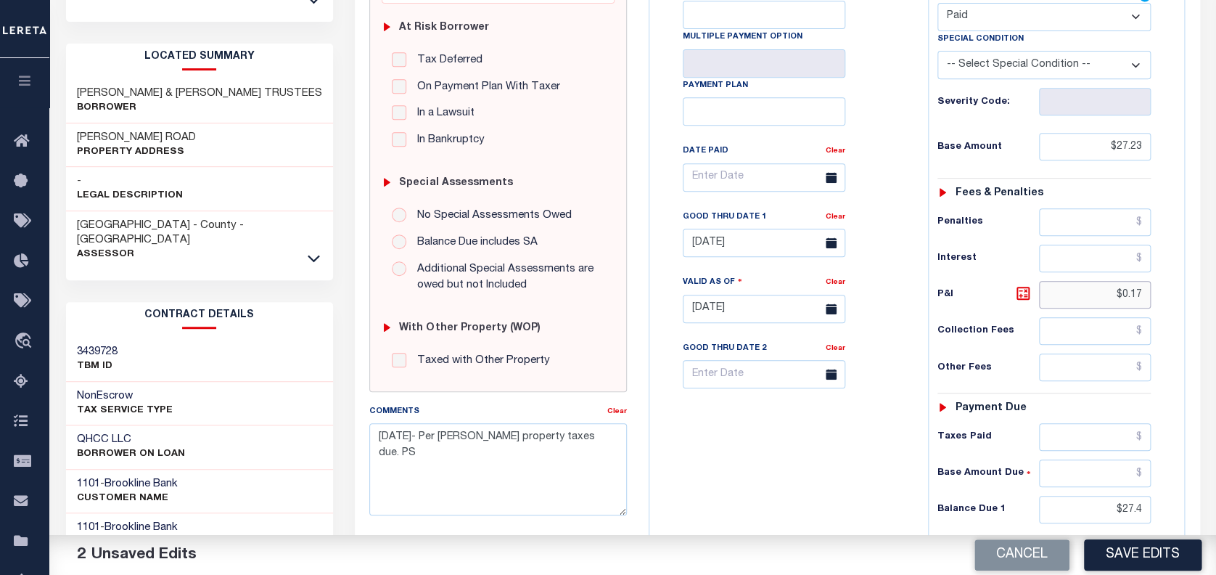
drag, startPoint x: 1143, startPoint y: 298, endPoint x: 1122, endPoint y: 300, distance: 21.8
click at [1122, 300] on input "$0.17" at bounding box center [1095, 295] width 112 height 28
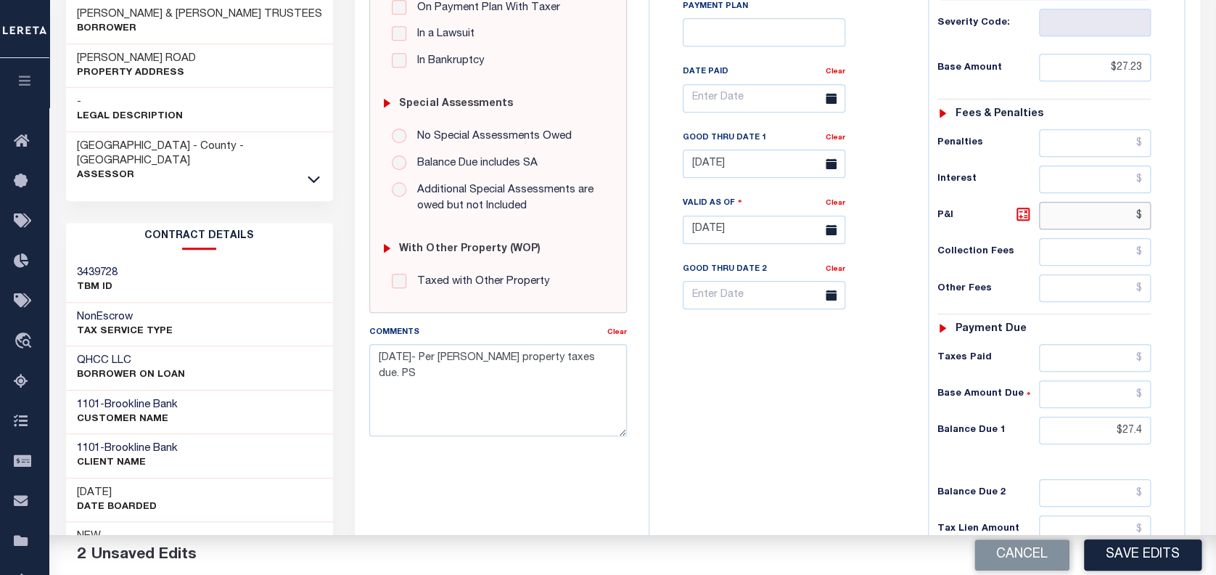
scroll to position [387, 0]
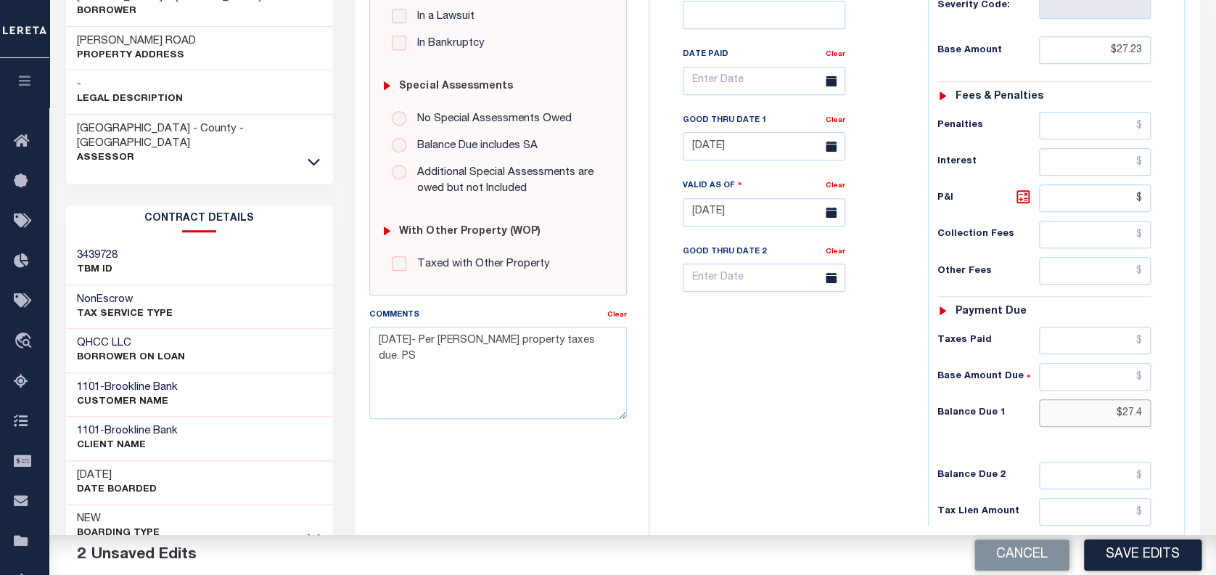
type input "$.00"
drag, startPoint x: 1141, startPoint y: 416, endPoint x: 1118, endPoint y: 412, distance: 23.6
click at [1118, 412] on input "$27.4" at bounding box center [1095, 413] width 112 height 28
type input "$0.00"
click at [807, 432] on div "Tax Bill No Multiple Payment Option Payment Plan Clear" at bounding box center [785, 205] width 264 height 641
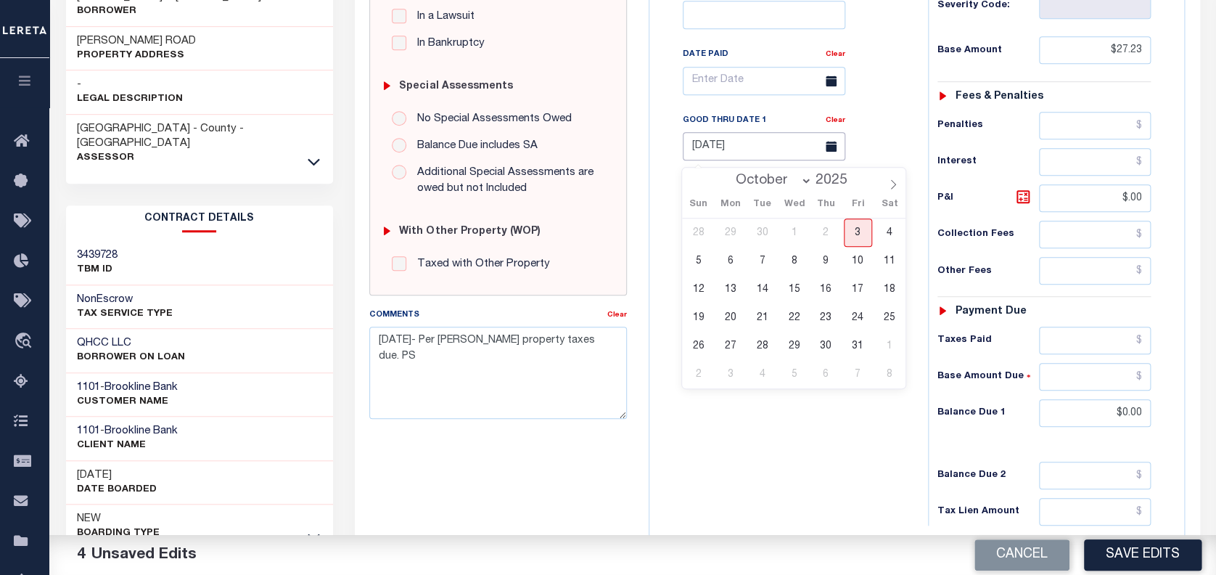
click at [741, 160] on input "08/31/2025" at bounding box center [764, 146] width 163 height 28
click at [760, 445] on div "Tax Bill No Multiple Payment Option Payment Plan Clear" at bounding box center [785, 205] width 264 height 641
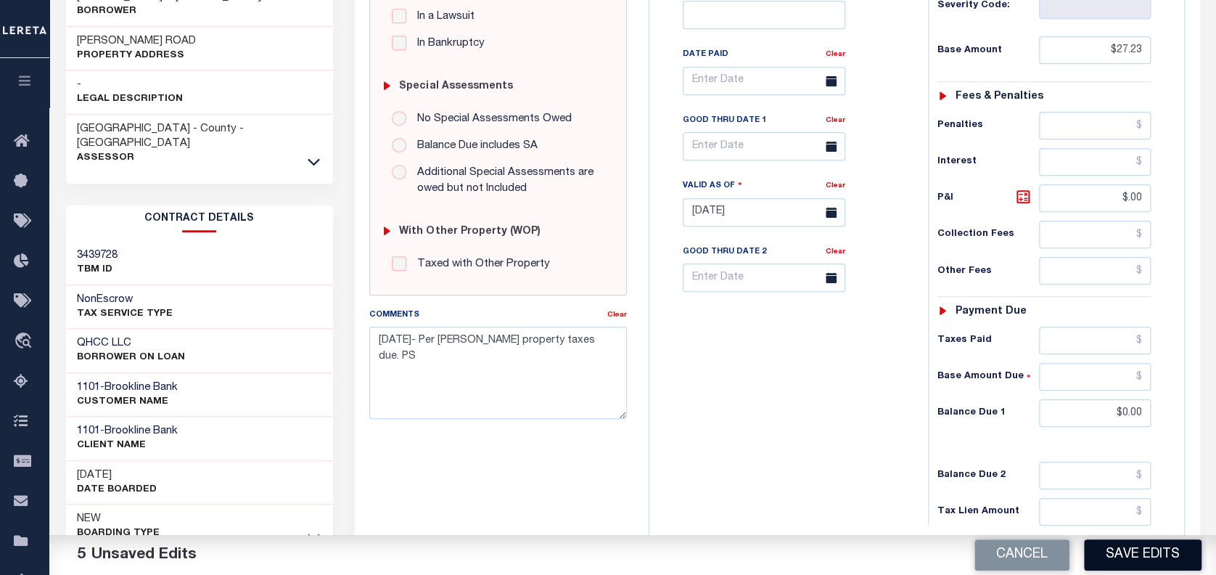
click at [1180, 551] on button "Save Edits" at bounding box center [1143, 554] width 118 height 31
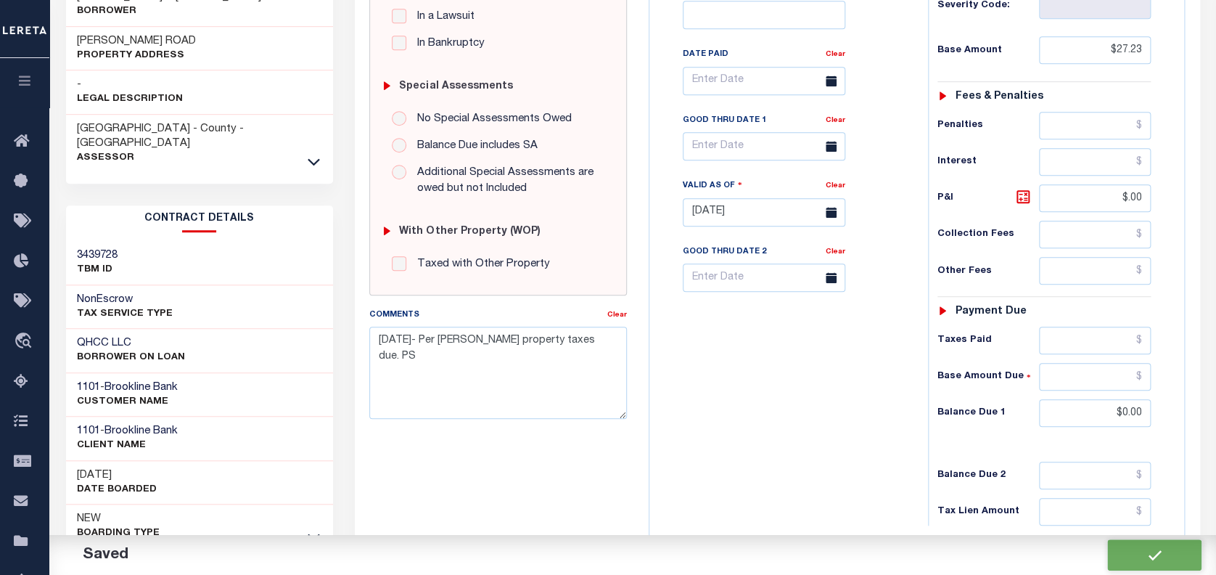
checkbox input "false"
type input "$27.23"
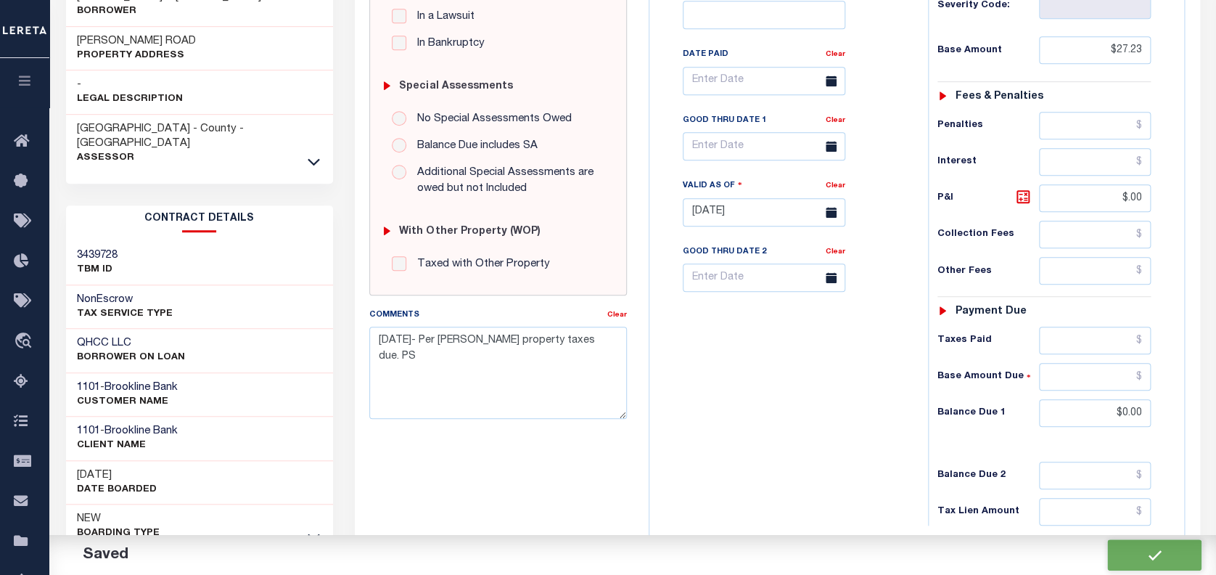
type input "$0"
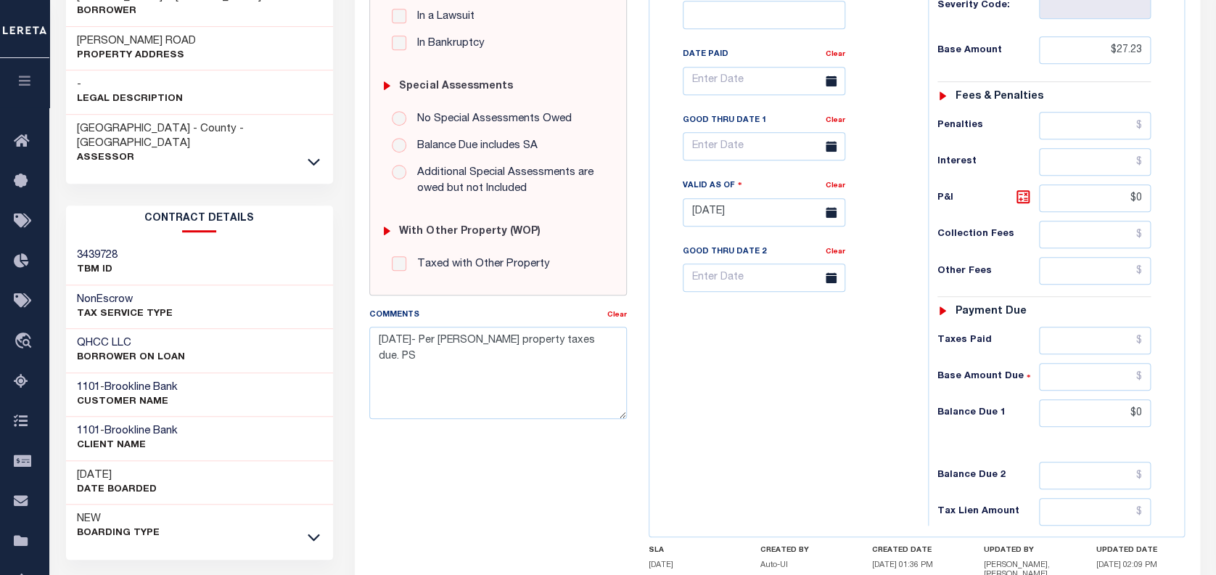
scroll to position [0, 0]
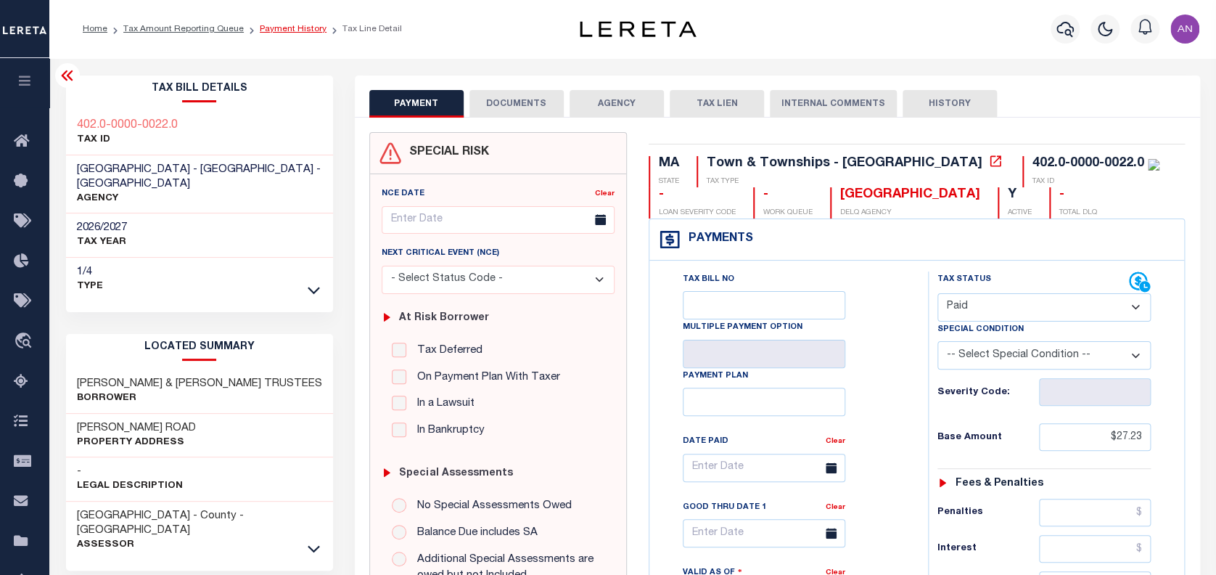
click at [278, 27] on link "Payment History" at bounding box center [293, 29] width 67 height 9
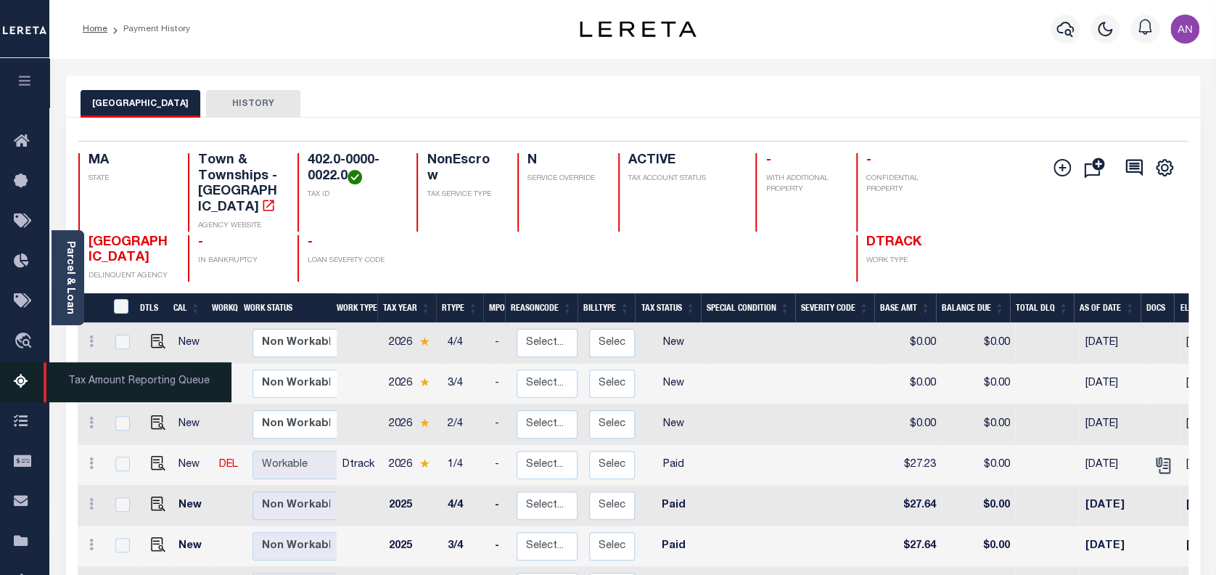
click at [17, 385] on icon at bounding box center [25, 382] width 23 height 18
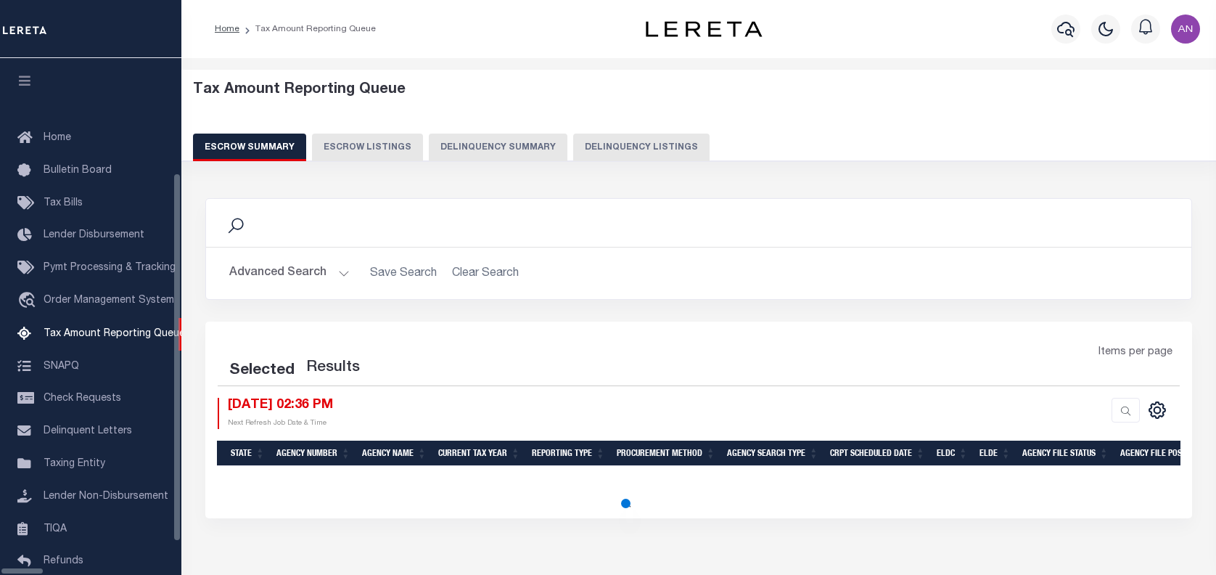
click at [598, 146] on button "Delinquency Listings" at bounding box center [641, 147] width 136 height 28
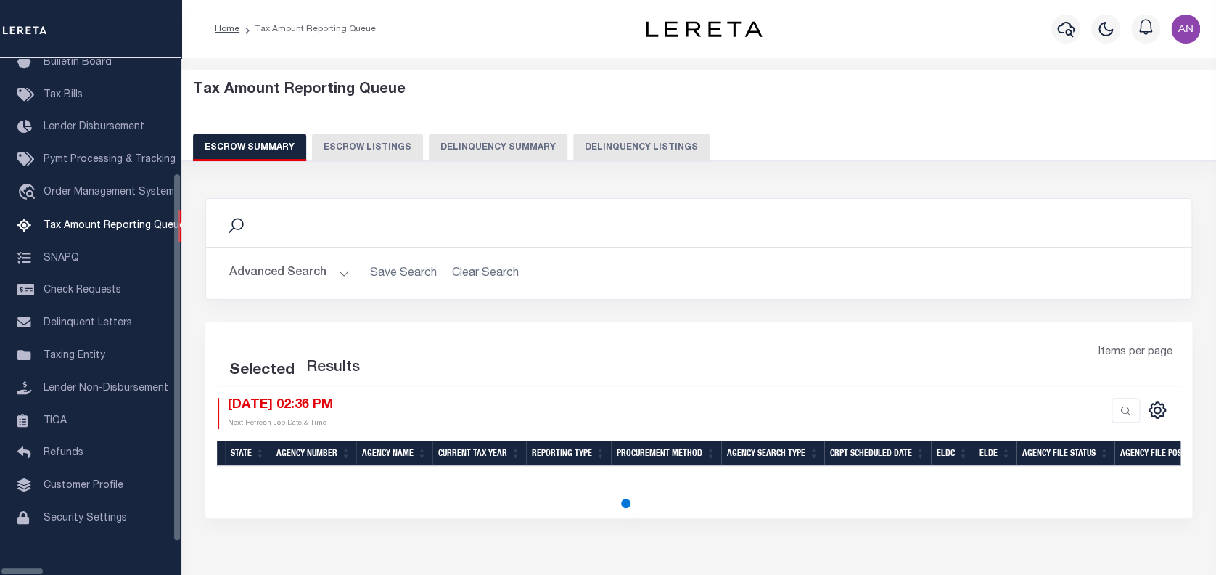
select select "100"
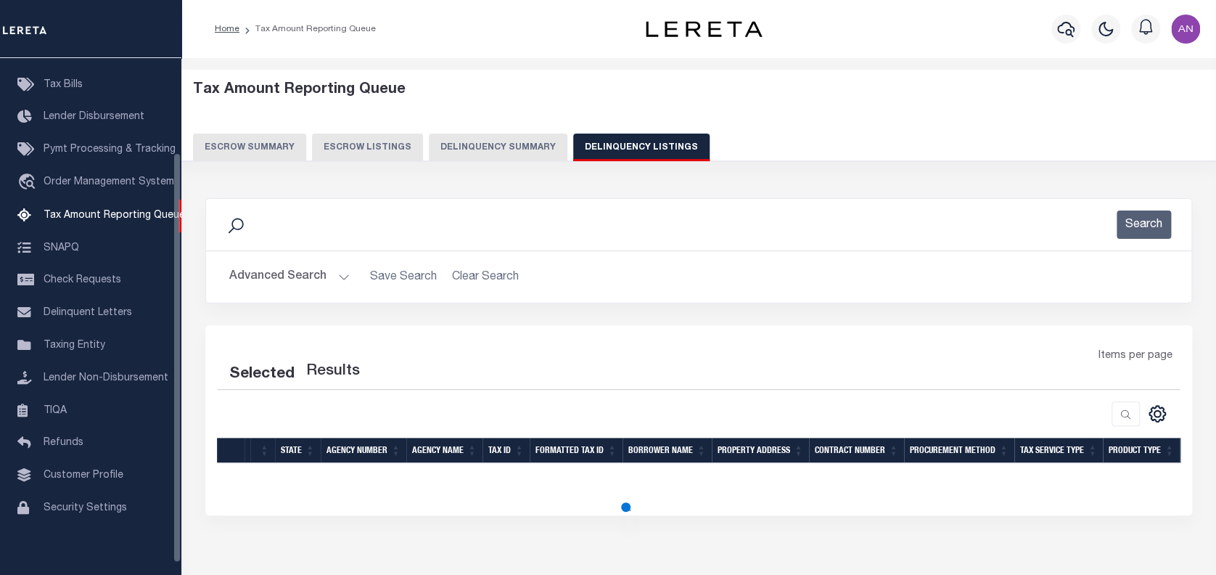
select select "100"
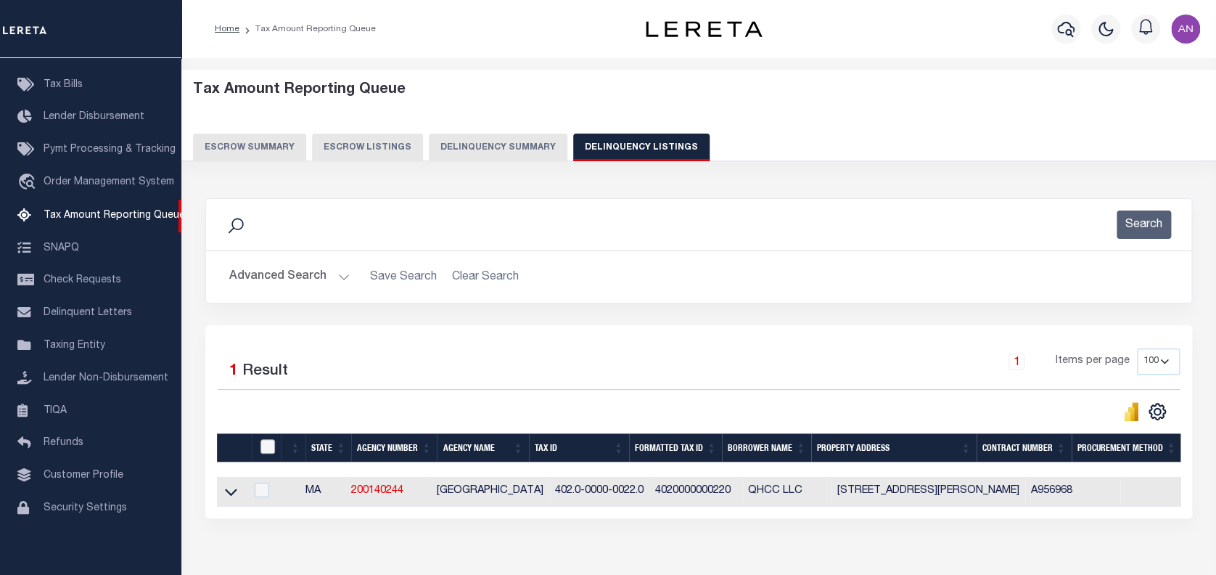
click at [261, 444] on input "checkbox" at bounding box center [267, 446] width 15 height 15
checkbox input "true"
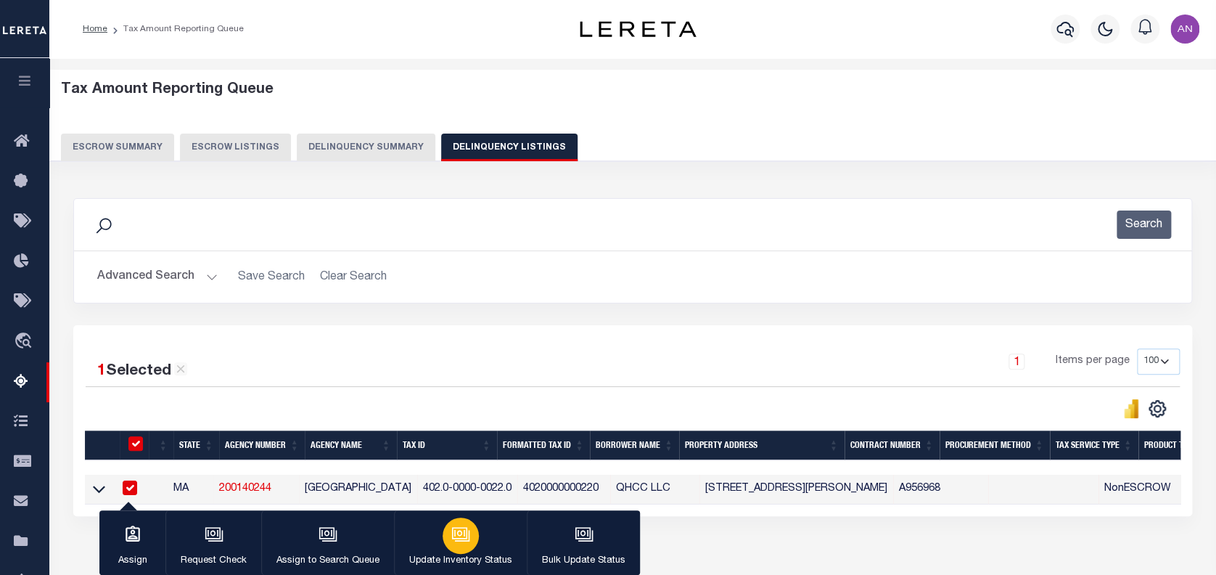
click at [456, 554] on p "Update Inventory Status" at bounding box center [460, 561] width 103 height 15
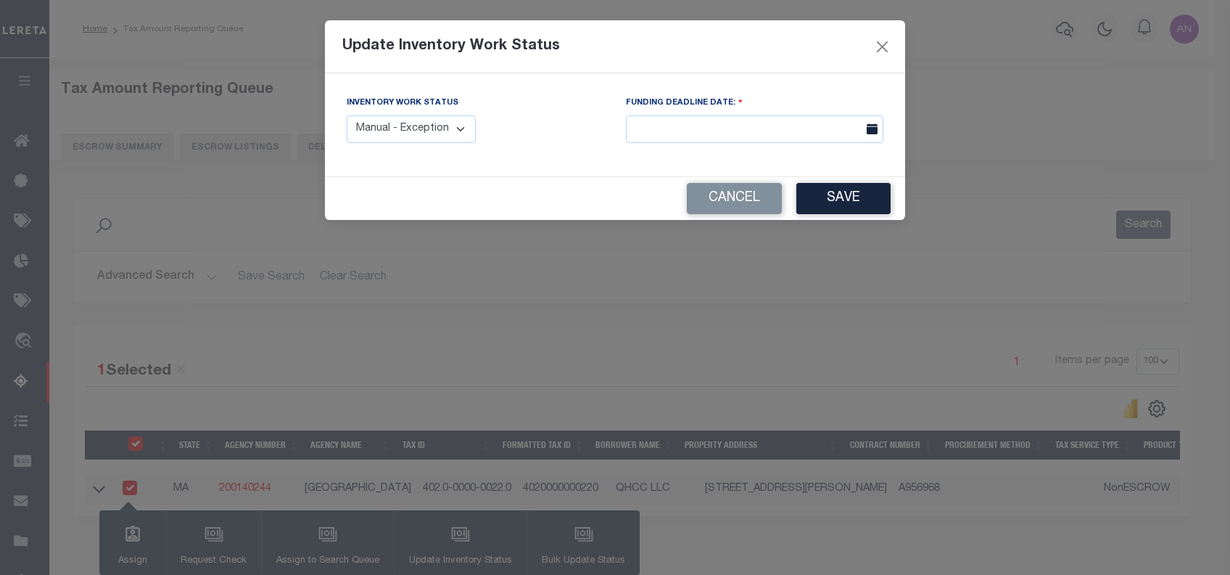
click at [456, 139] on select "Manual - Exception Pended - Awaiting Search Late Add Exception Completed" at bounding box center [411, 129] width 129 height 28
select select "4"
click at [347, 115] on select "Manual - Exception Pended - Awaiting Search Late Add Exception Completed" at bounding box center [411, 129] width 129 height 28
click at [844, 202] on button "Save" at bounding box center [844, 198] width 94 height 31
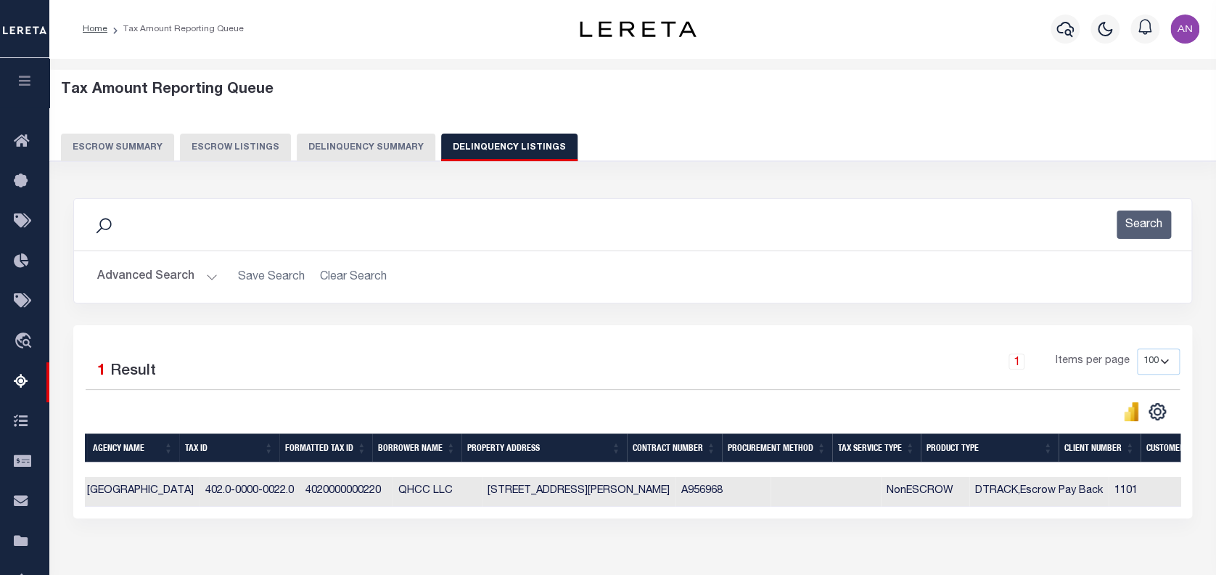
scroll to position [0, 40]
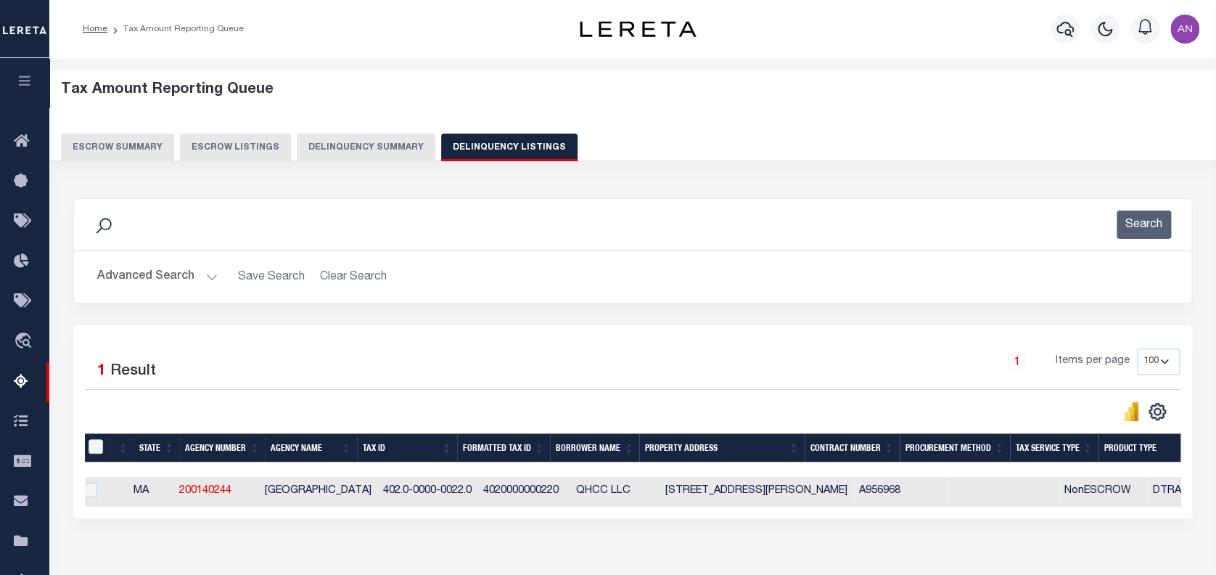
click at [161, 271] on button "Advanced Search" at bounding box center [157, 277] width 120 height 28
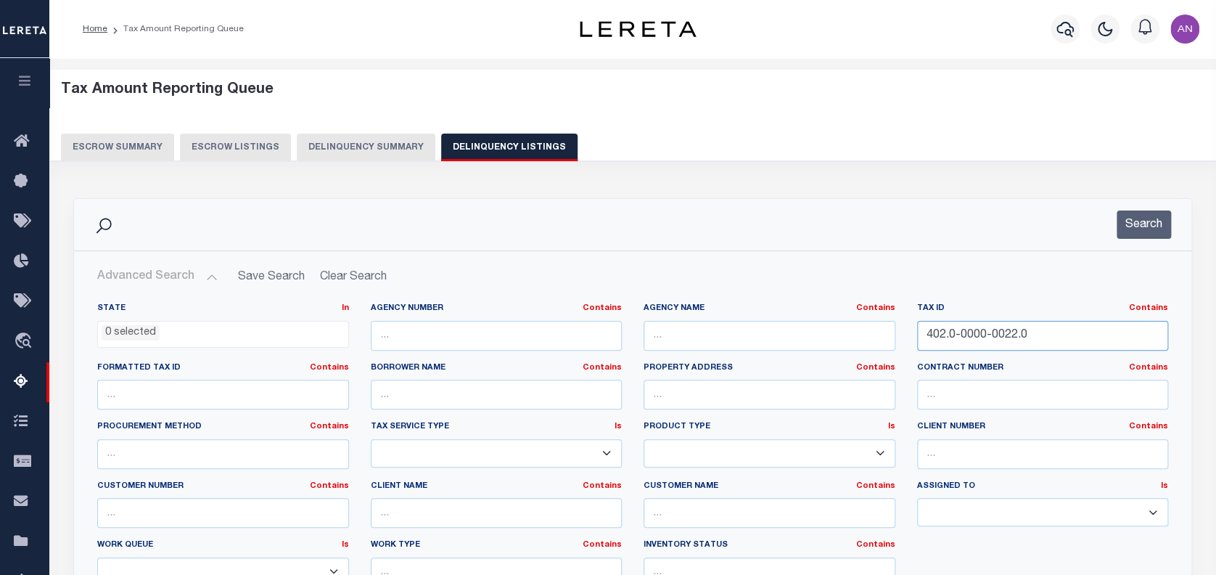
click at [981, 339] on input "402.0-0000-0022.0" at bounding box center [1043, 336] width 252 height 30
paste input "7.0-0000-0022.1"
type input "407.0-0000-0022.1"
click at [1156, 227] on button "Search" at bounding box center [1143, 224] width 54 height 28
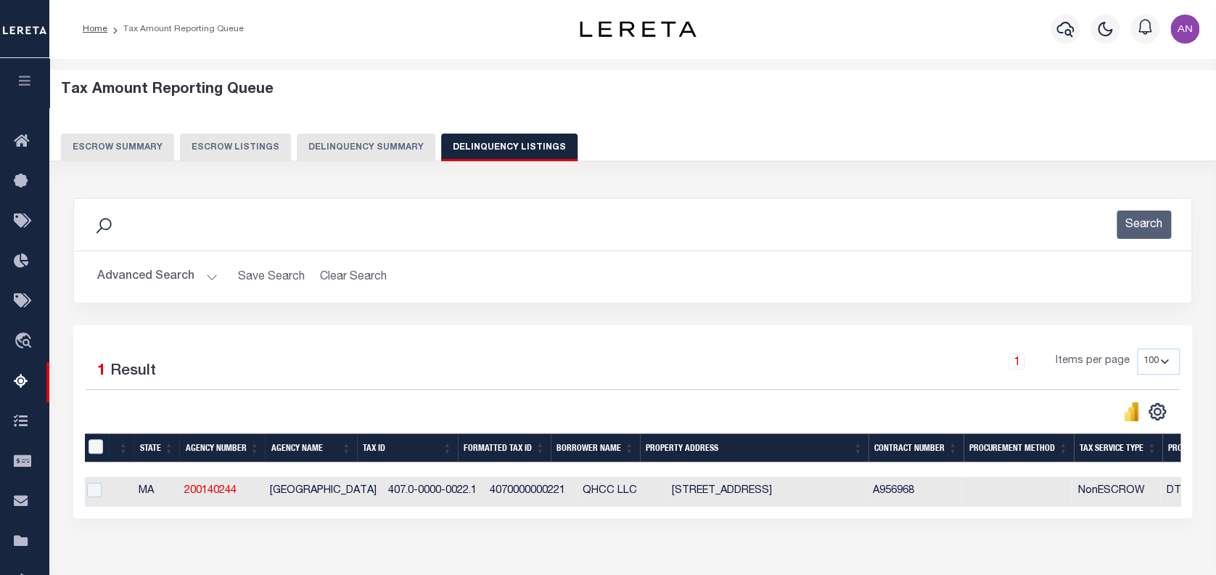
drag, startPoint x: 237, startPoint y: 518, endPoint x: 130, endPoint y: 519, distance: 107.4
click at [130, 518] on div "1 Selected 1 Result 1 Items per page 10 25 50 100 500" at bounding box center [632, 421] width 1119 height 193
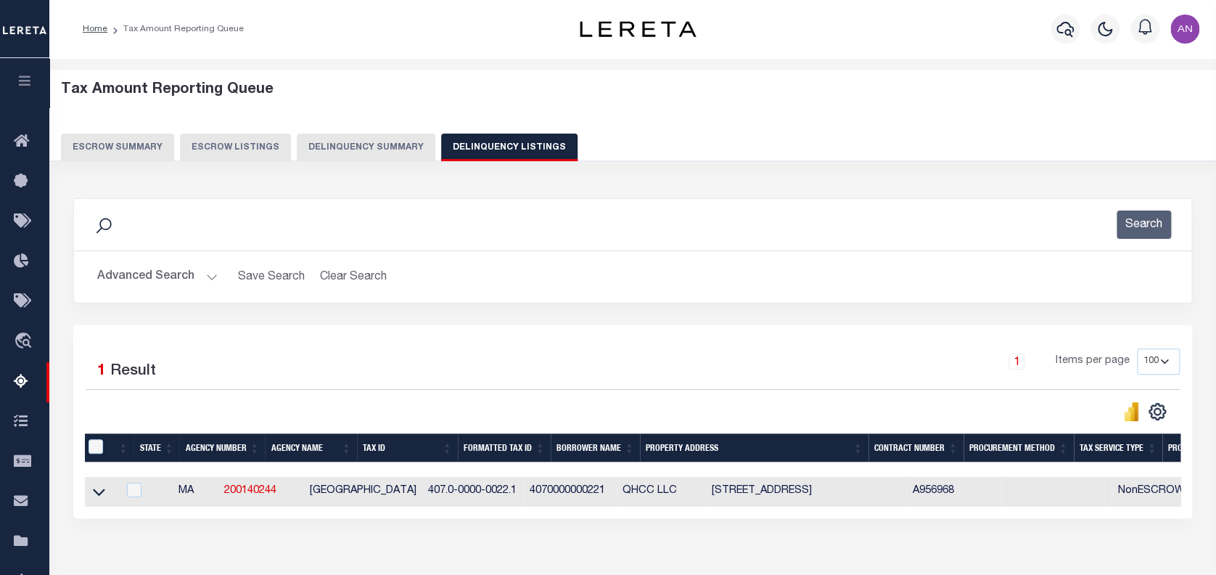
scroll to position [0, 0]
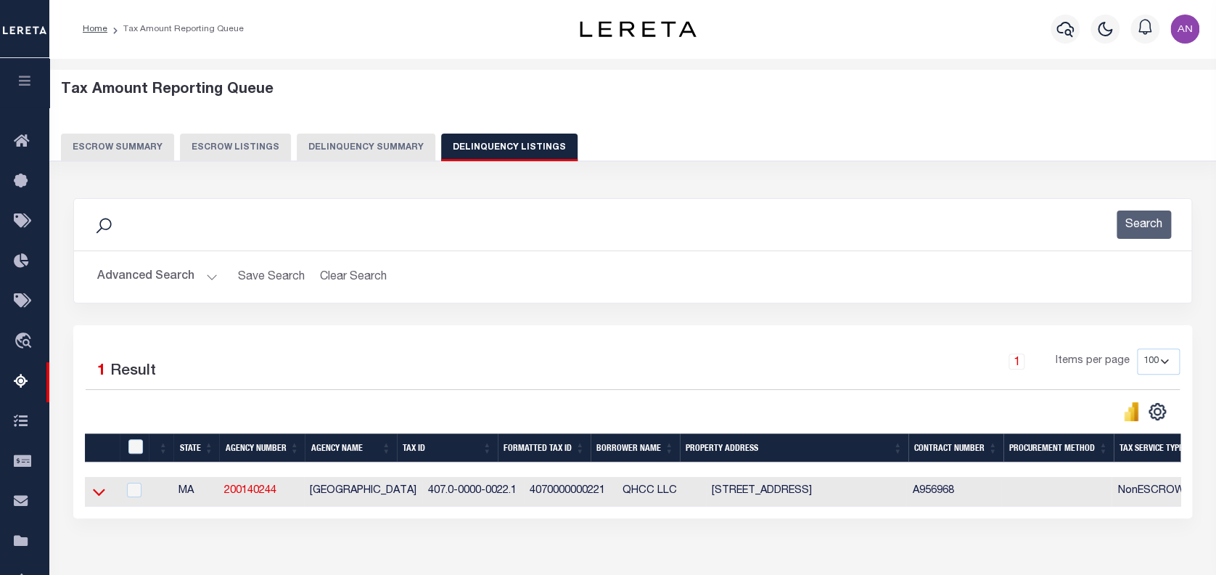
click at [104, 493] on icon at bounding box center [99, 492] width 12 height 7
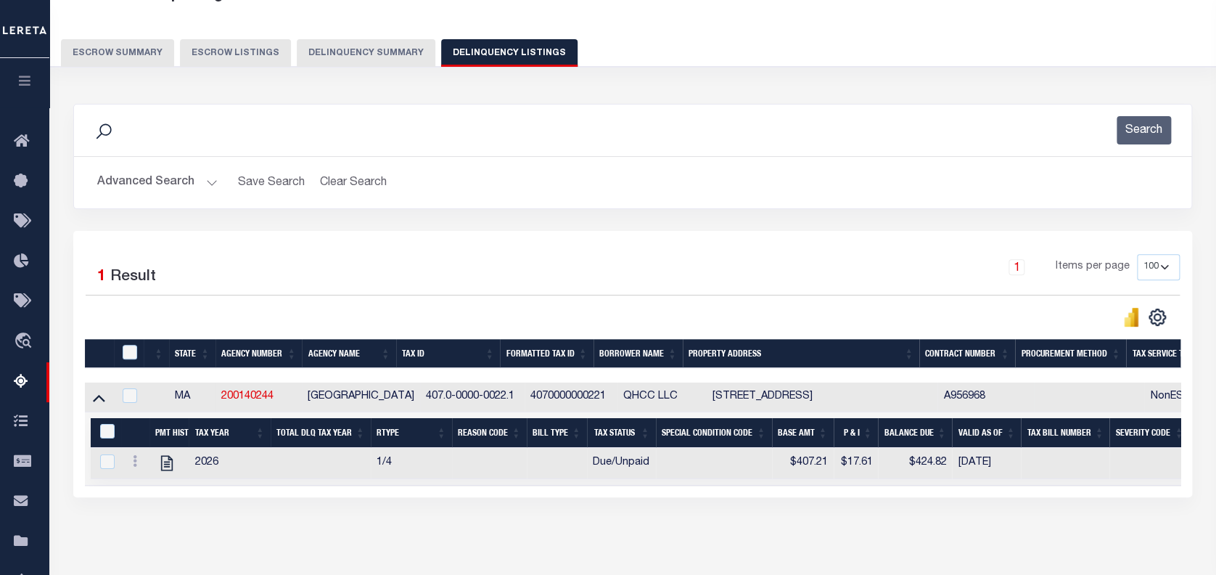
scroll to position [96, 0]
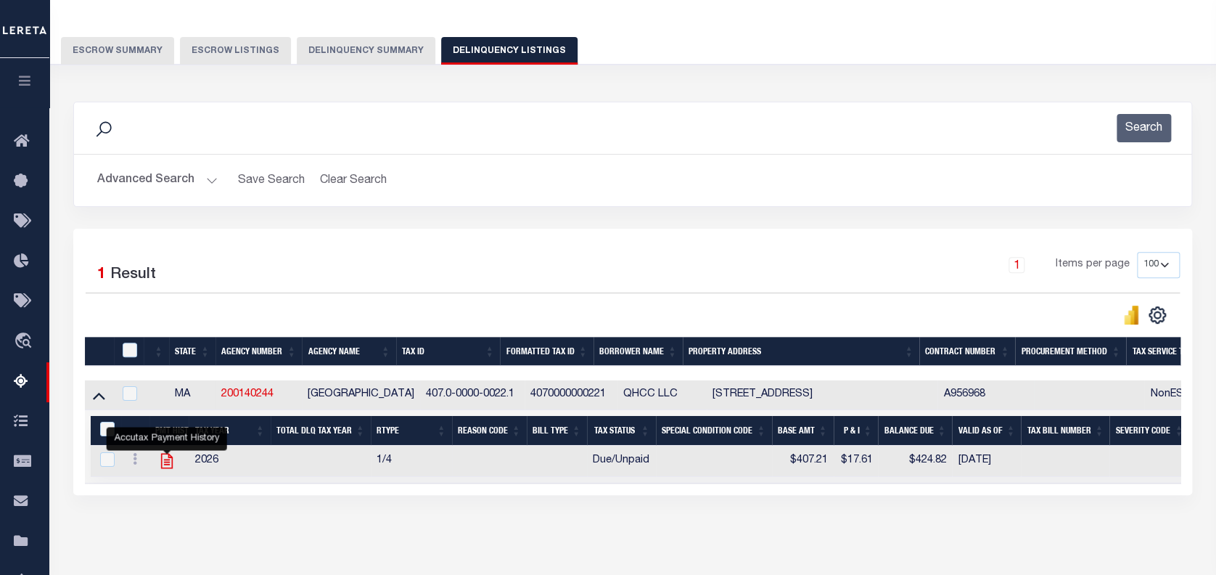
click at [168, 464] on icon "" at bounding box center [167, 460] width 12 height 15
checkbox input "true"
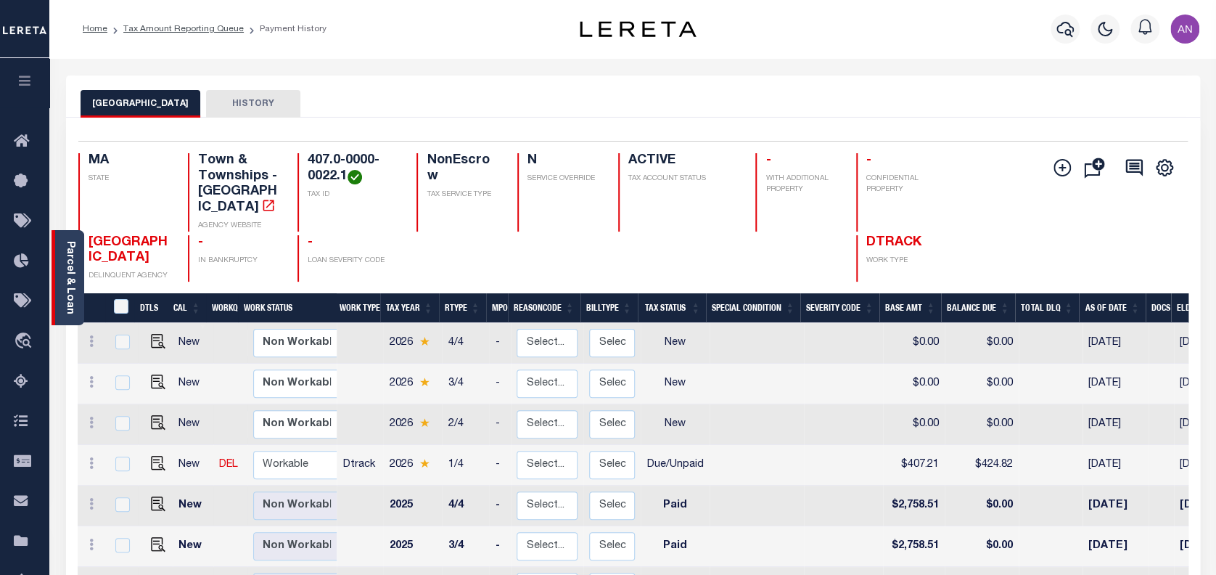
click at [75, 301] on link "Parcel & Loan" at bounding box center [70, 277] width 10 height 73
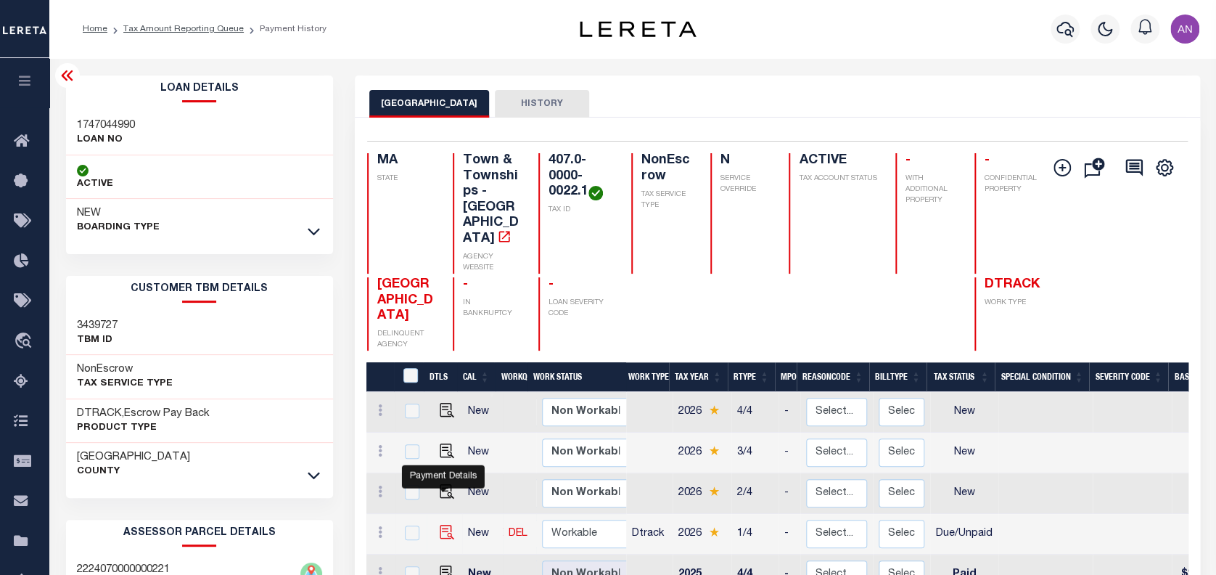
click at [444, 525] on img "" at bounding box center [447, 532] width 15 height 15
checkbox input "true"
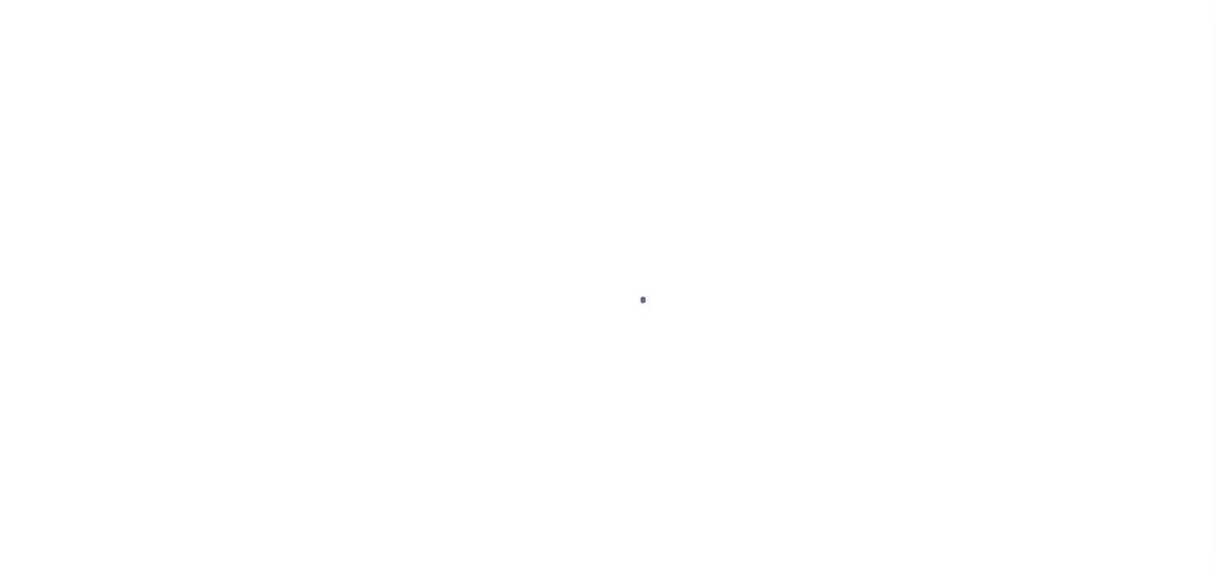
select select "DUE"
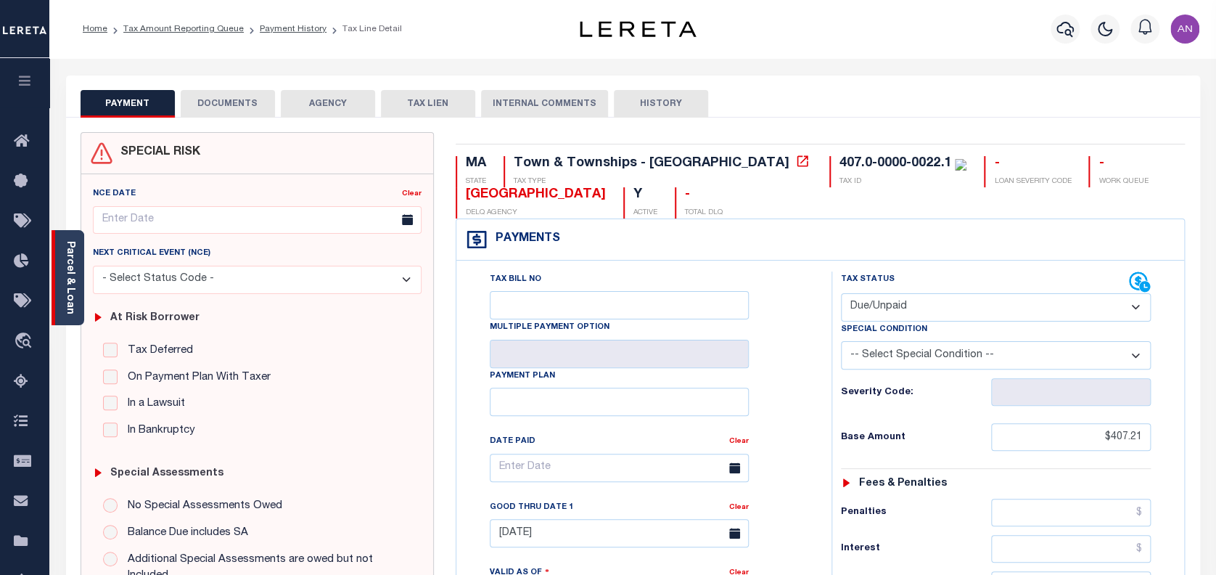
click at [75, 268] on link "Parcel & Loan" at bounding box center [70, 277] width 10 height 73
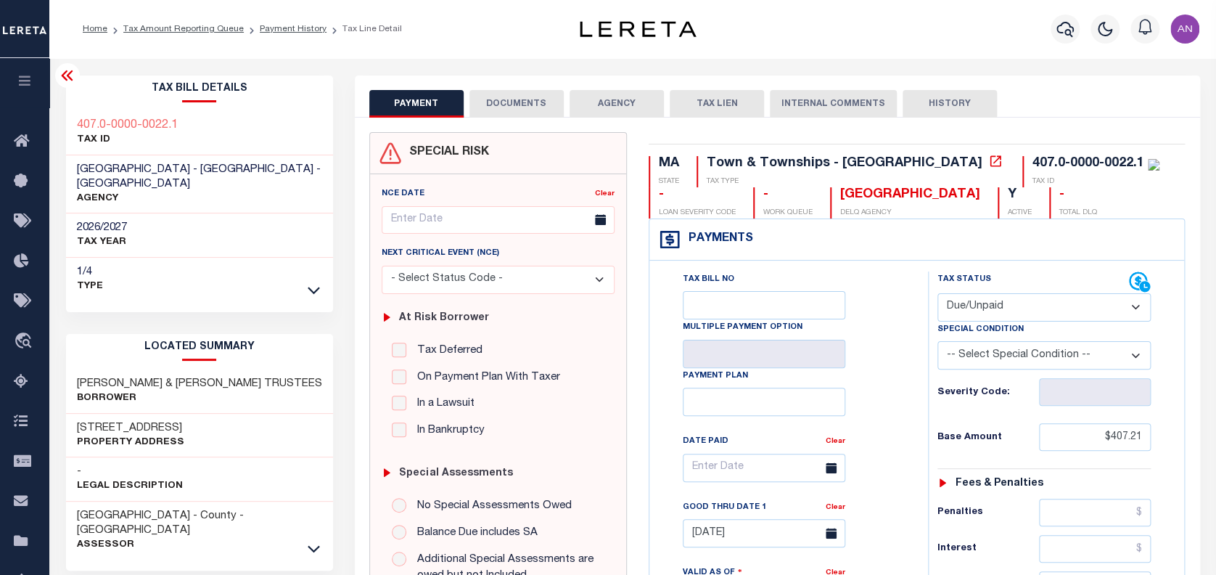
click at [514, 90] on button "DOCUMENTS" at bounding box center [516, 104] width 94 height 28
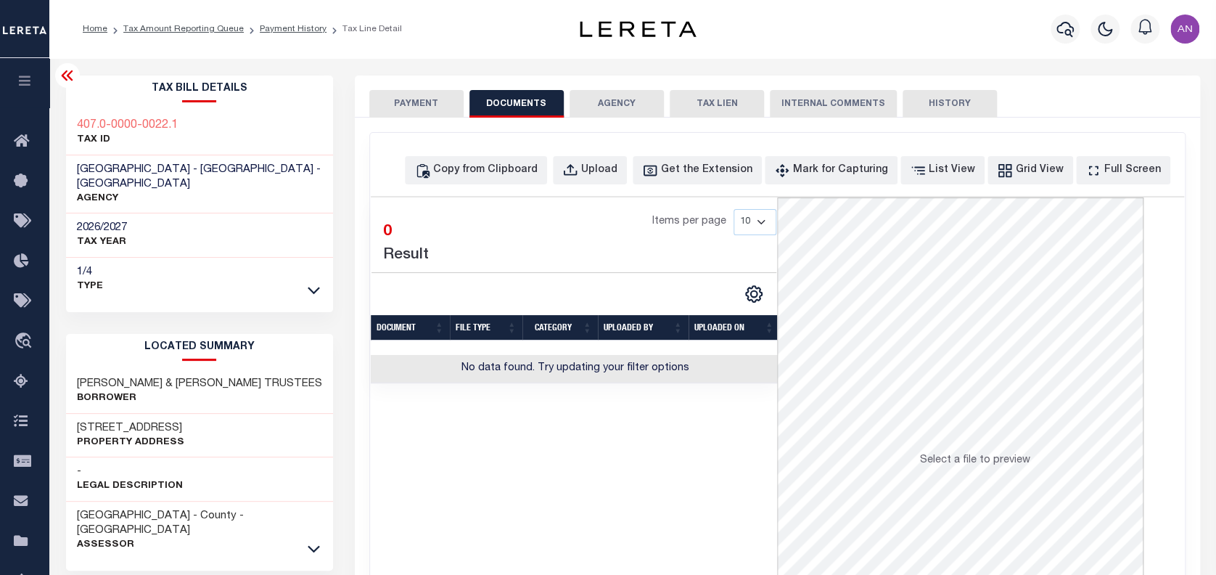
click at [410, 109] on button "PAYMENT" at bounding box center [416, 104] width 94 height 28
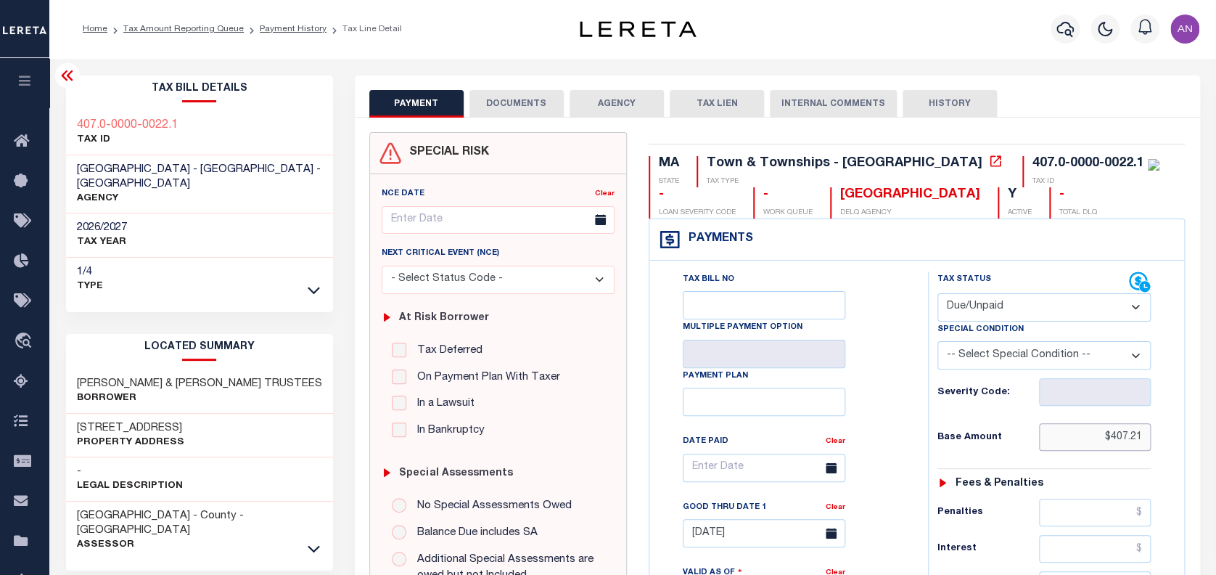
drag, startPoint x: 1143, startPoint y: 437, endPoint x: 1095, endPoint y: 438, distance: 47.9
click at [1095, 438] on input "$407.21" at bounding box center [1095, 437] width 112 height 28
click at [487, 100] on button "DOCUMENTS" at bounding box center [516, 104] width 94 height 28
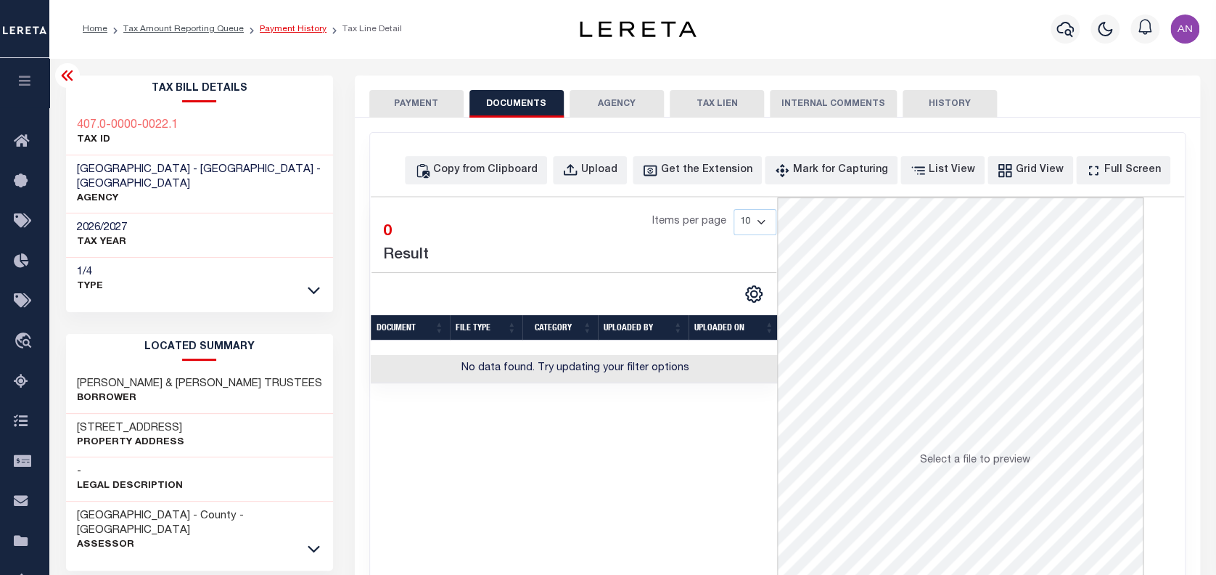
click at [277, 33] on link "Payment History" at bounding box center [293, 29] width 67 height 9
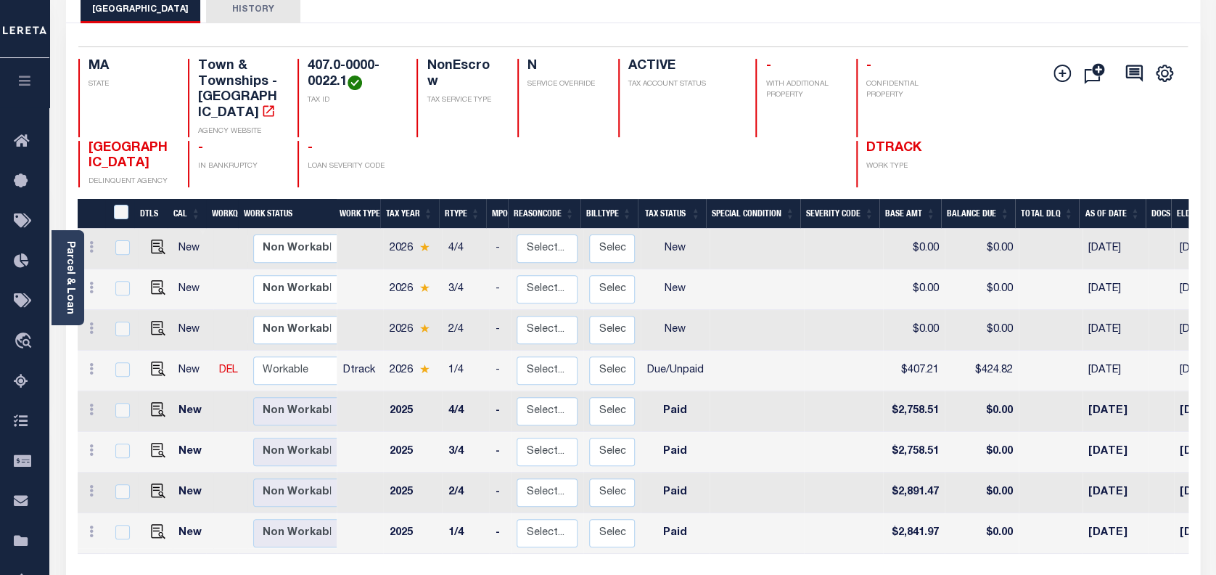
scroll to position [96, 0]
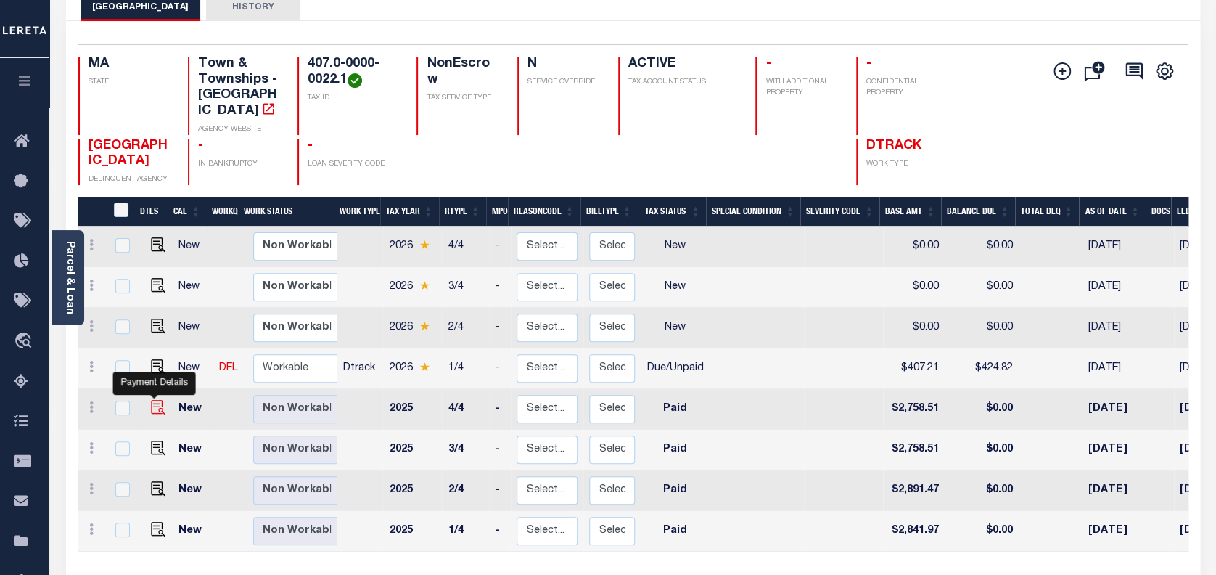
click at [155, 400] on img "" at bounding box center [158, 407] width 15 height 15
checkbox input "true"
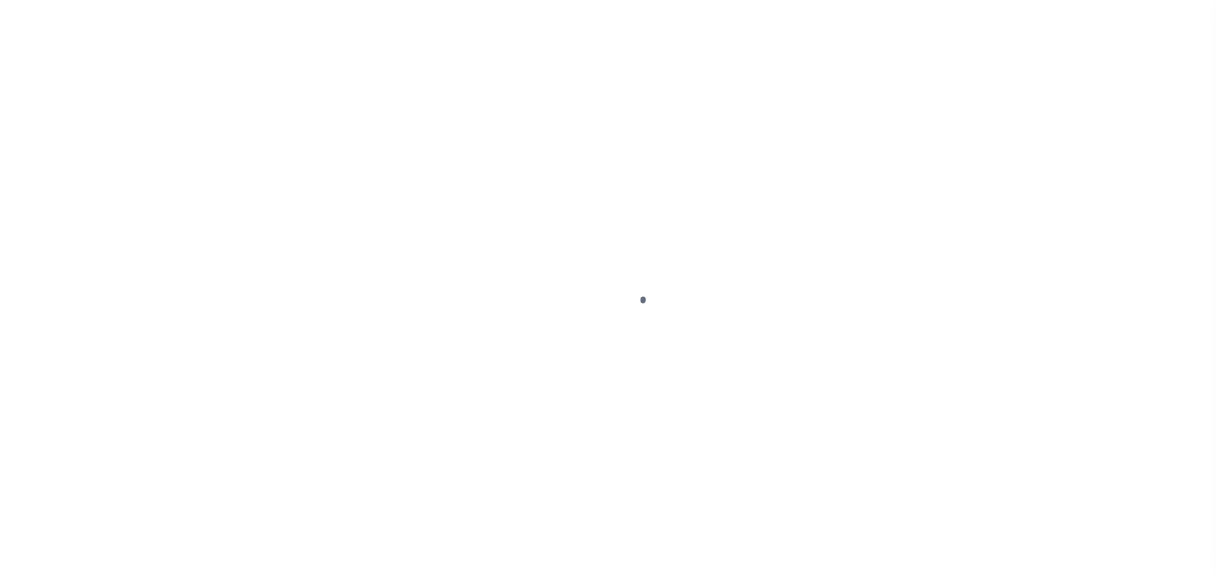
select select "PYD"
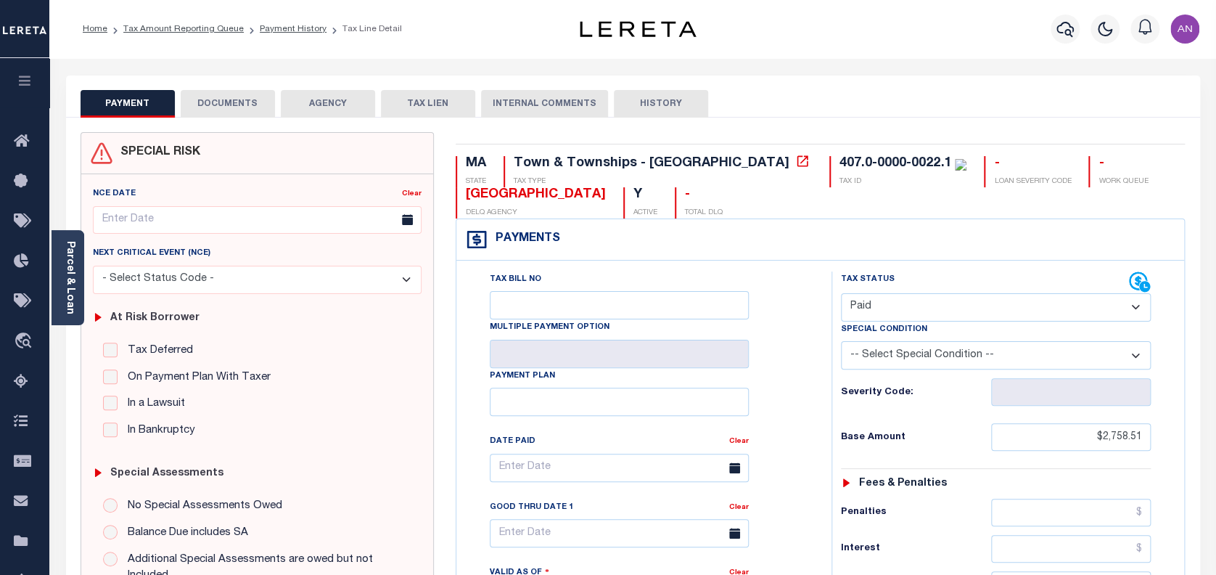
click at [237, 105] on button "DOCUMENTS" at bounding box center [228, 104] width 94 height 28
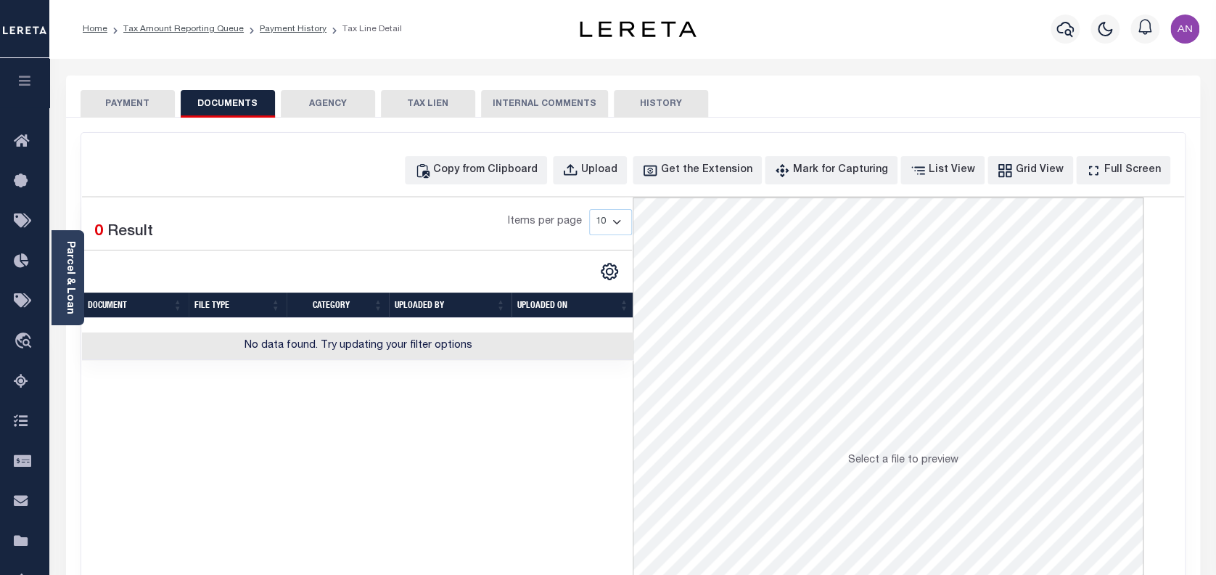
click at [142, 112] on button "PAYMENT" at bounding box center [128, 104] width 94 height 28
